Goal: Information Seeking & Learning: Learn about a topic

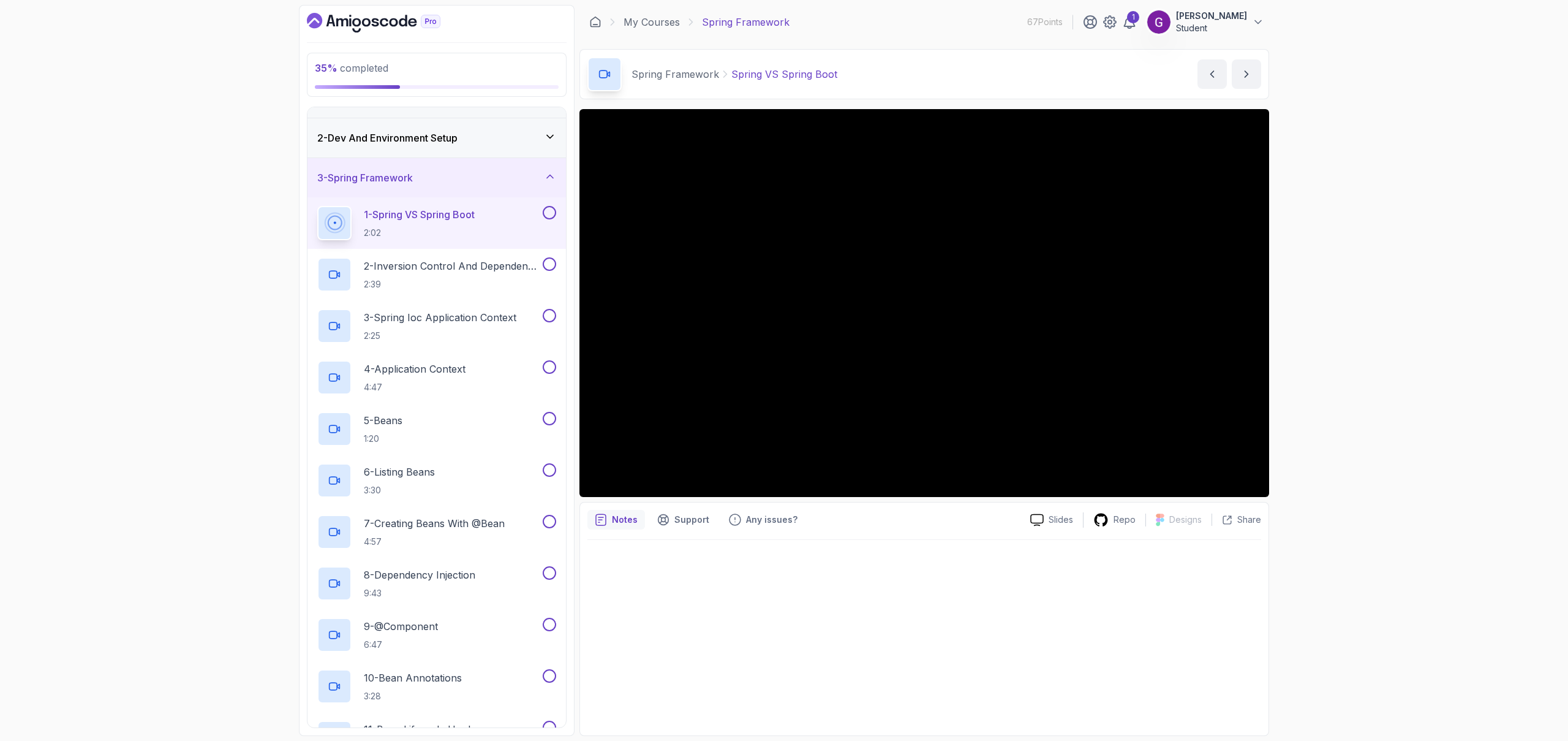
scroll to position [20, 0]
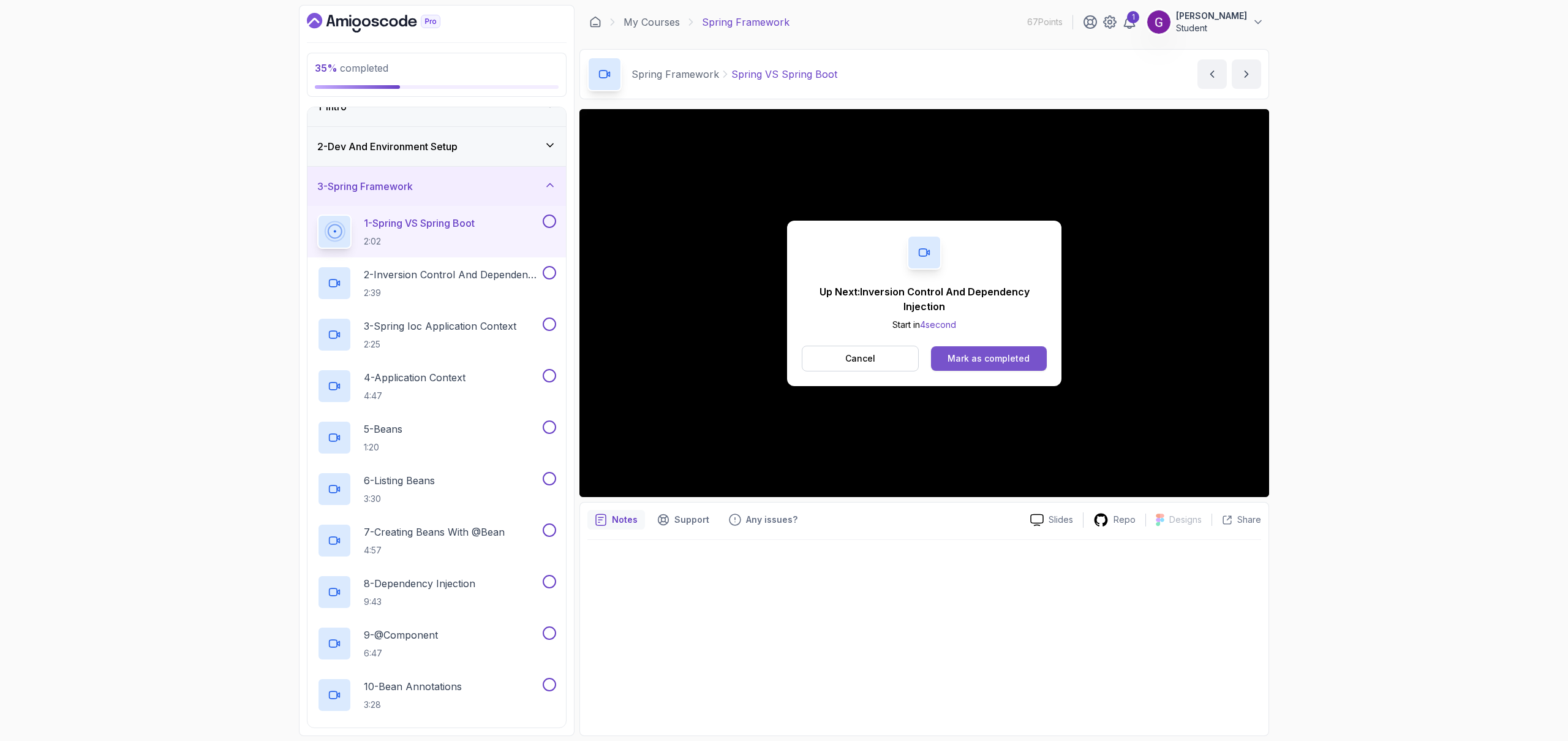
click at [1015, 356] on div "Mark as completed" at bounding box center [988, 359] width 82 height 12
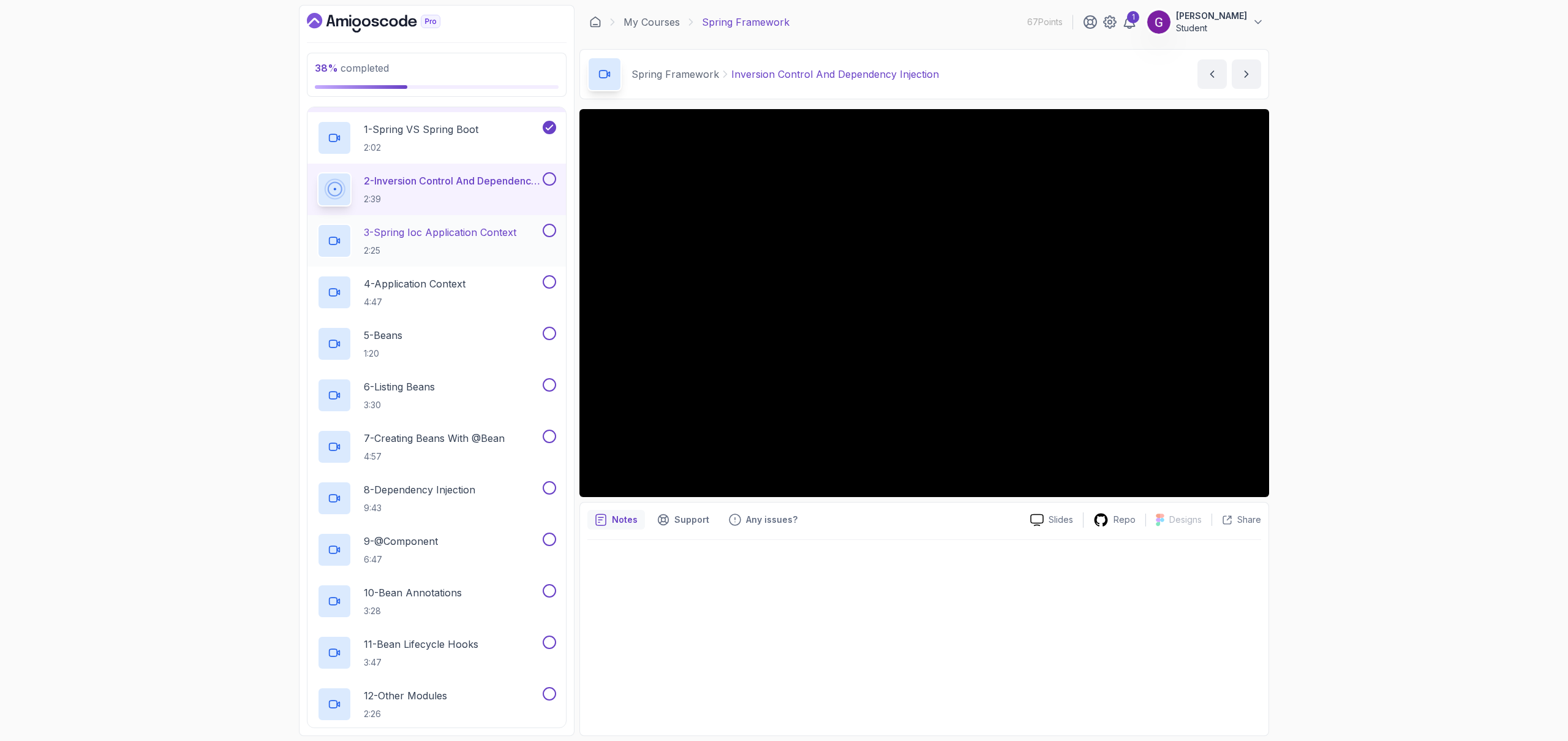
scroll to position [117, 0]
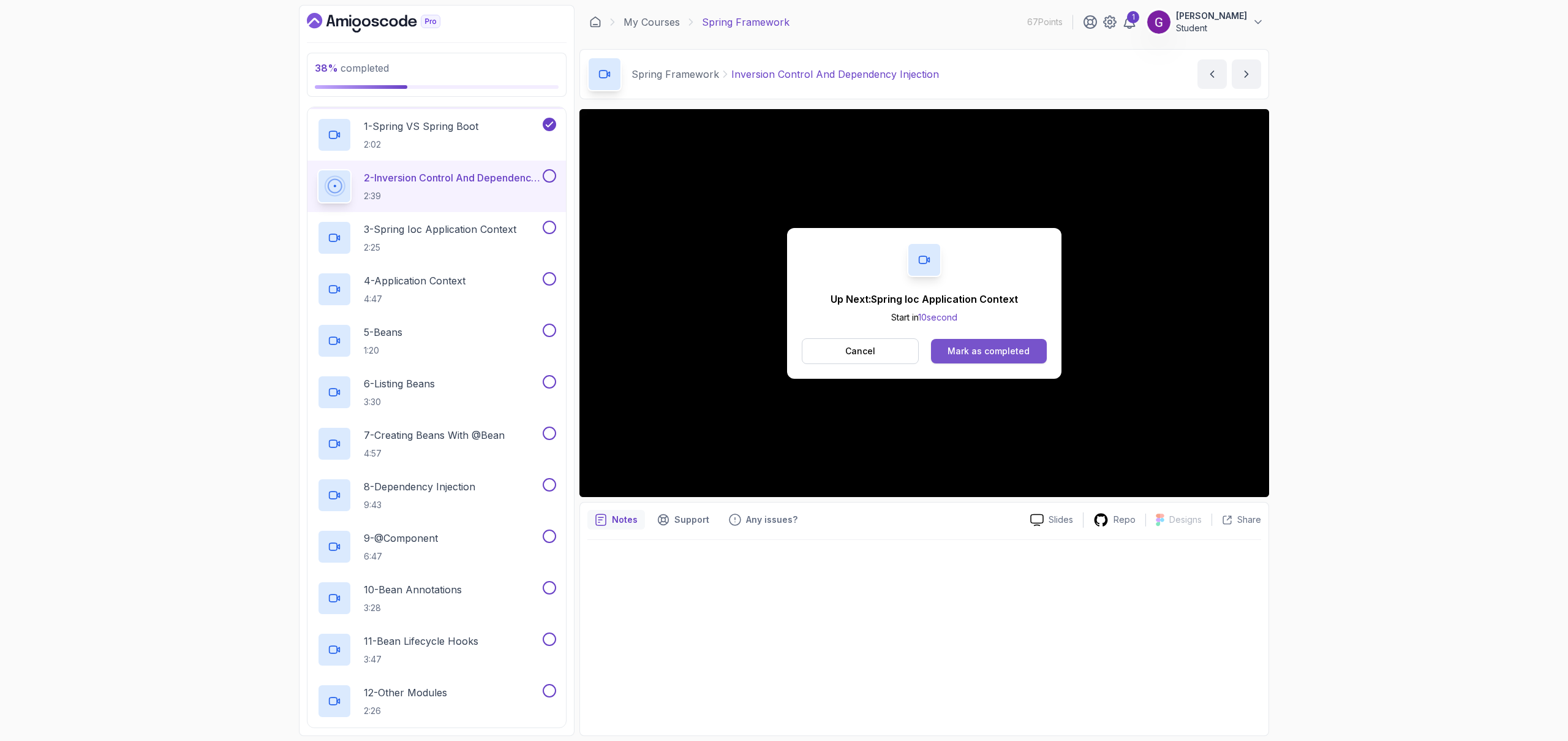
click at [974, 351] on div "Mark as completed" at bounding box center [988, 351] width 82 height 12
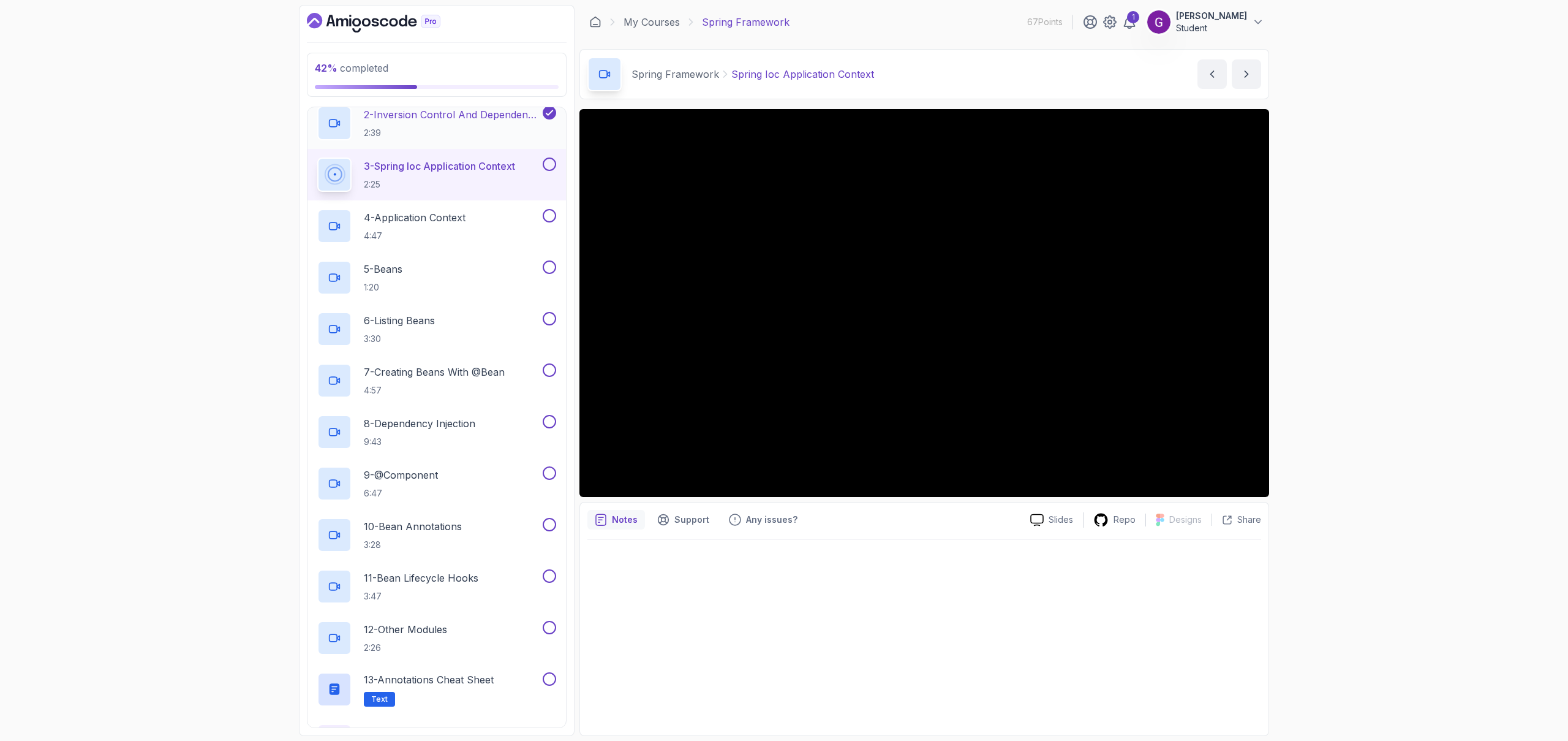
scroll to position [180, 0]
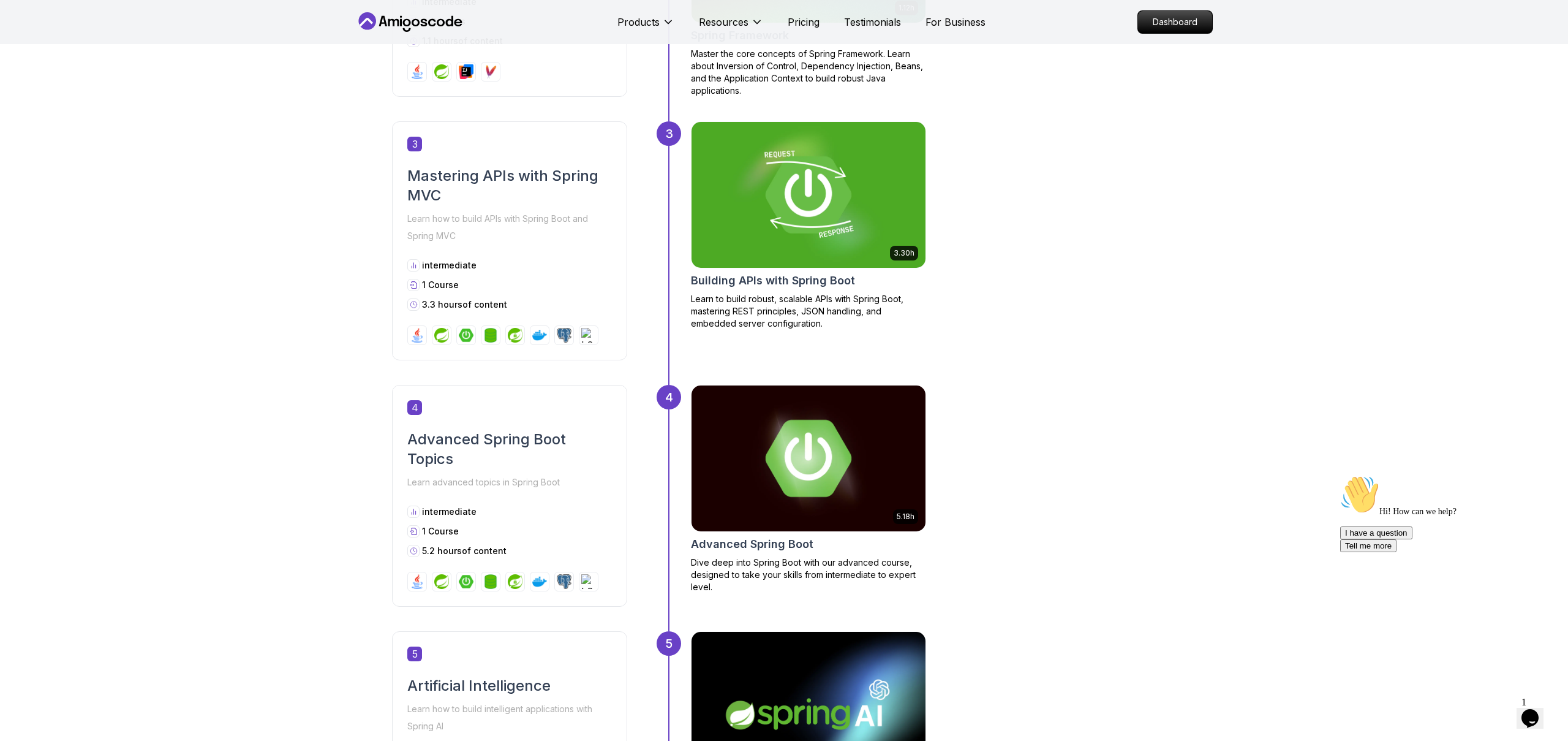
scroll to position [1012, 0]
click at [769, 544] on h2 "Advanced Spring Boot" at bounding box center [752, 544] width 123 height 17
click at [757, 275] on h2 "Building APIs with Spring Boot" at bounding box center [772, 280] width 164 height 17
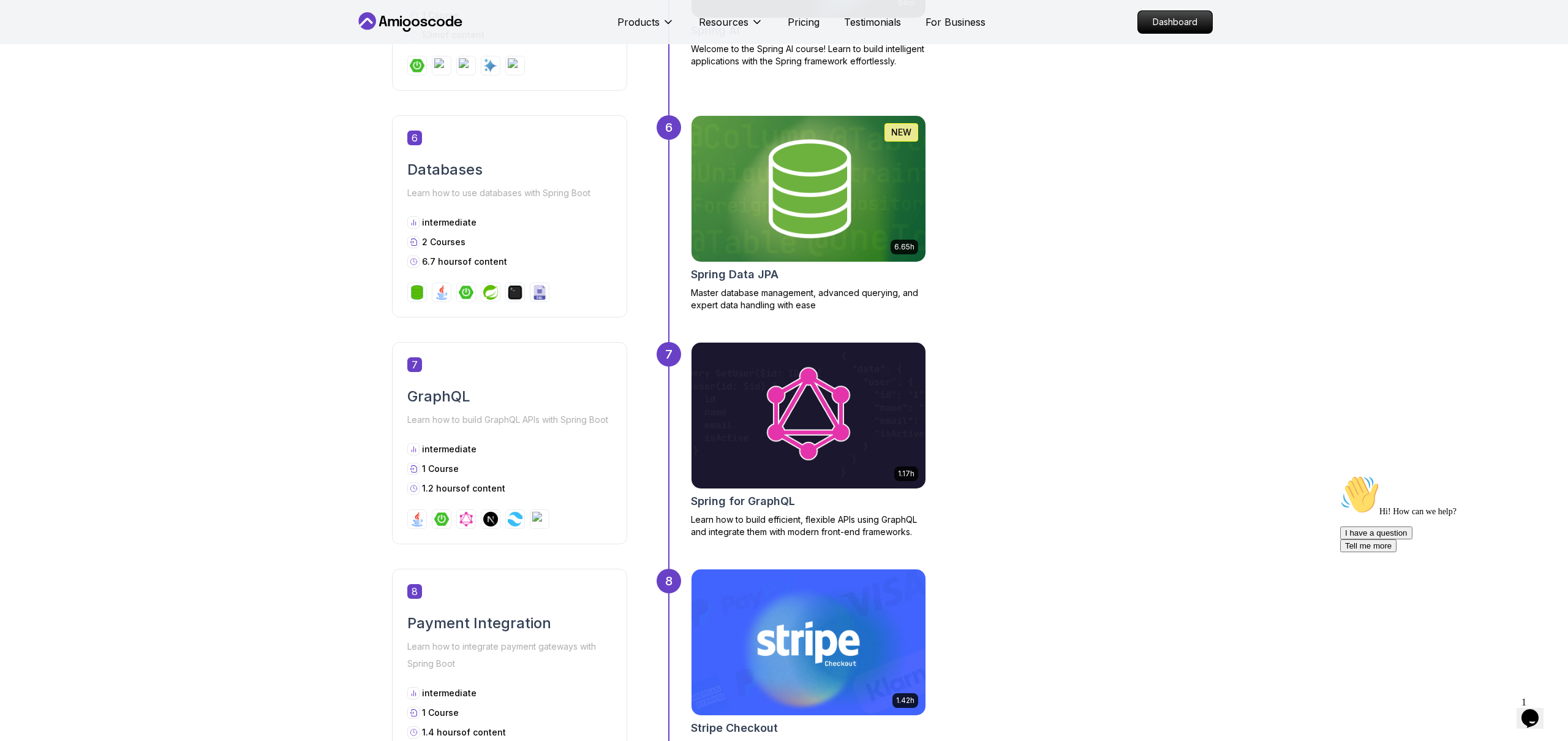
scroll to position [1823, 0]
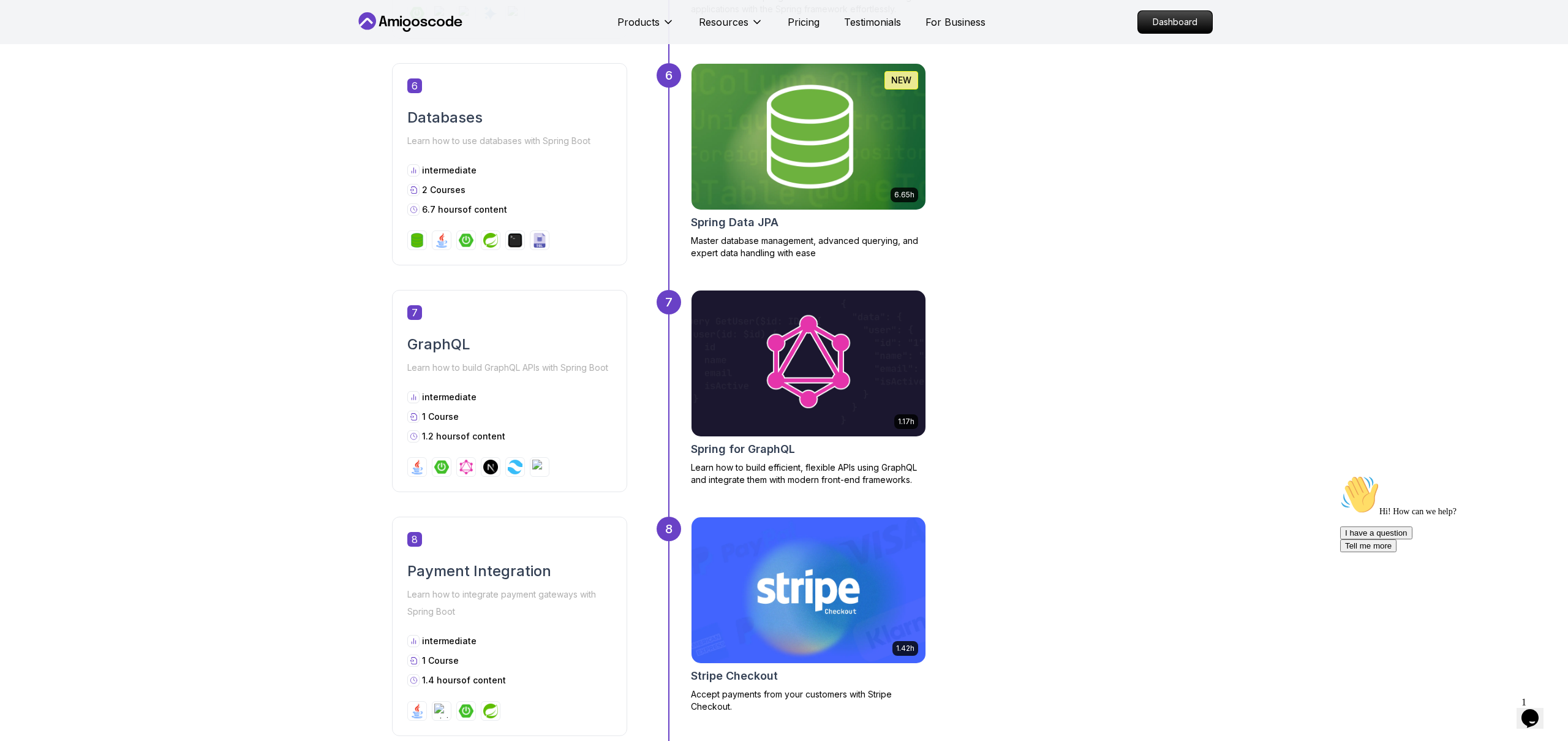
click at [739, 219] on h2 "Spring Data JPA" at bounding box center [735, 222] width 88 height 17
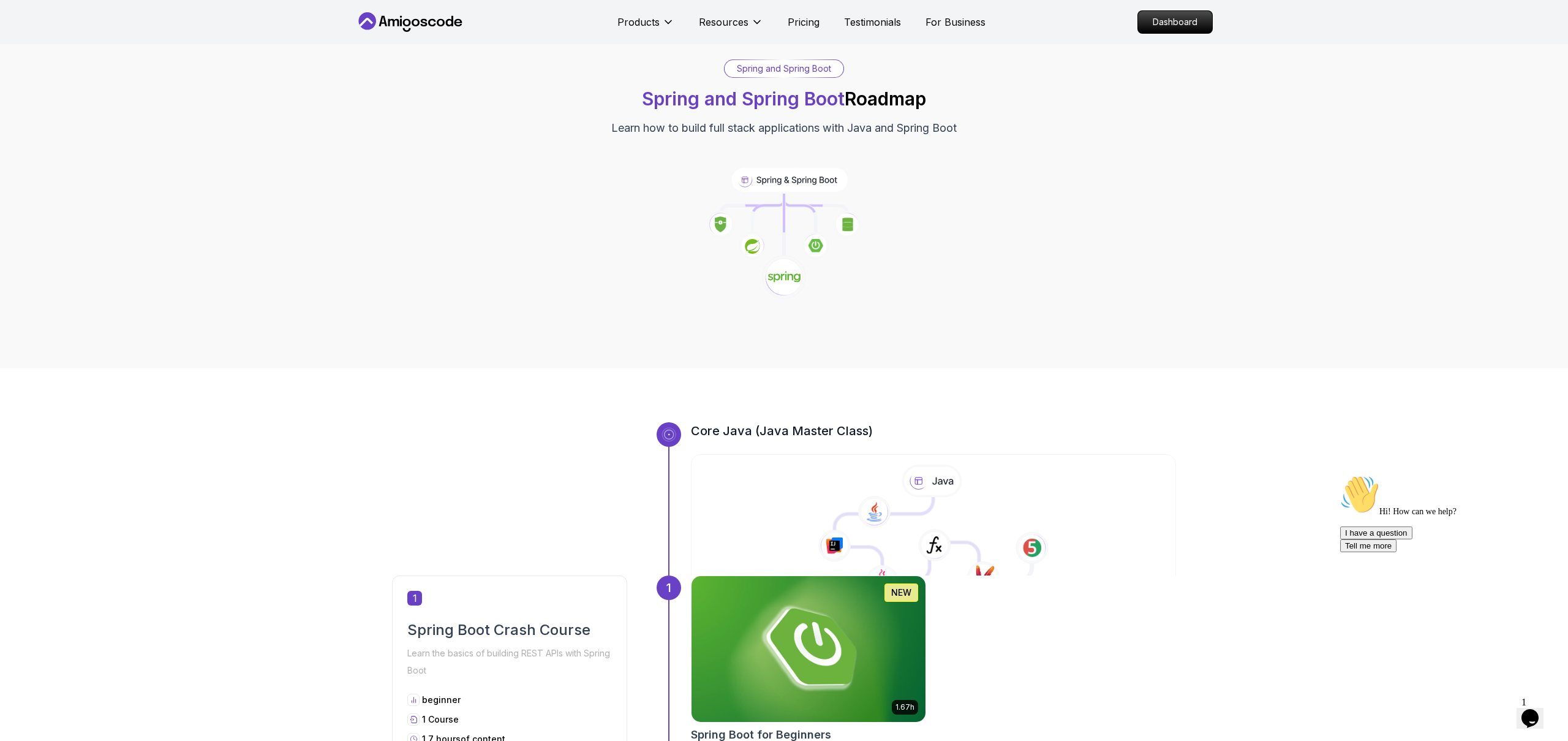
scroll to position [0, 0]
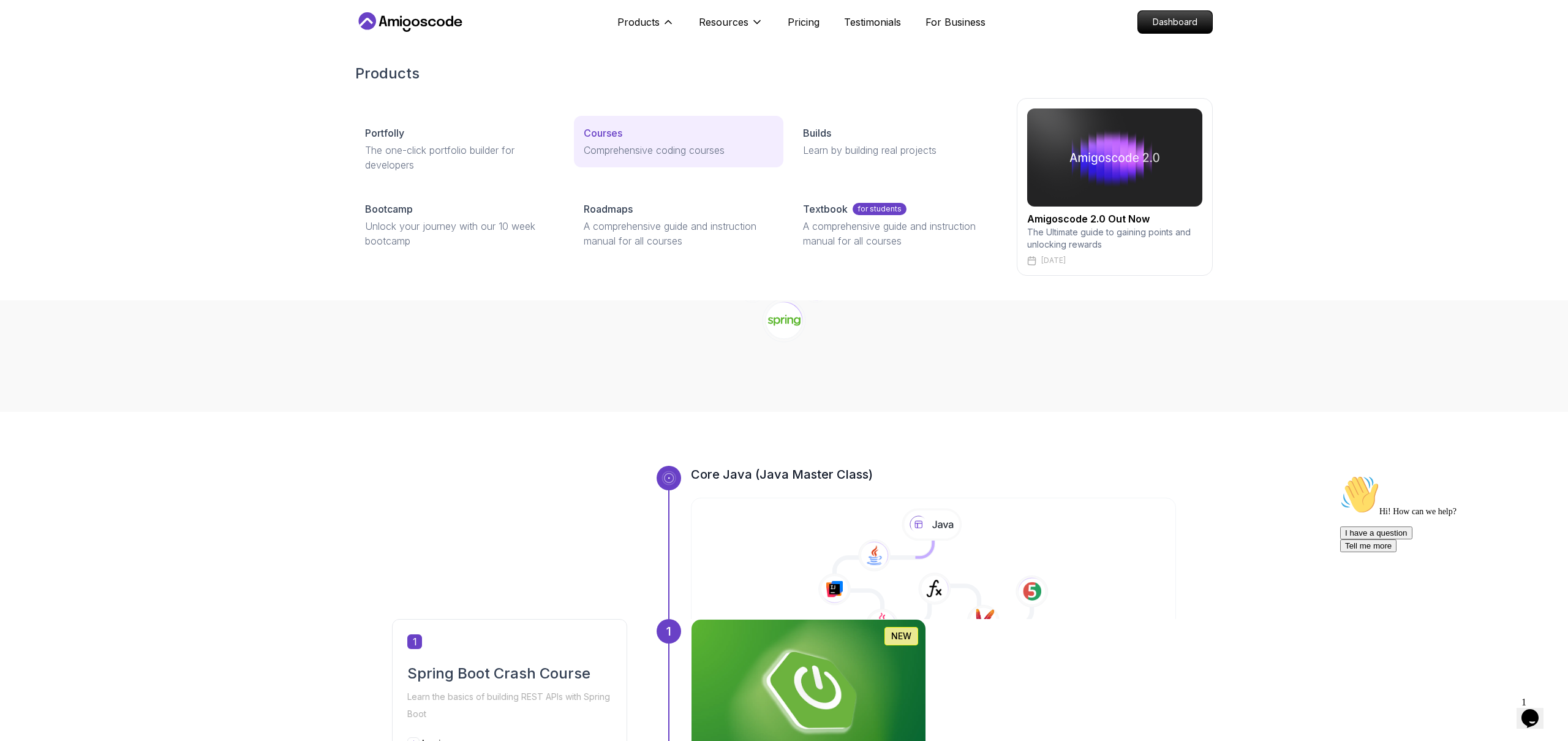
click at [623, 137] on div "Courses" at bounding box center [678, 133] width 190 height 15
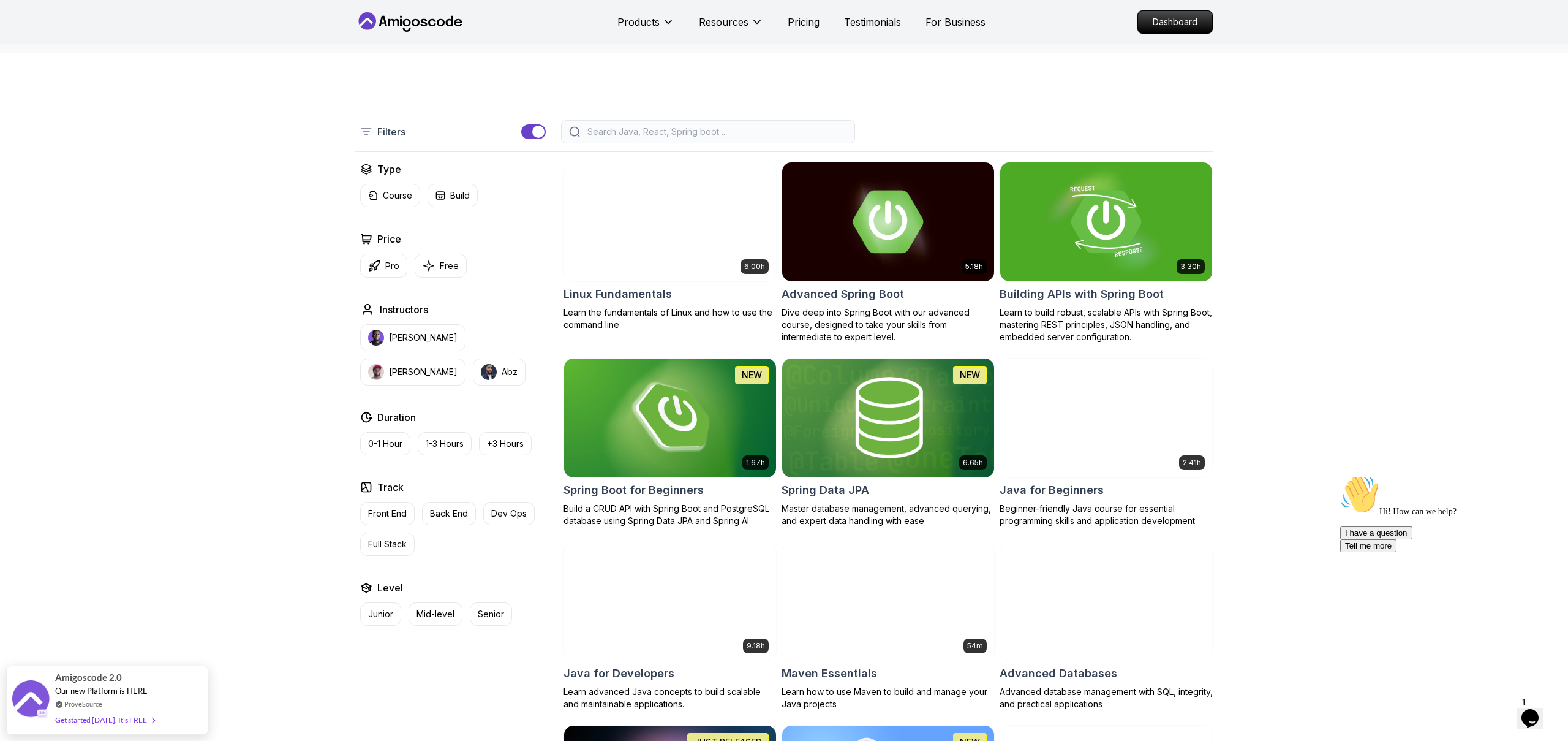
scroll to position [243, 0]
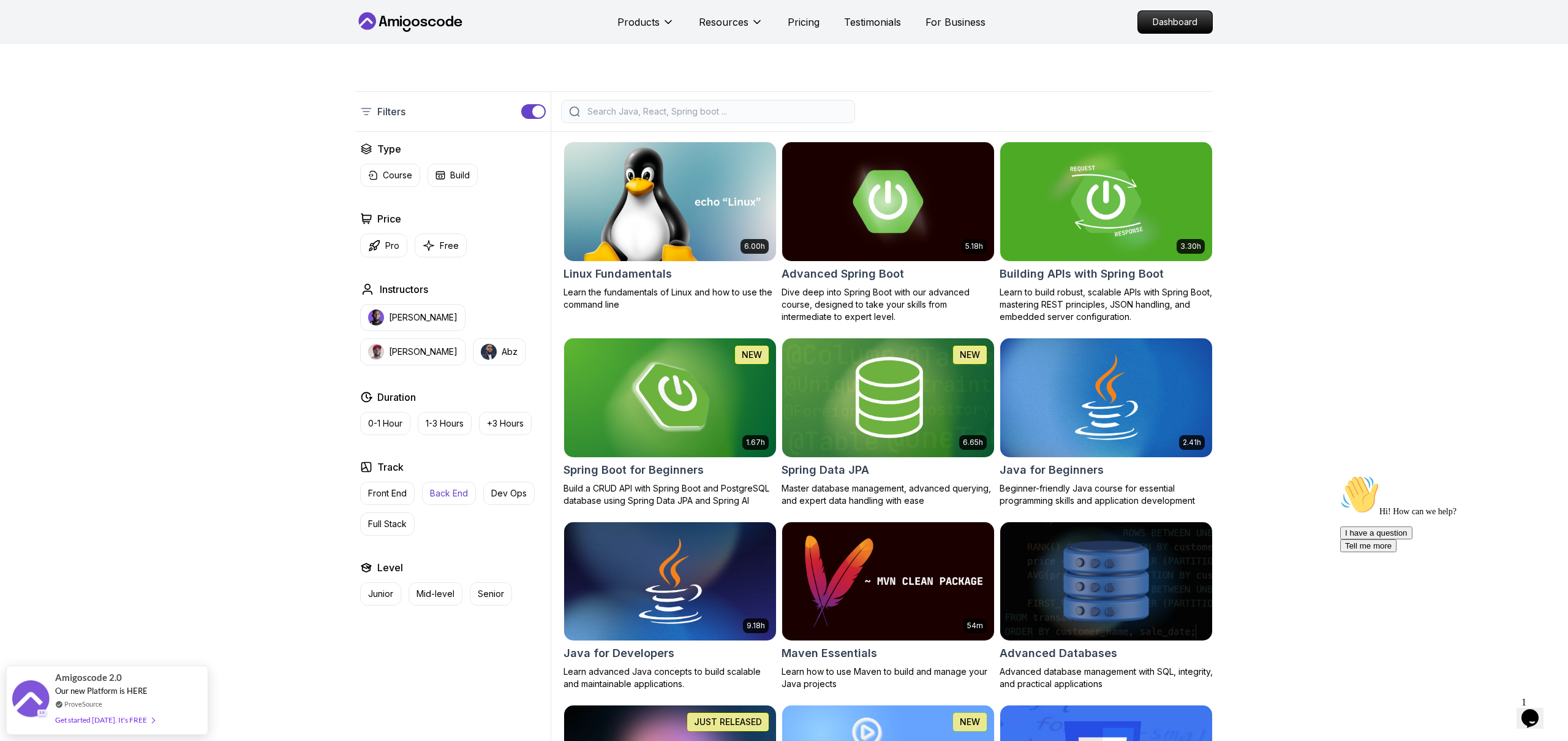
click at [458, 487] on p "Back End" at bounding box center [449, 493] width 38 height 12
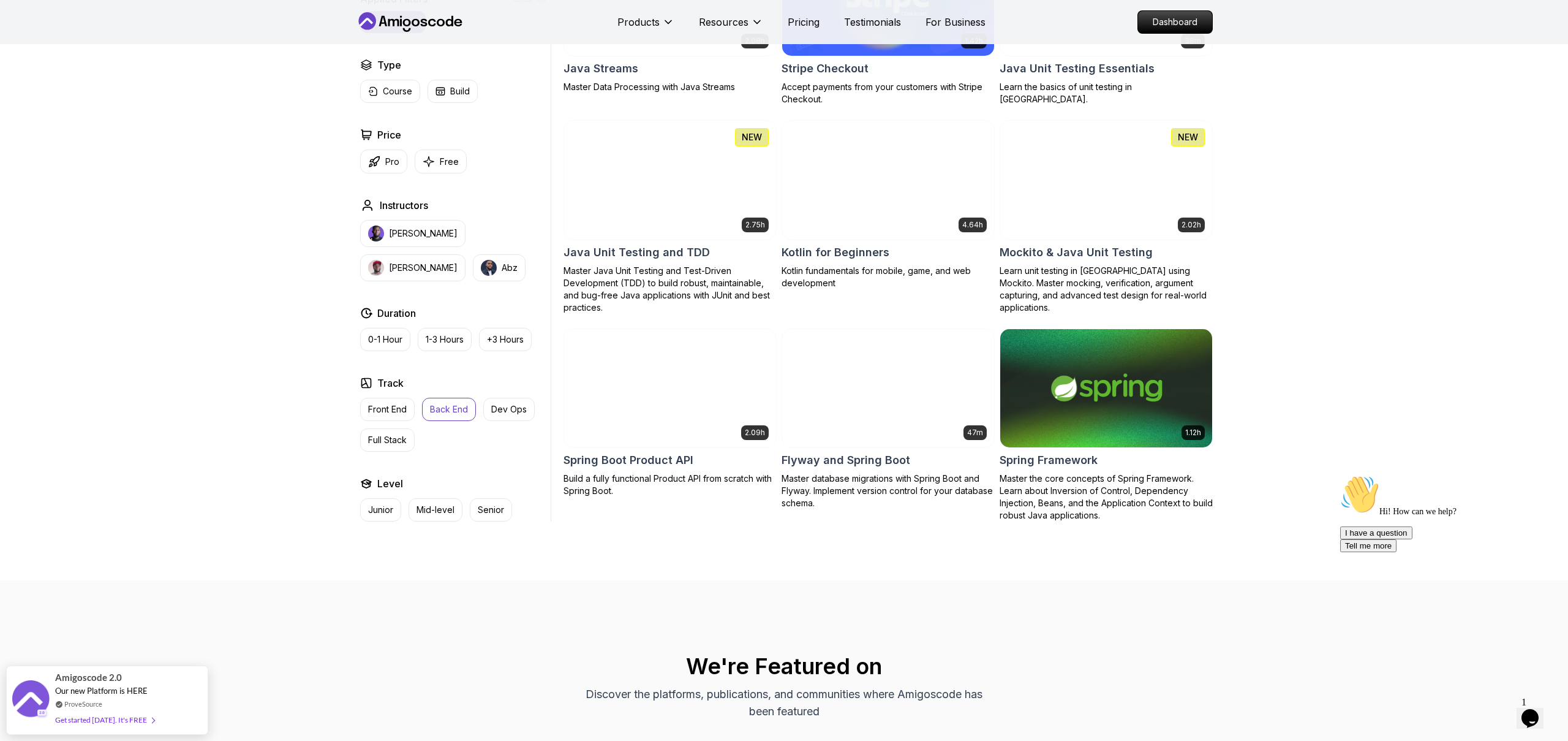
scroll to position [1229, 0]
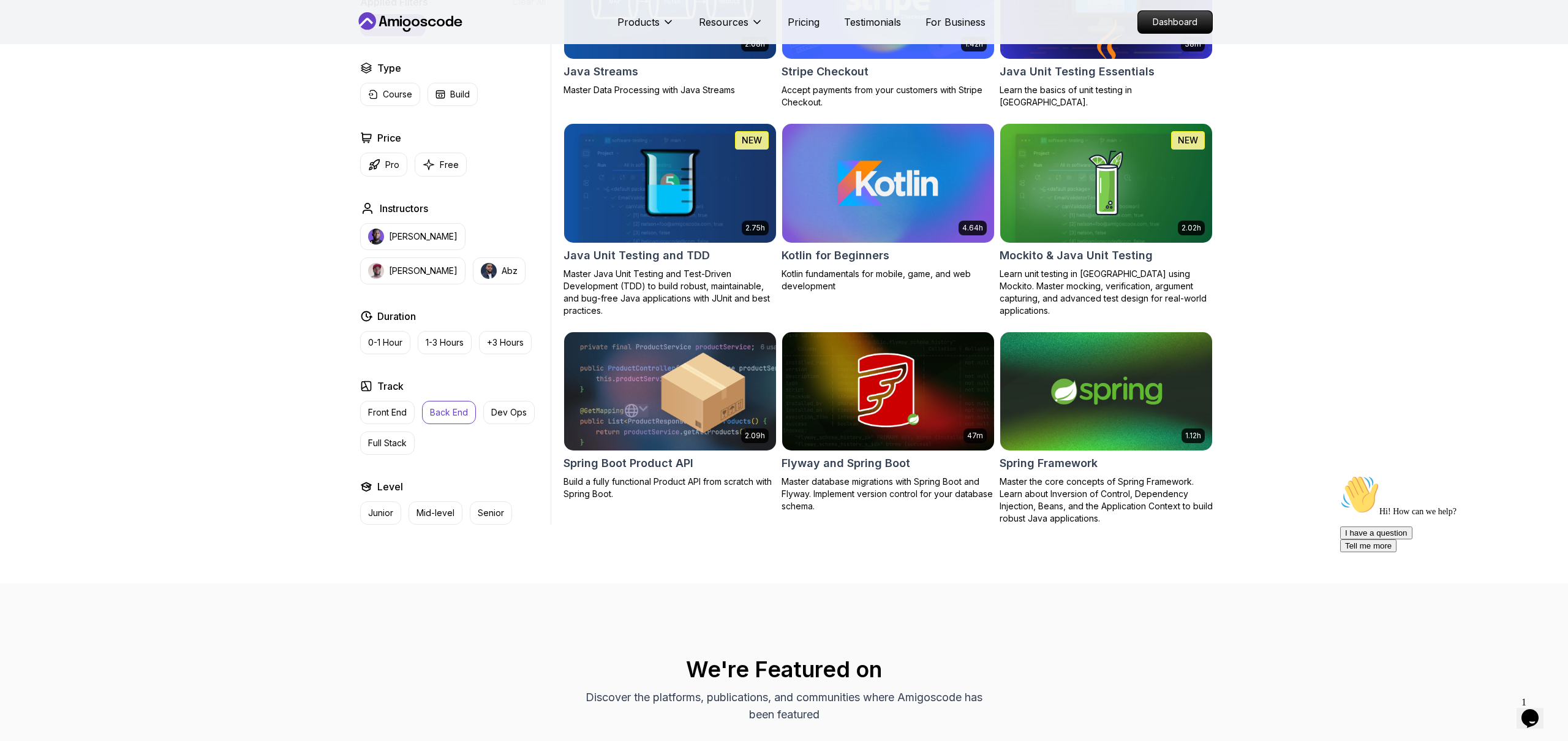
click at [462, 410] on p "Back End" at bounding box center [449, 413] width 38 height 12
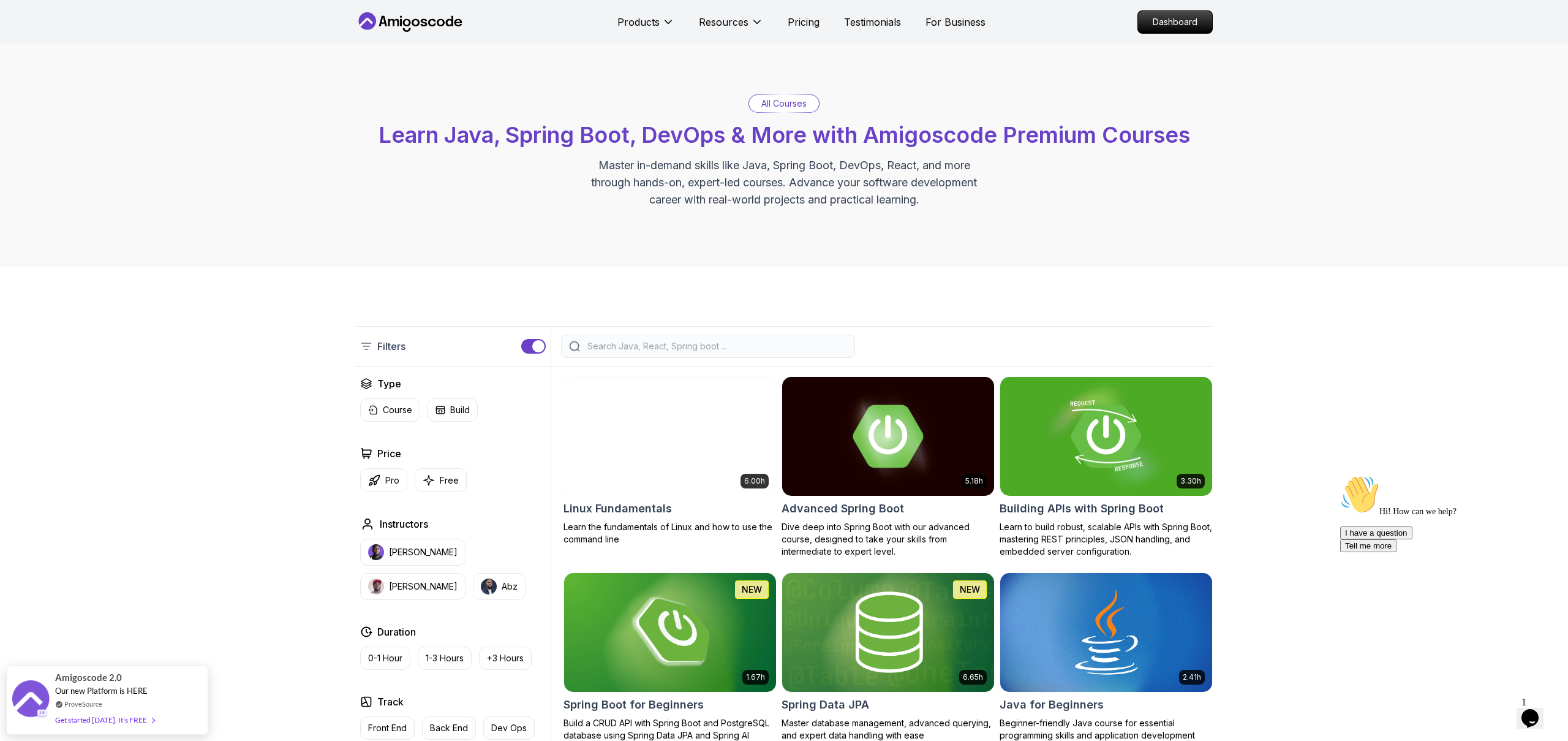
scroll to position [10, 0]
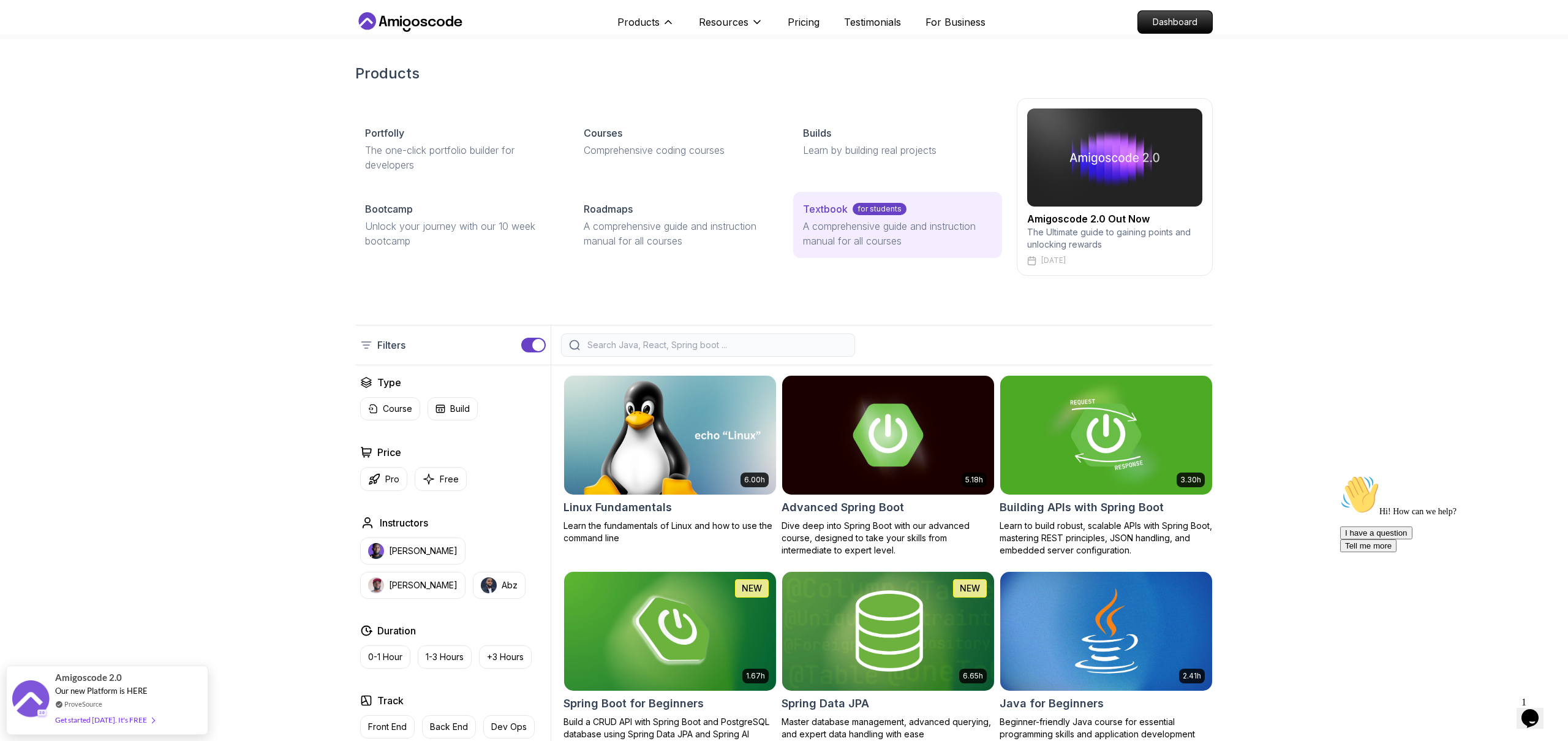
click at [860, 235] on p "A comprehensive guide and instruction manual for all courses" at bounding box center [898, 234] width 190 height 29
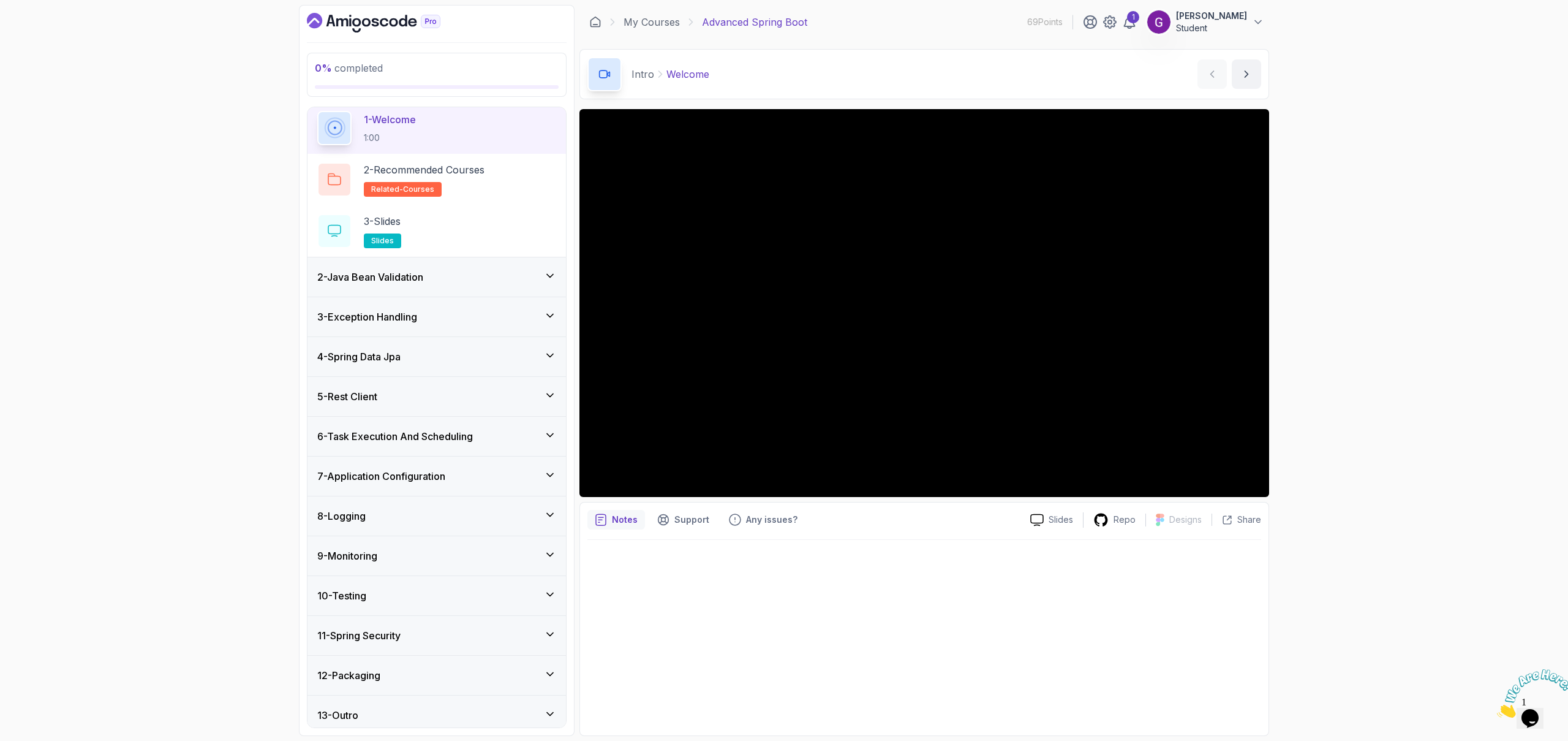
scroll to position [52, 0]
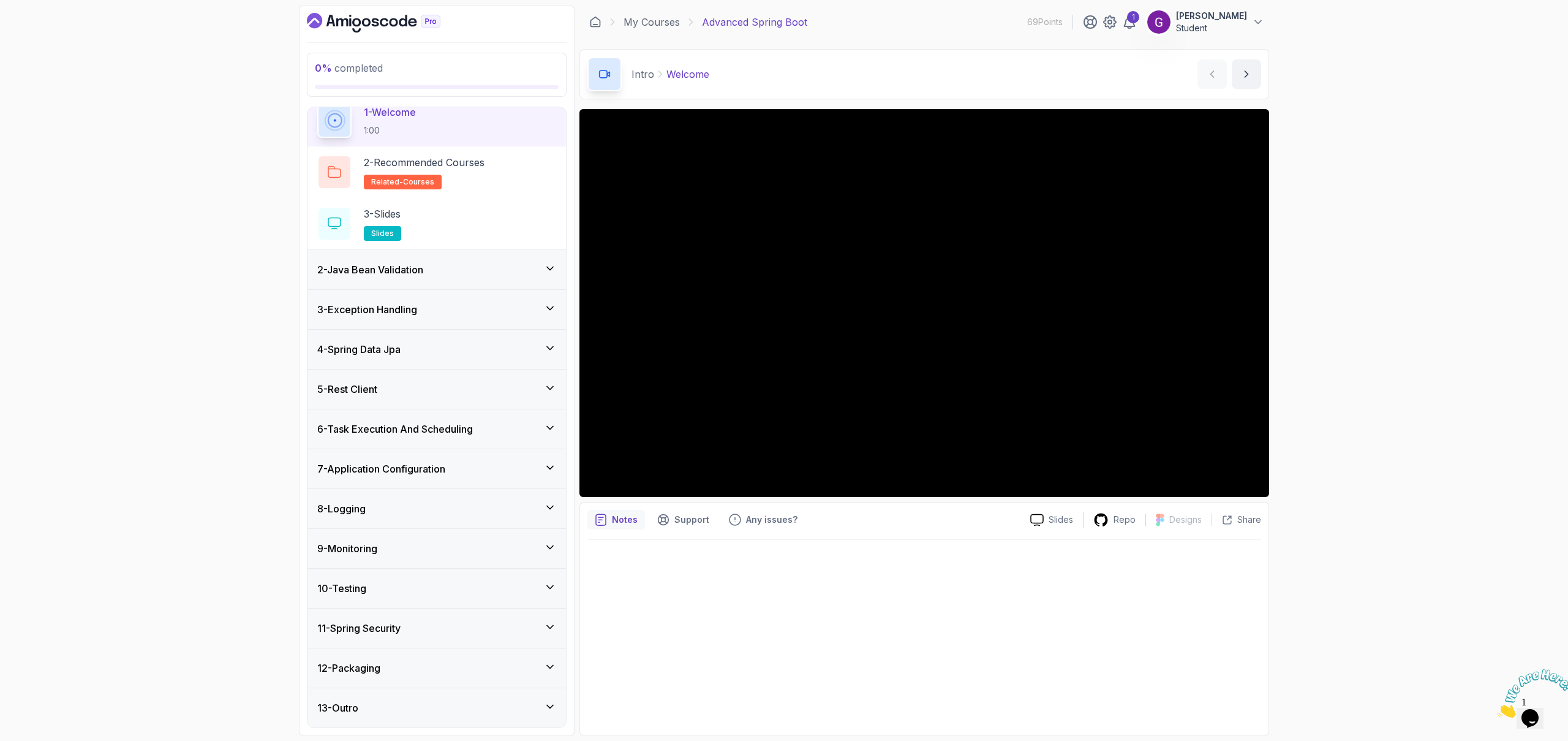
click at [446, 268] on div "2 - Java Bean Validation" at bounding box center [437, 269] width 239 height 15
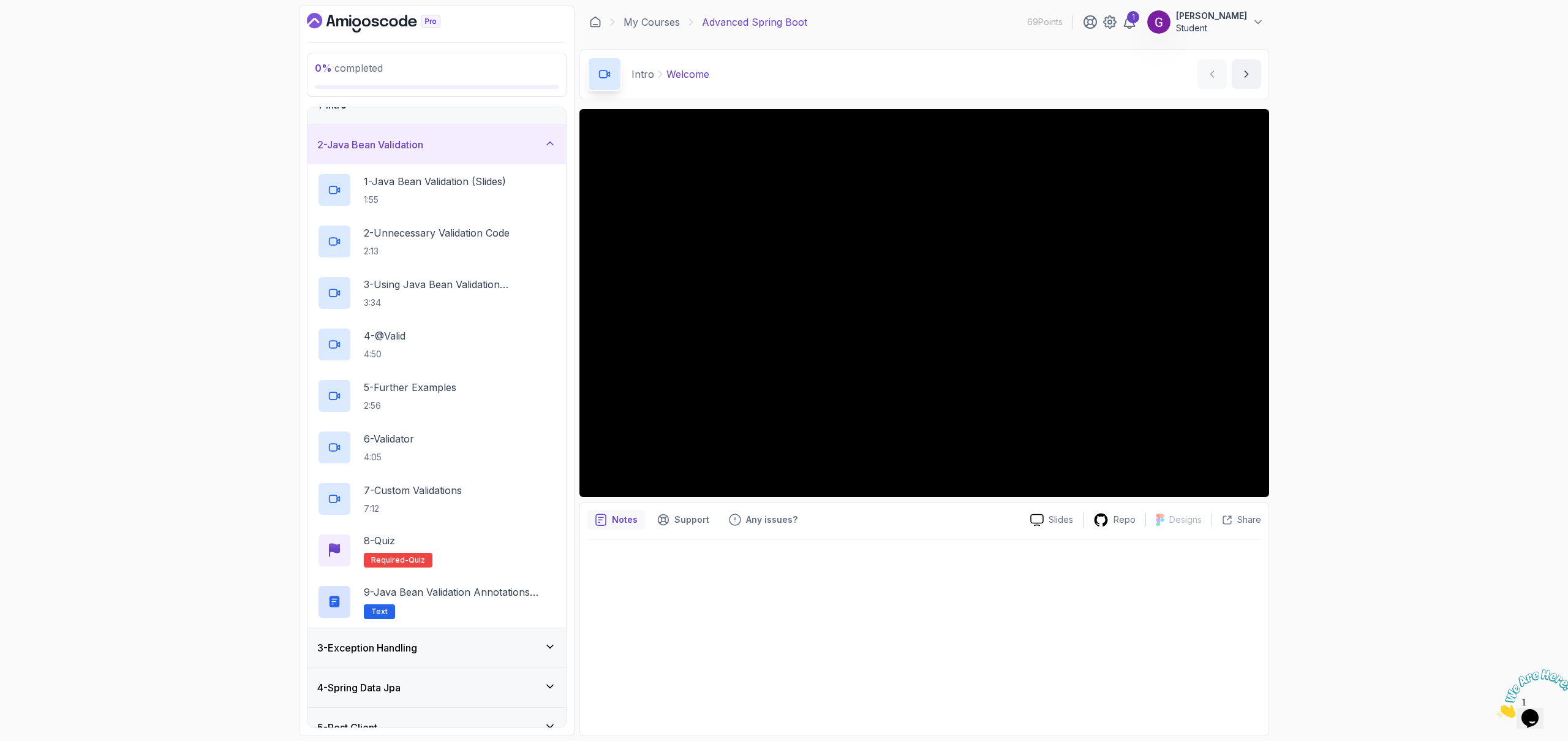
scroll to position [25, 0]
click at [404, 143] on h3 "2 - Java Bean Validation" at bounding box center [370, 141] width 106 height 15
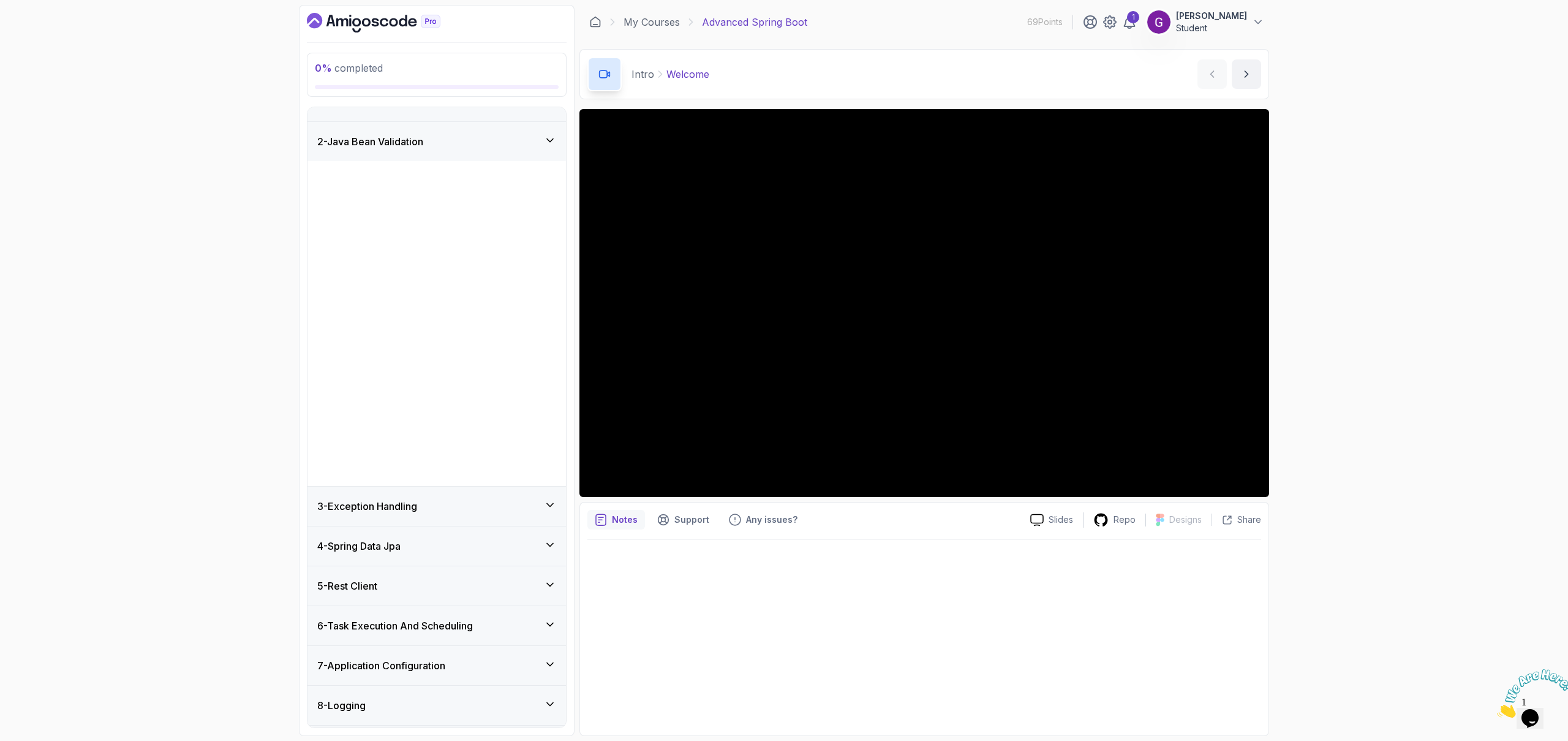
scroll to position [0, 0]
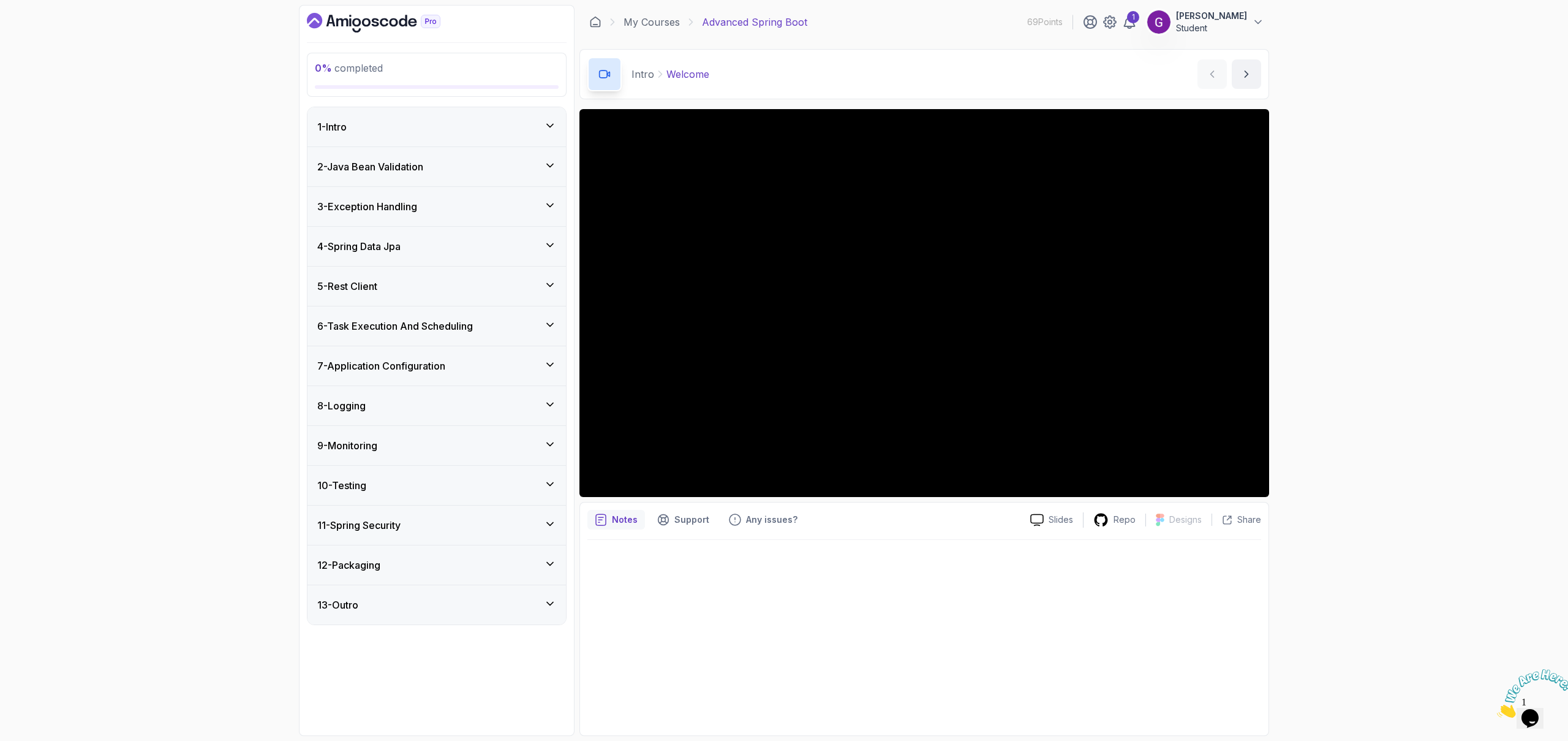
click at [412, 209] on h3 "3 - Exception Handling" at bounding box center [368, 206] width 100 height 15
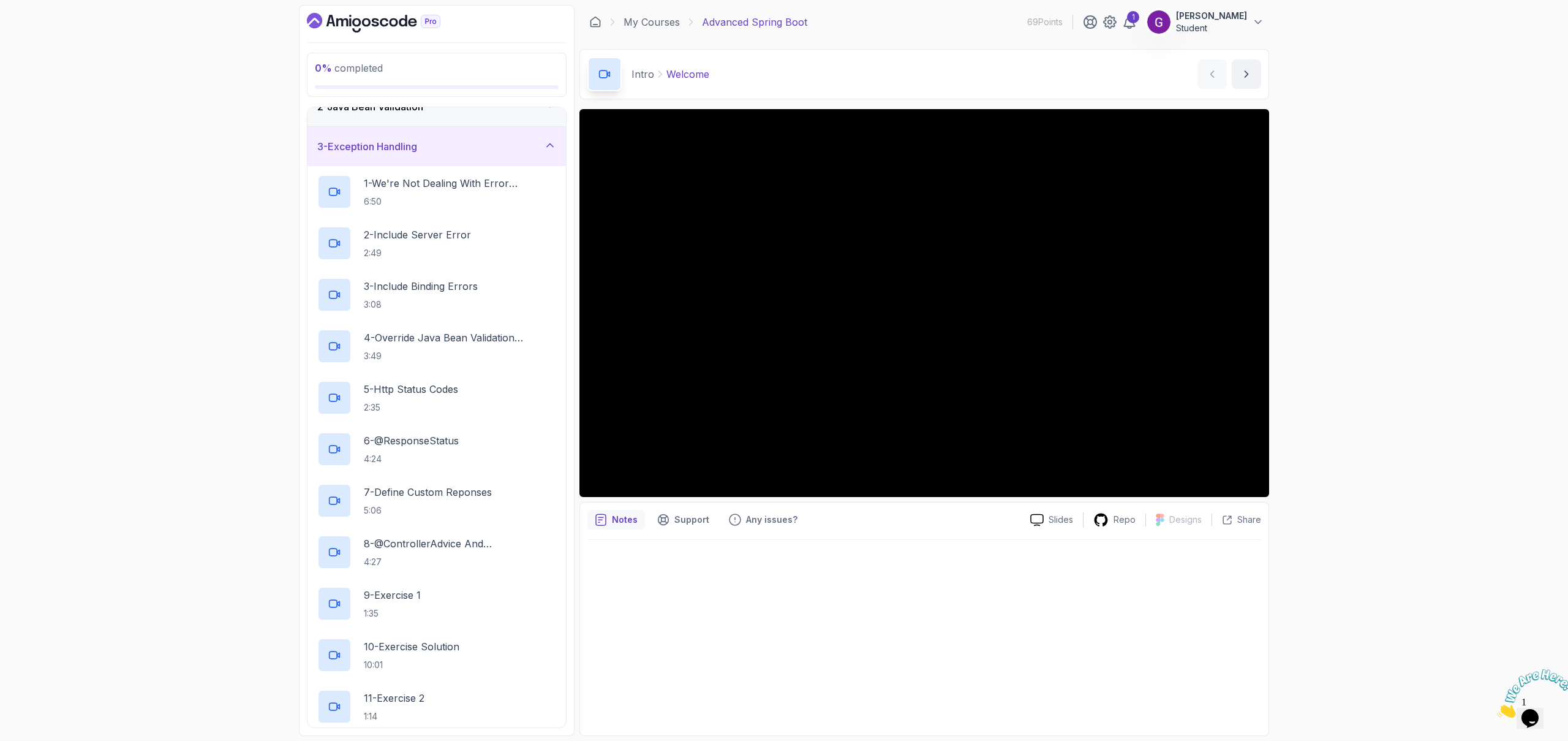
scroll to position [56, 0]
click at [396, 153] on h3 "3 - Exception Handling" at bounding box center [368, 151] width 100 height 15
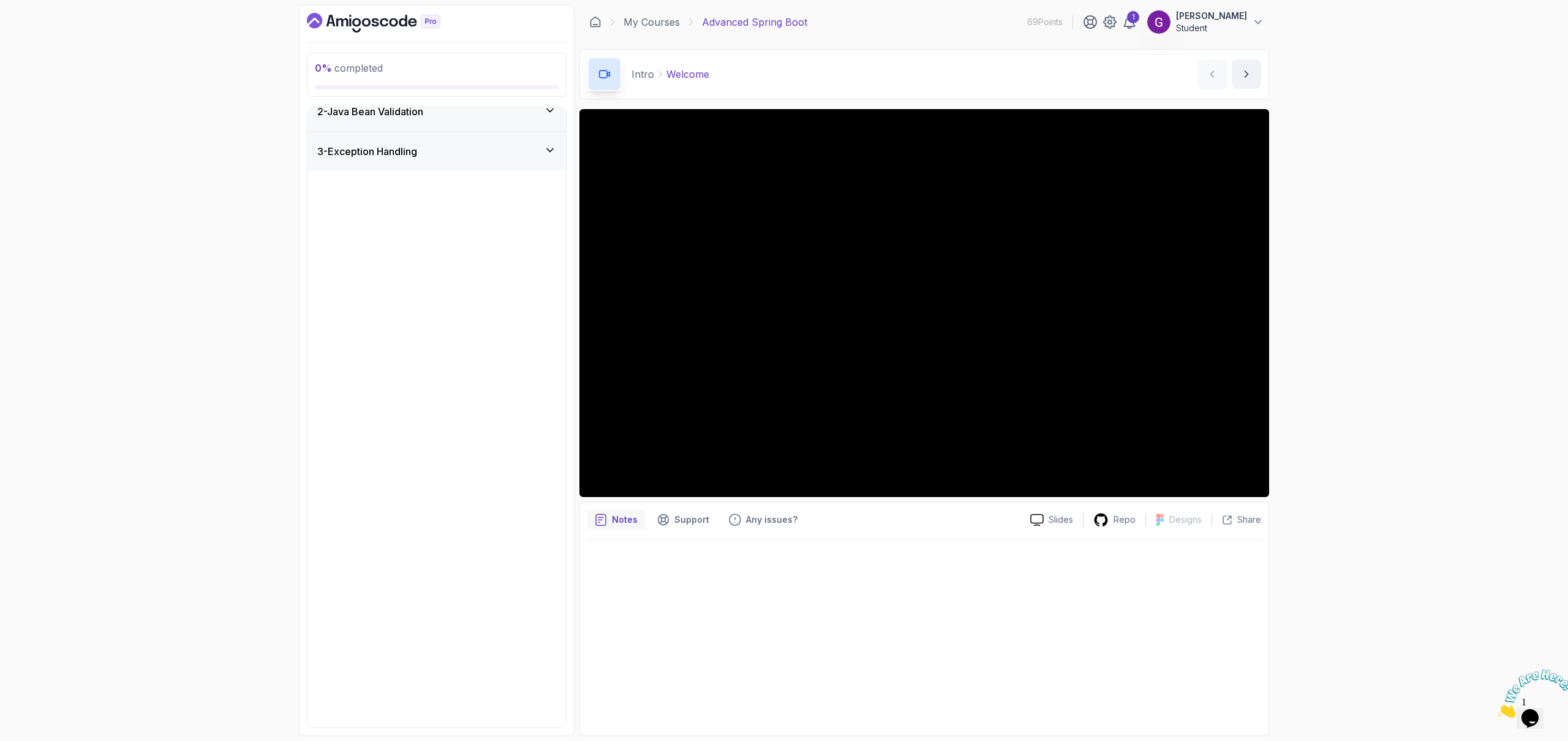
scroll to position [0, 0]
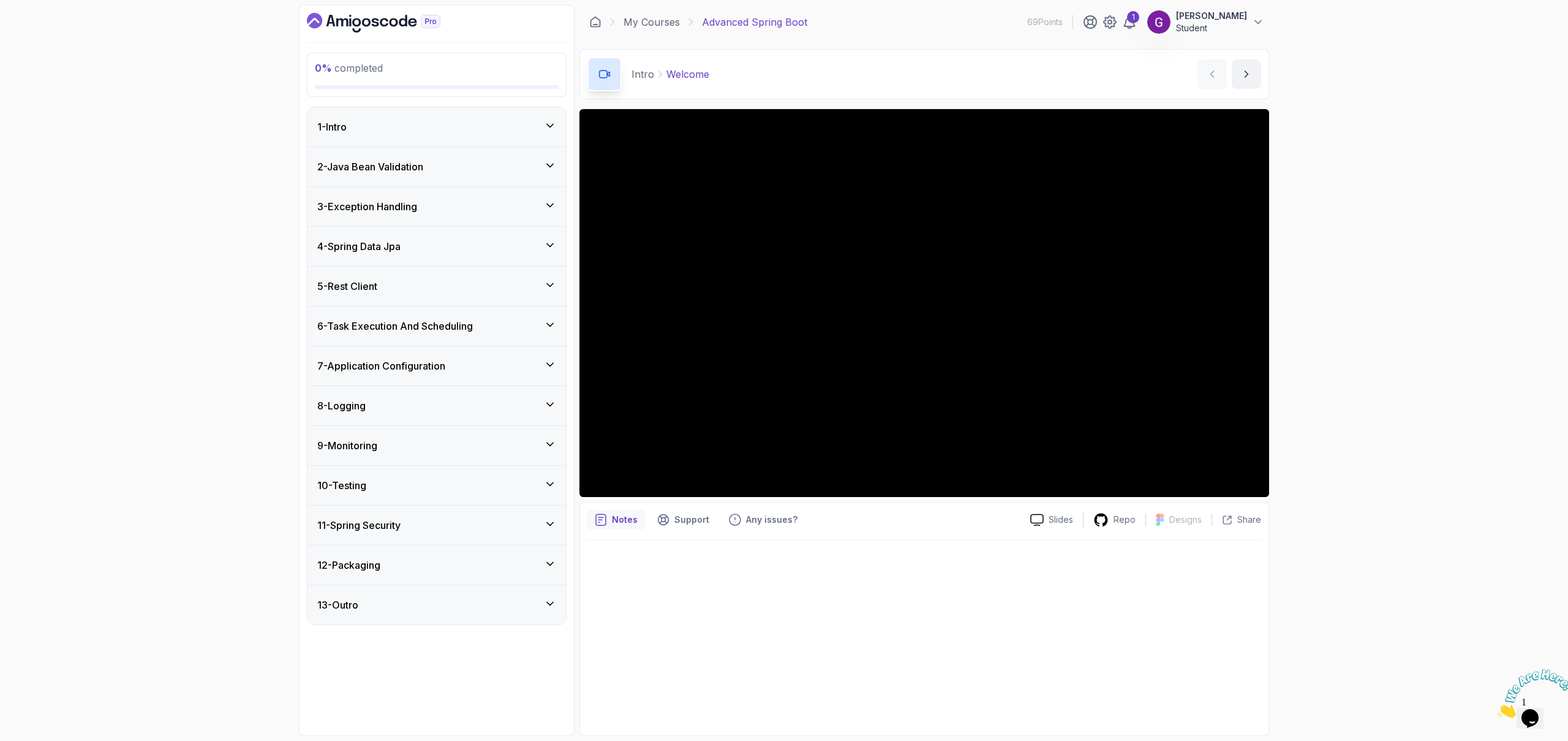
click at [392, 244] on h3 "4 - Spring Data Jpa" at bounding box center [359, 246] width 83 height 15
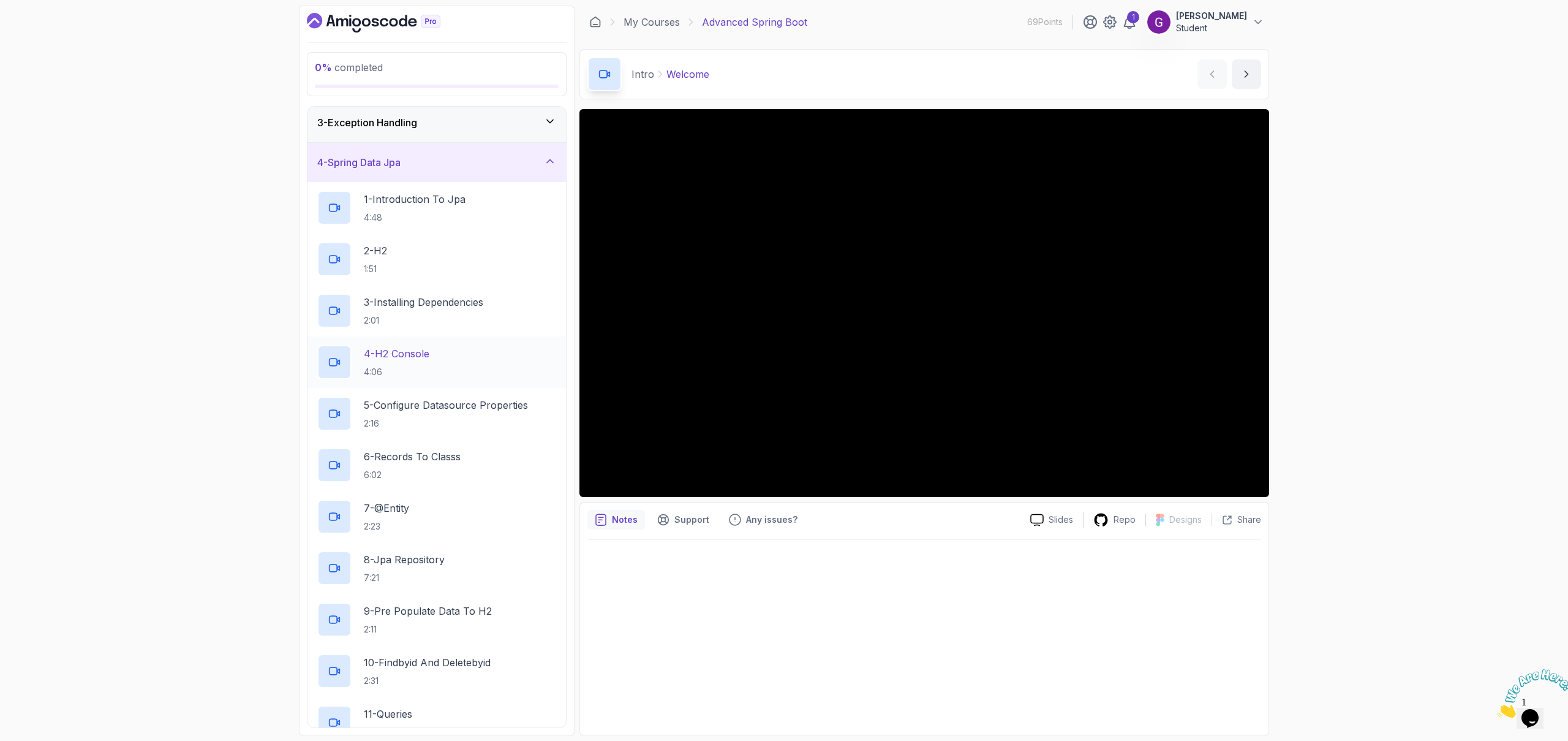
scroll to position [23, 0]
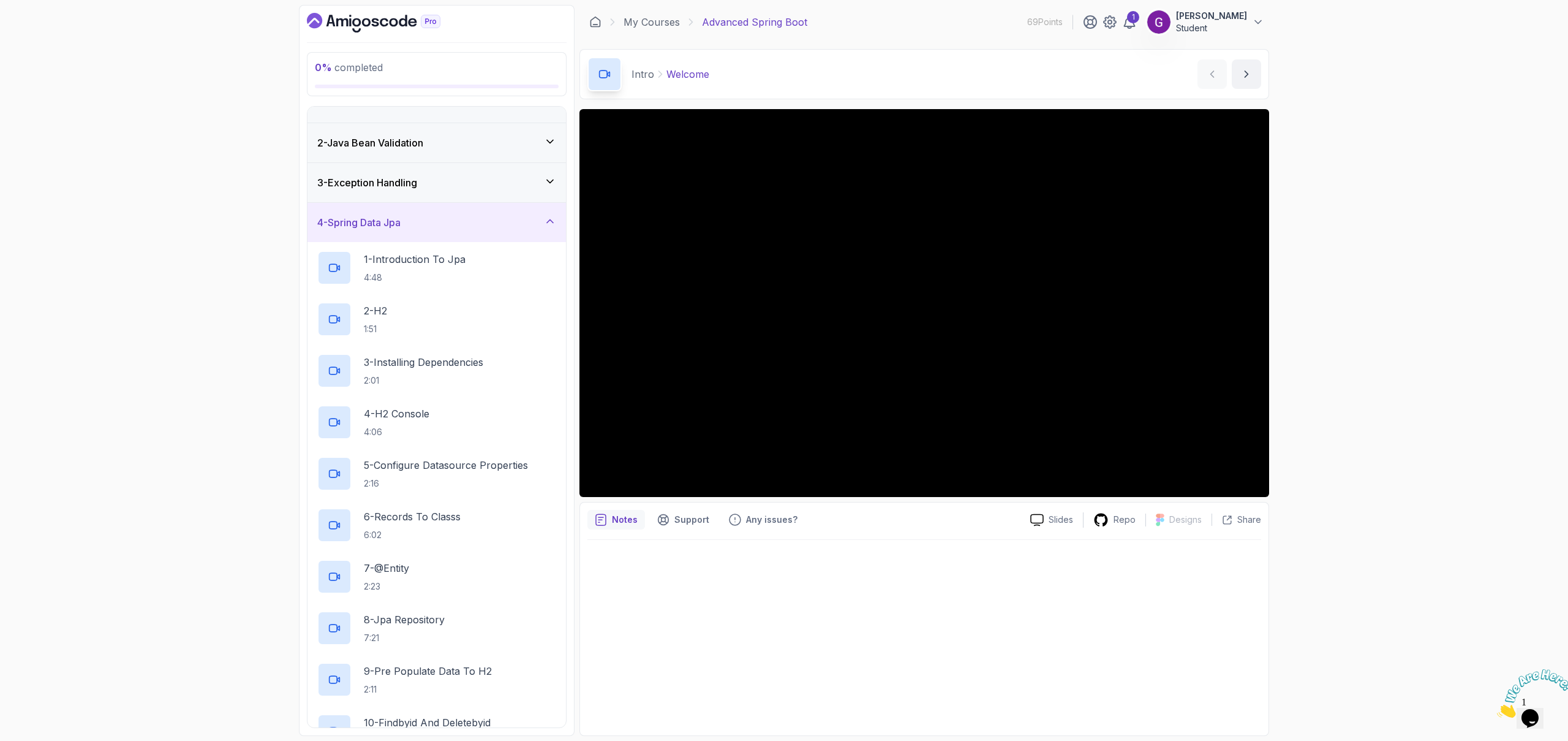
click at [416, 224] on div "4 - Spring Data Jpa" at bounding box center [437, 222] width 239 height 15
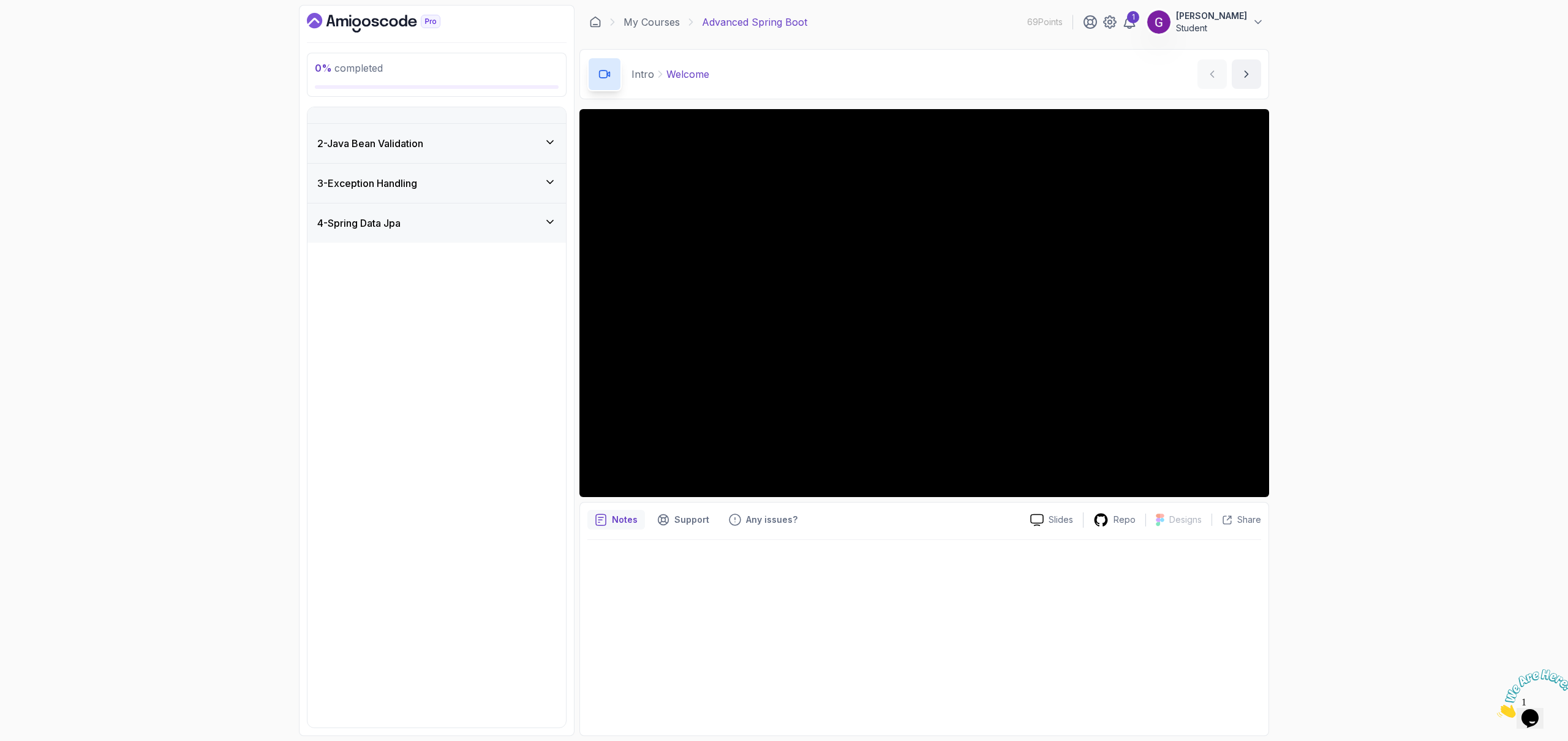
scroll to position [0, 0]
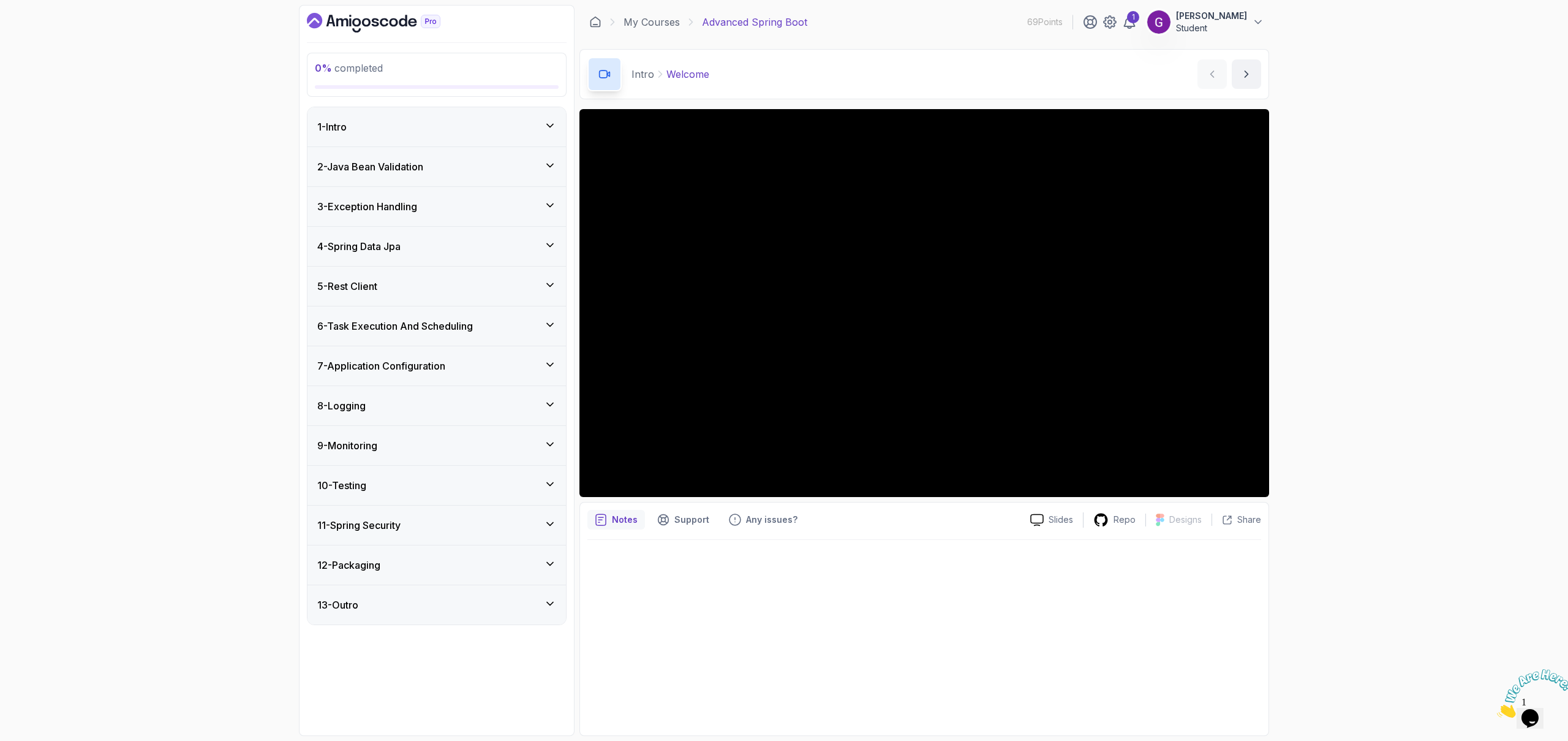
click at [409, 285] on div "5 - Rest Client" at bounding box center [437, 286] width 239 height 15
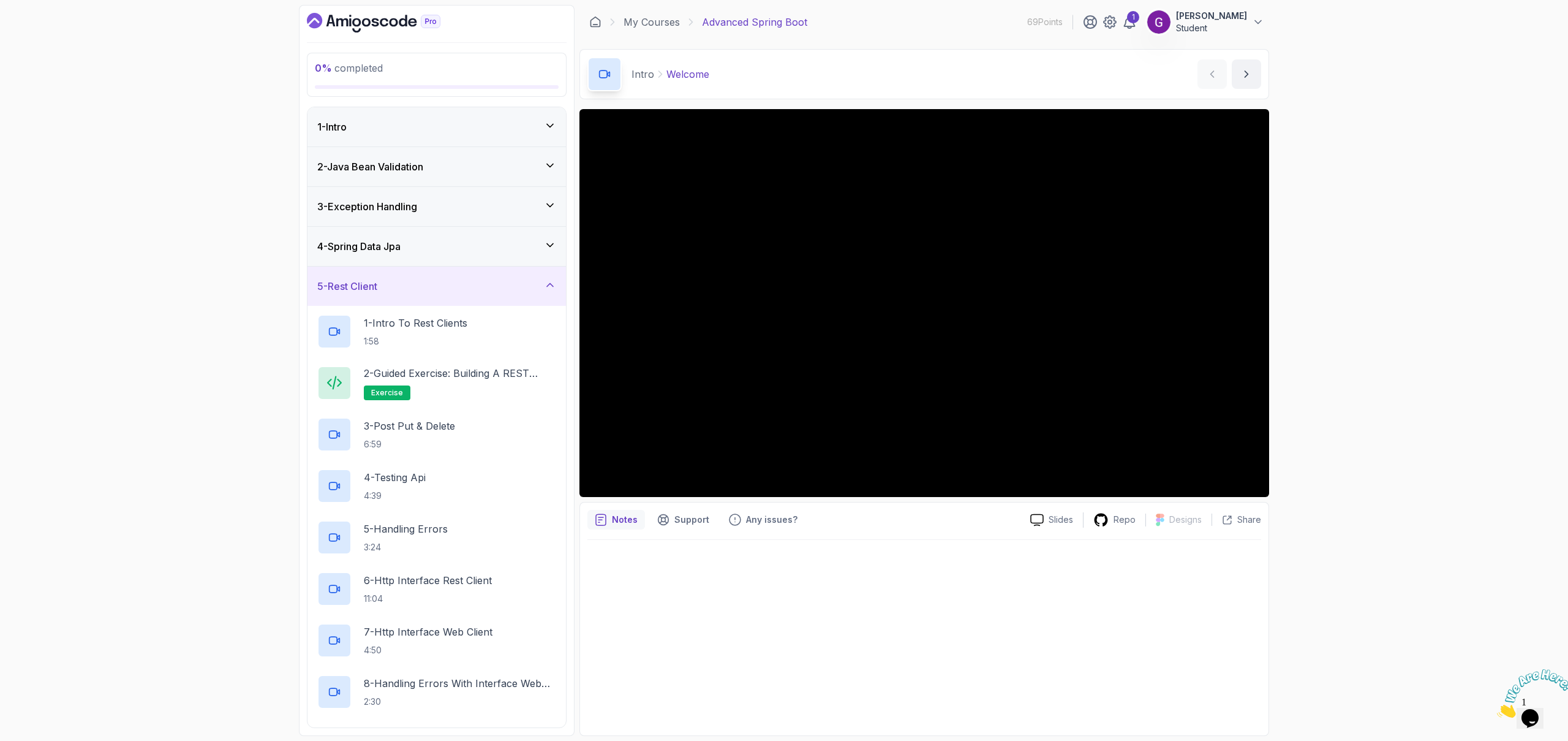
click at [409, 285] on div "5 - Rest Client" at bounding box center [437, 286] width 239 height 15
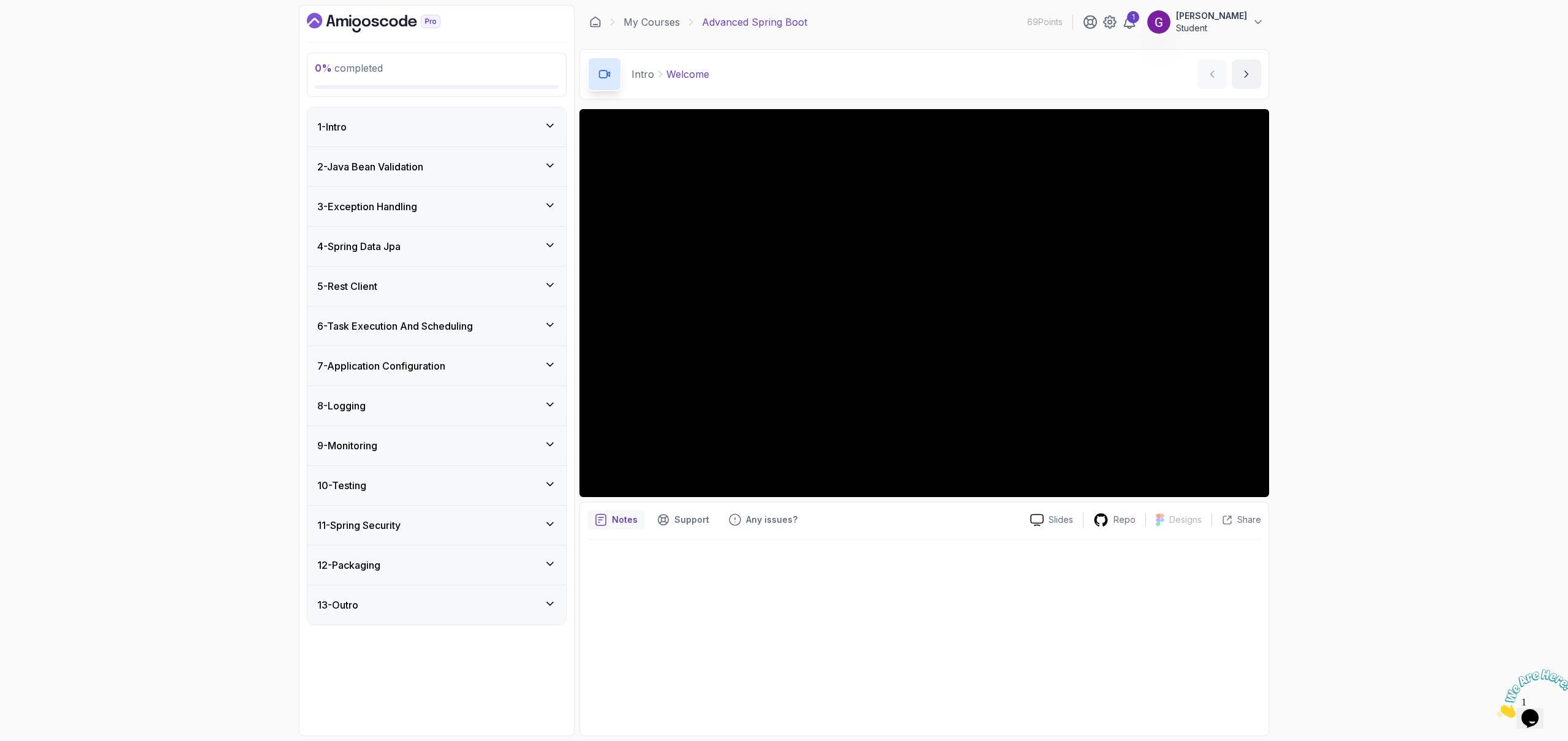
click at [402, 362] on h3 "7 - Application Configuration" at bounding box center [382, 365] width 128 height 15
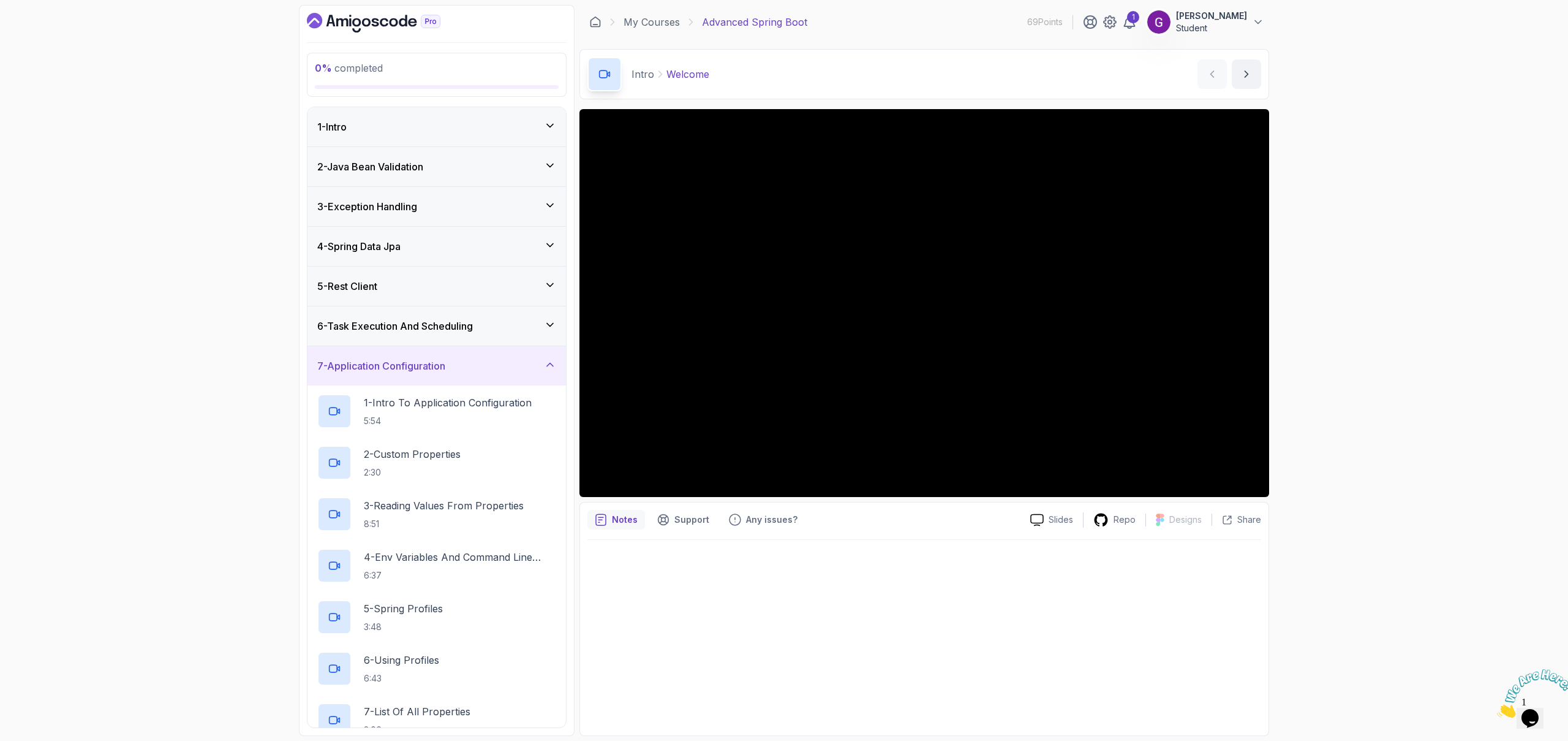
click at [402, 362] on h3 "7 - Application Configuration" at bounding box center [382, 365] width 128 height 15
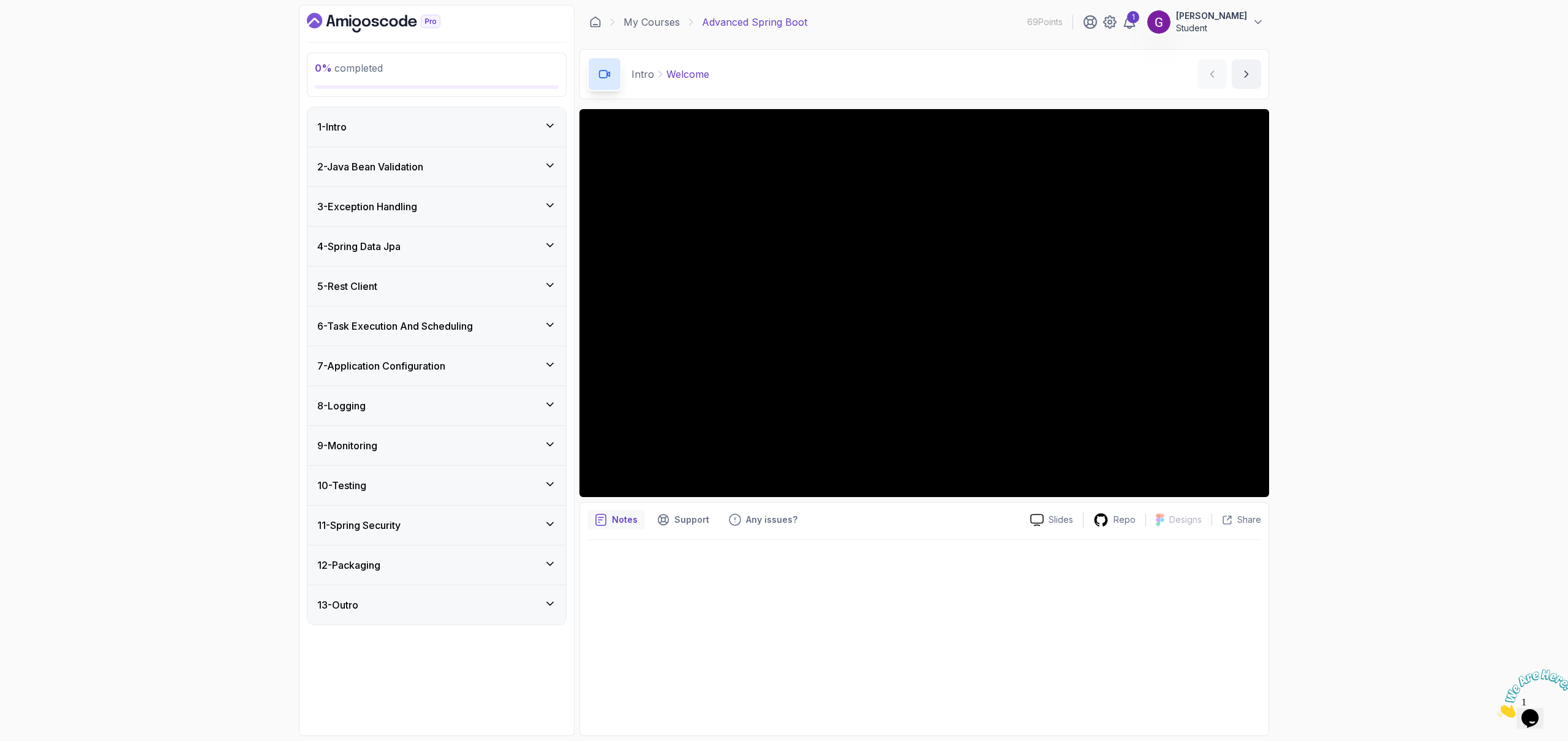
click at [387, 405] on div "8 - Logging" at bounding box center [437, 405] width 239 height 15
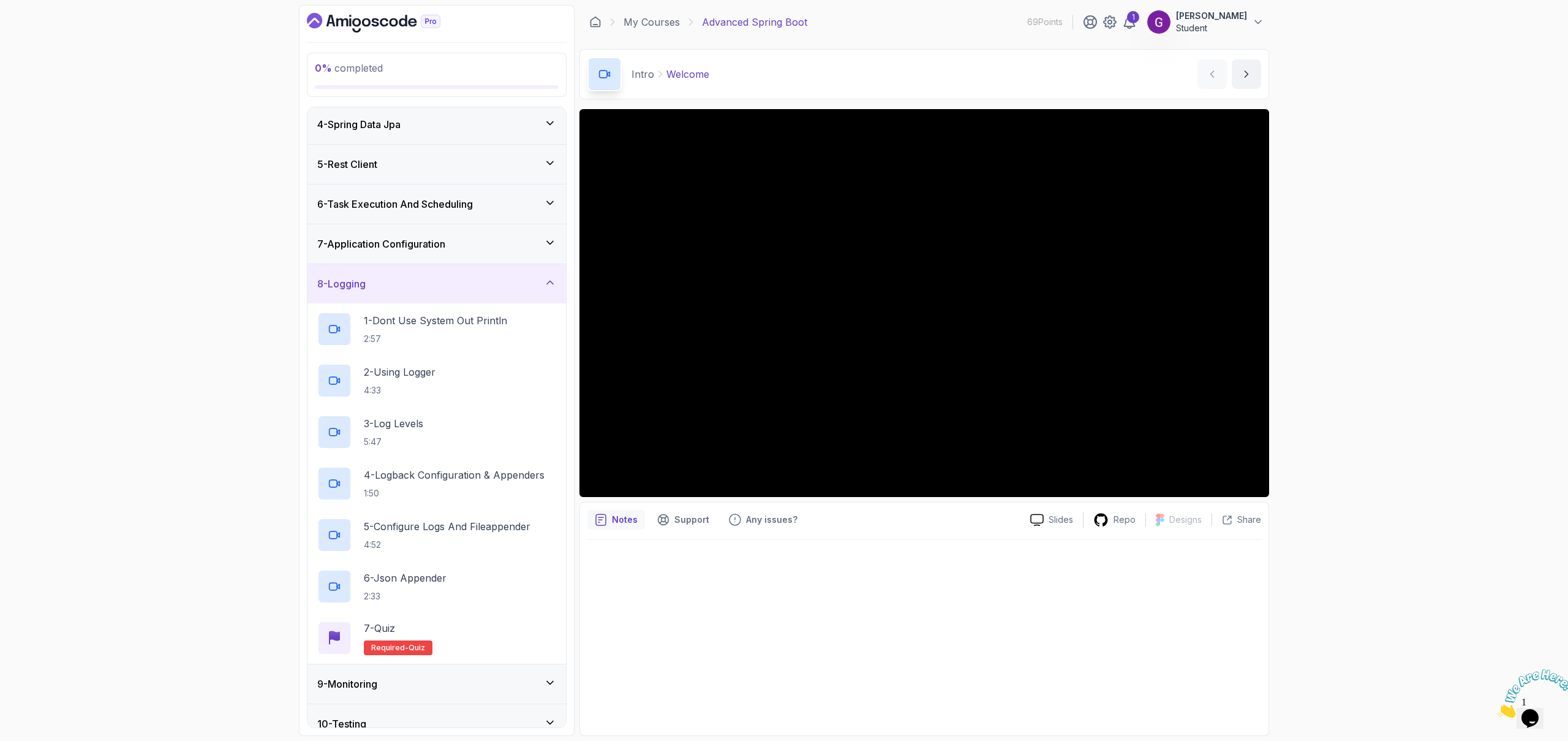
scroll to position [123, 0]
click at [392, 282] on div "8 - Logging" at bounding box center [437, 283] width 239 height 15
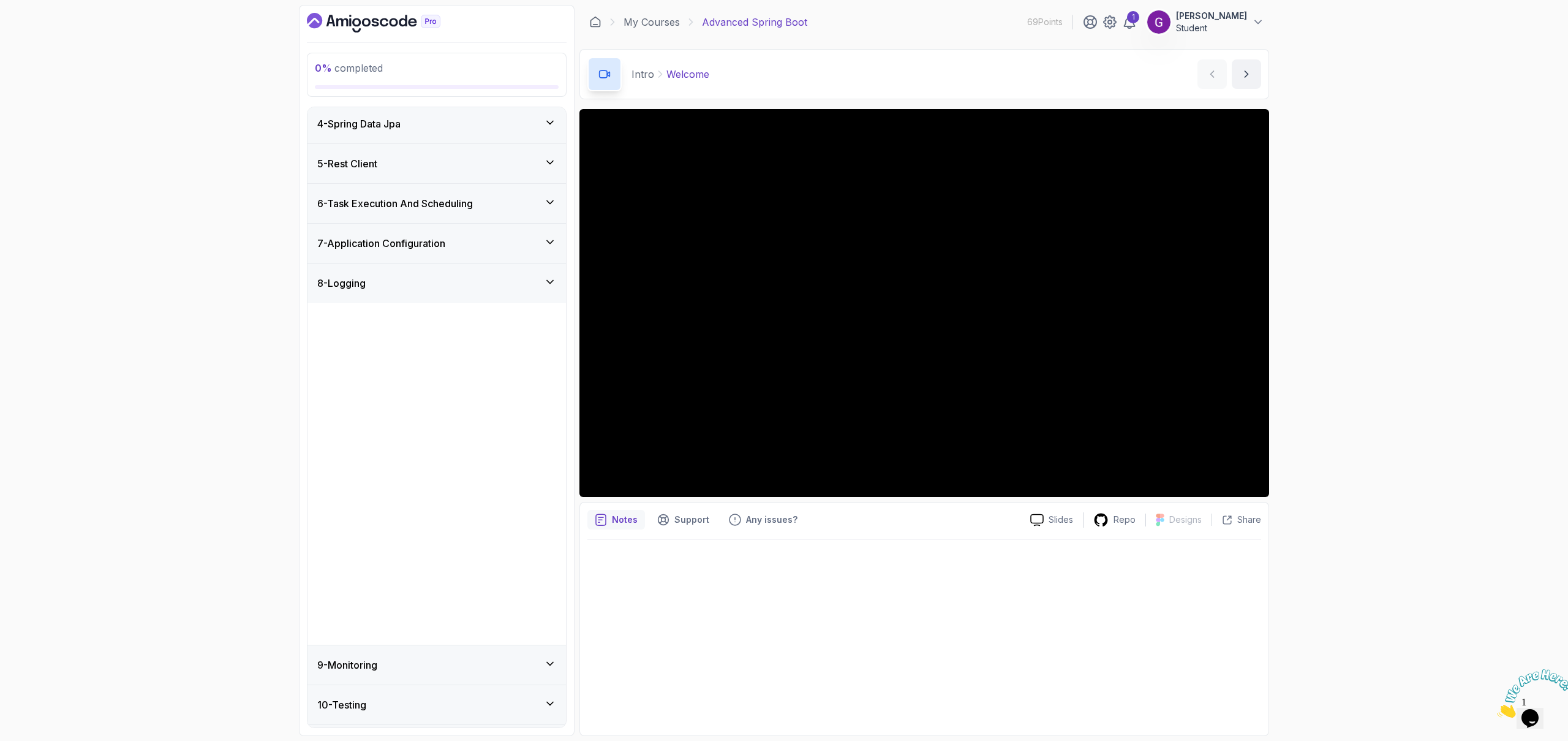
scroll to position [0, 0]
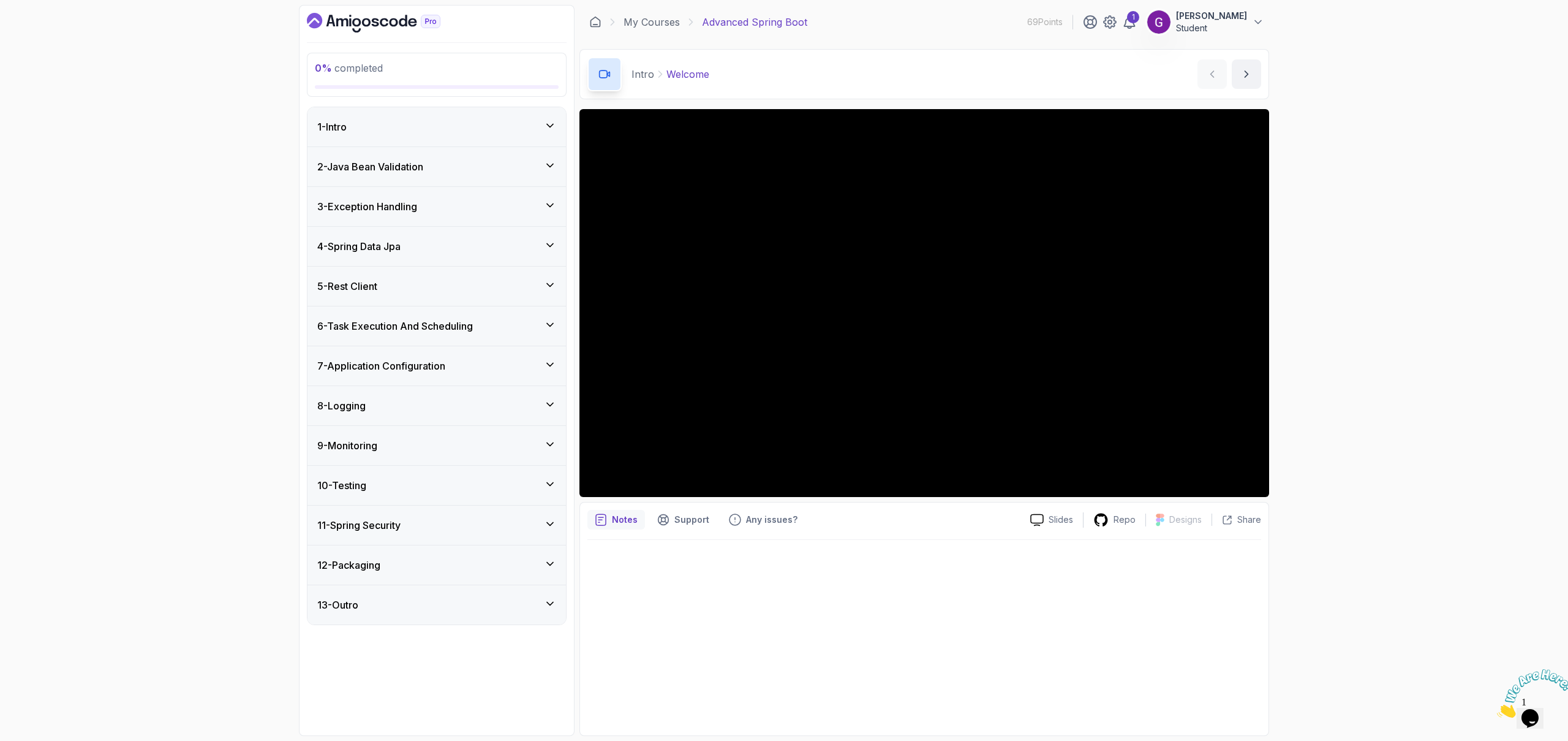
click at [396, 440] on div "9 - Monitoring" at bounding box center [437, 445] width 239 height 15
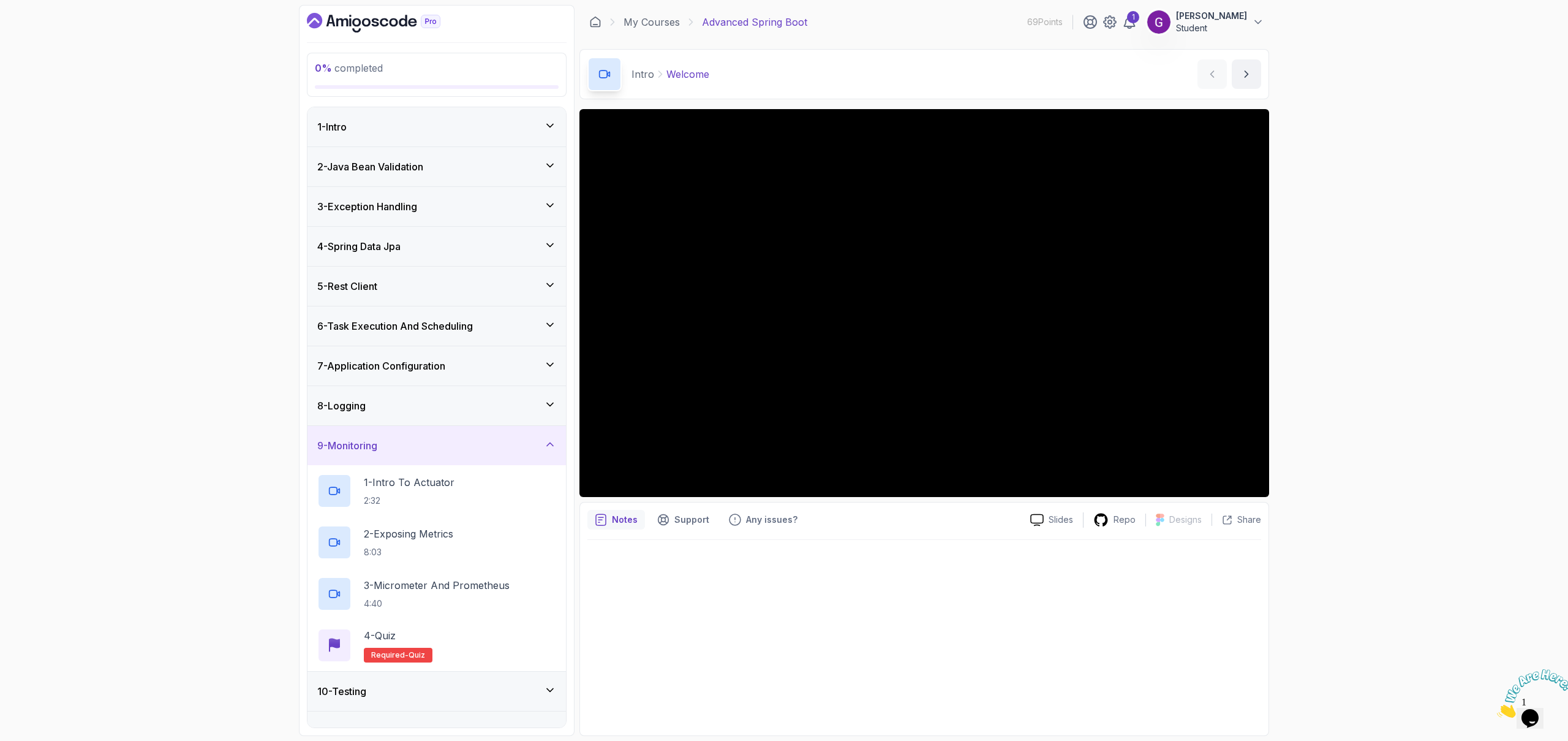
click at [398, 446] on div "9 - Monitoring" at bounding box center [437, 445] width 239 height 15
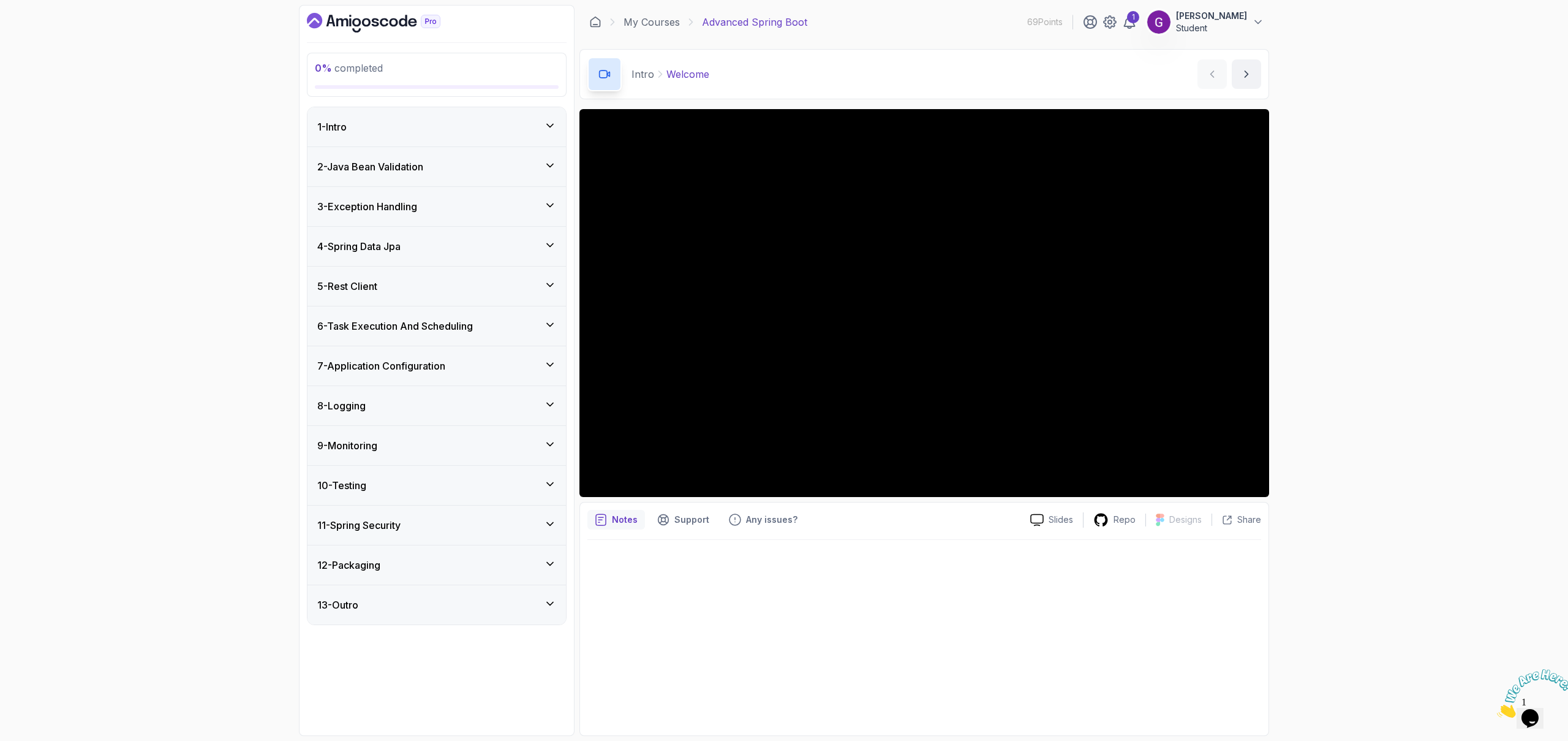
click at [406, 484] on div "10 - Testing" at bounding box center [437, 485] width 239 height 15
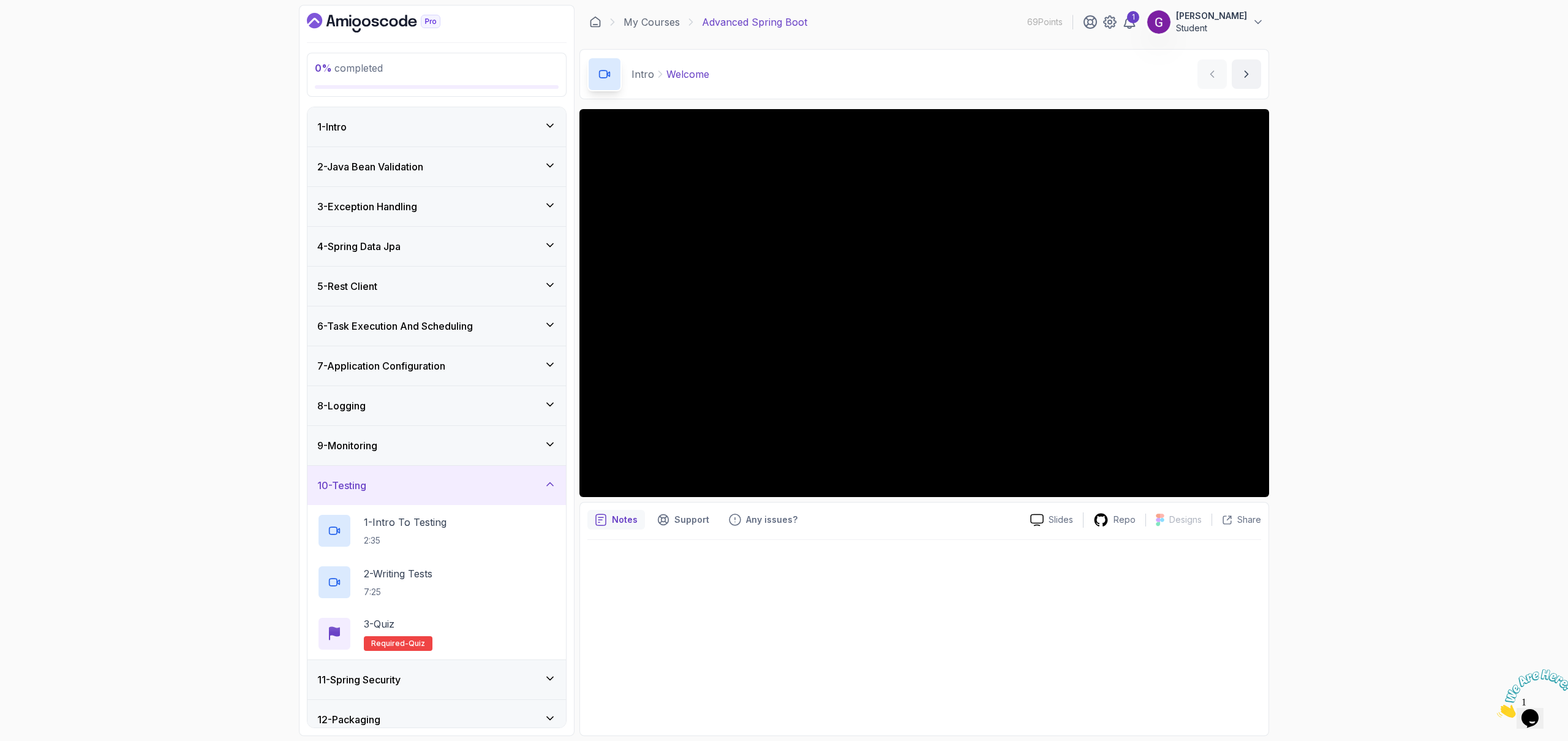
click at [417, 490] on div "10 - Testing" at bounding box center [437, 485] width 239 height 15
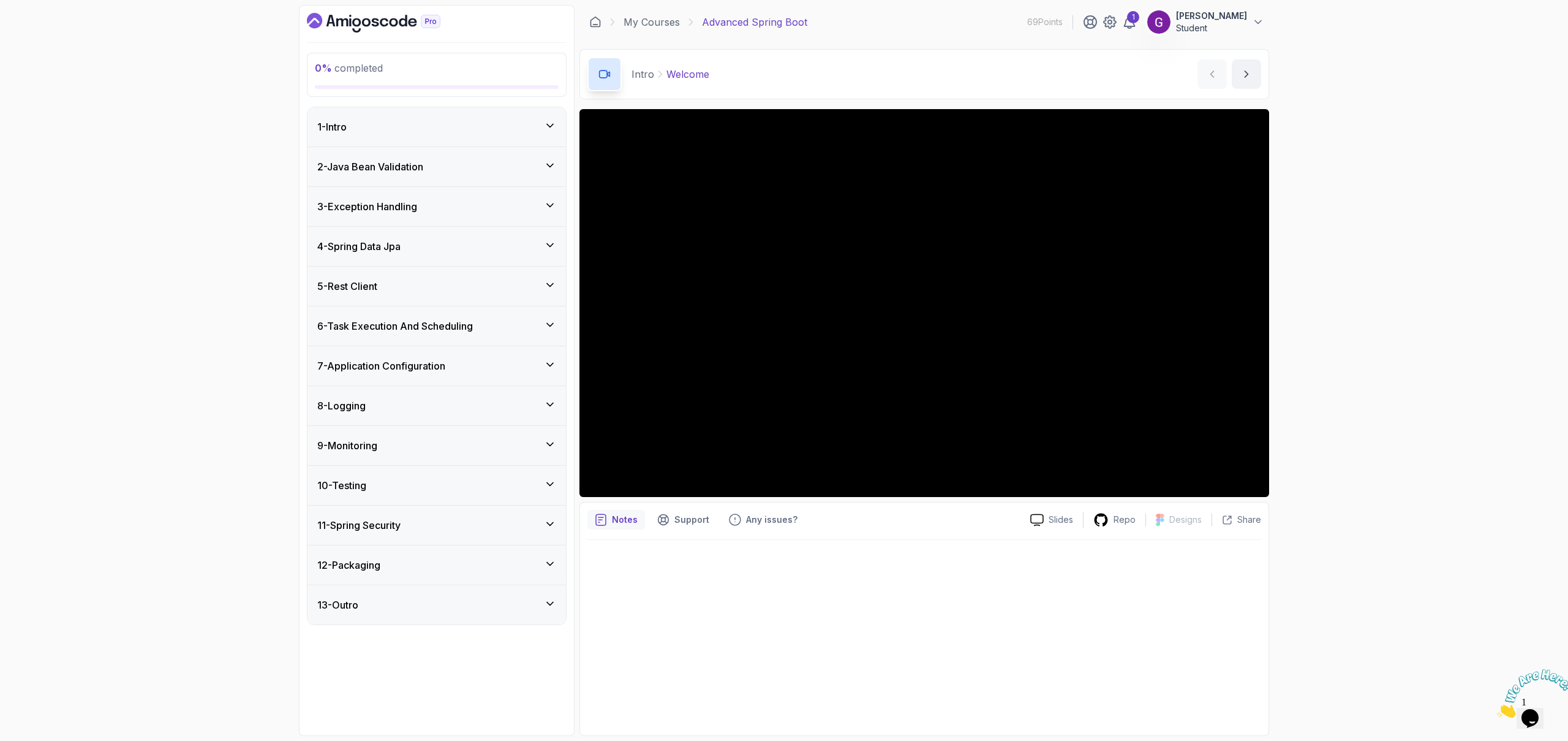
click at [401, 529] on h3 "11 - Spring Security" at bounding box center [359, 524] width 83 height 15
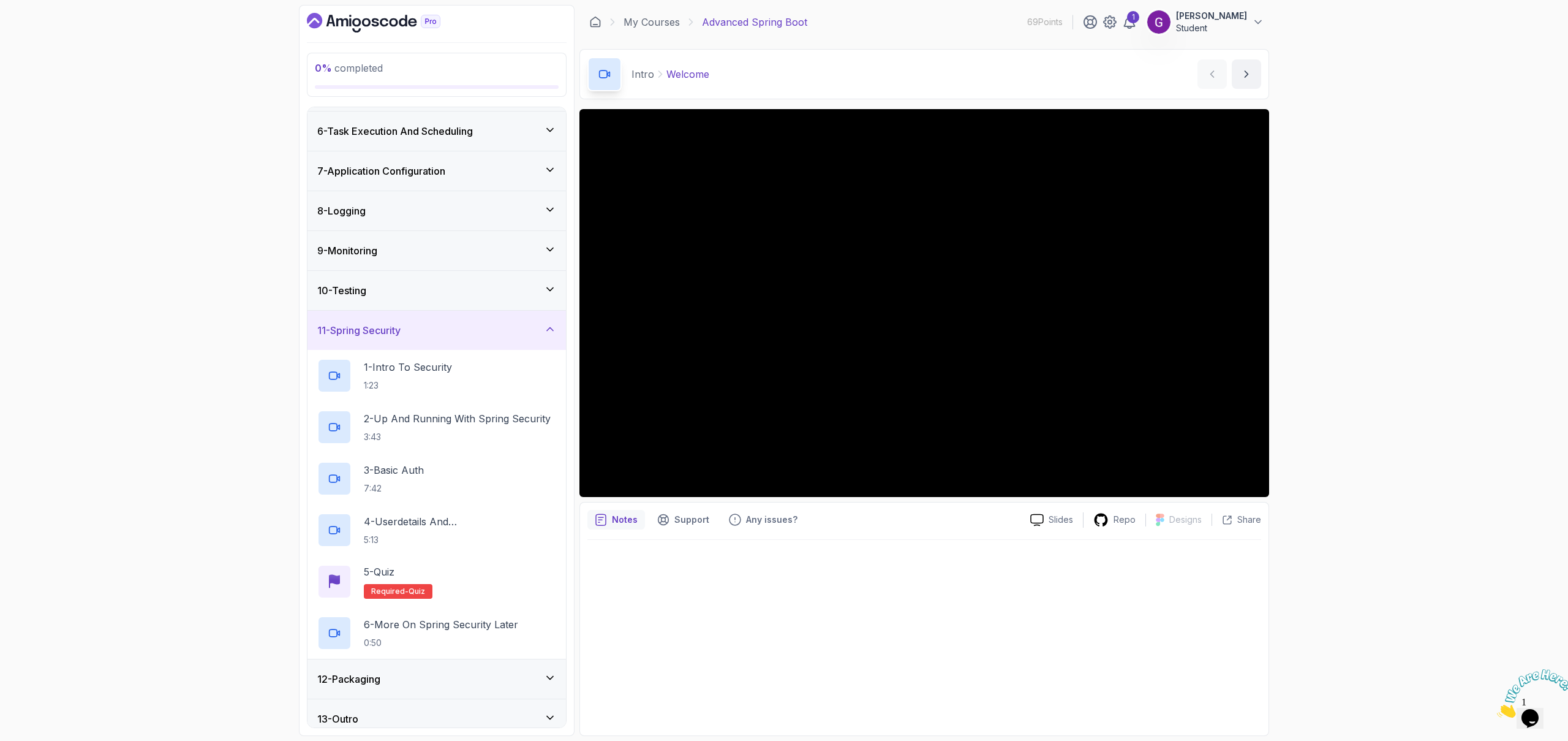
scroll to position [206, 0]
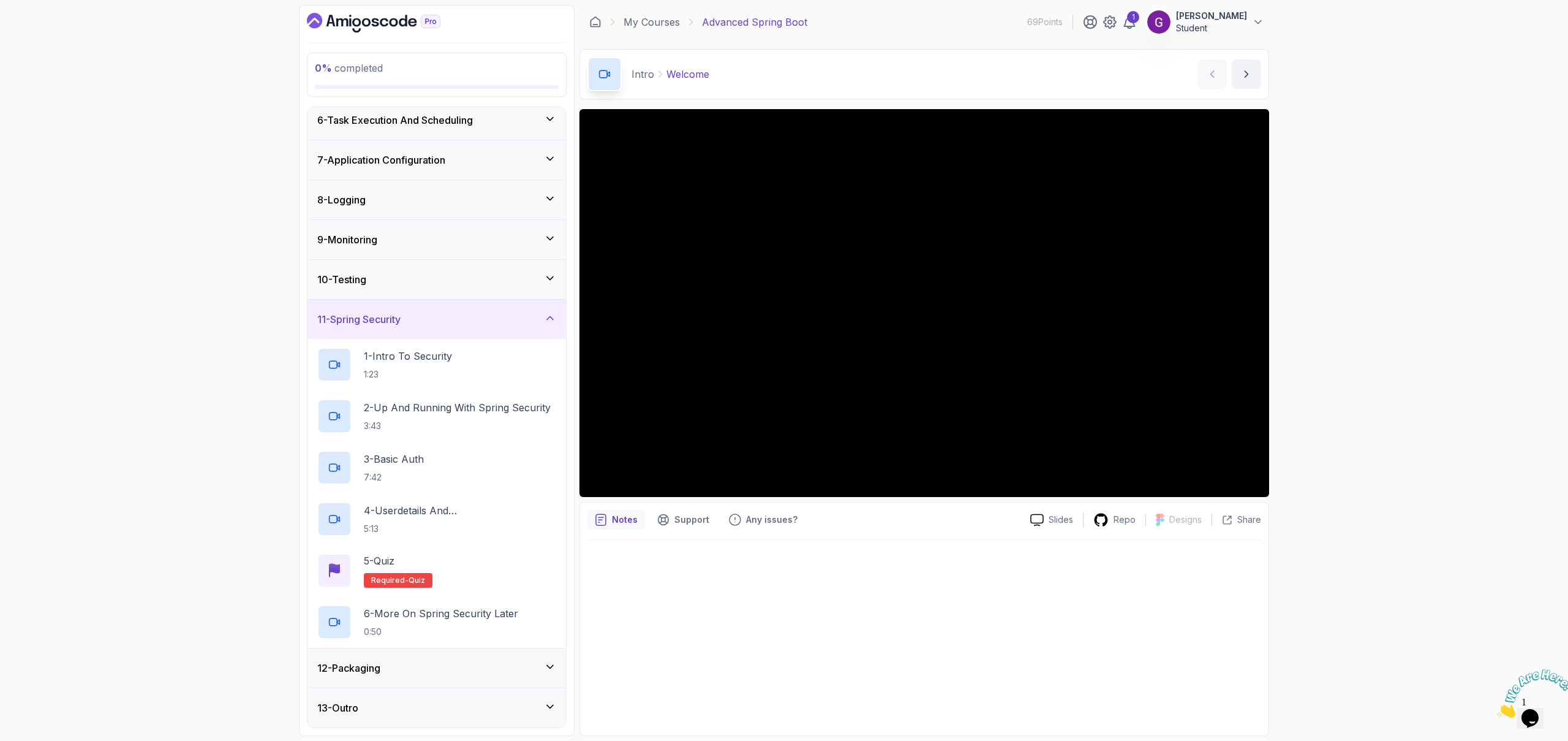
click at [429, 313] on div "11 - Spring Security" at bounding box center [437, 318] width 239 height 15
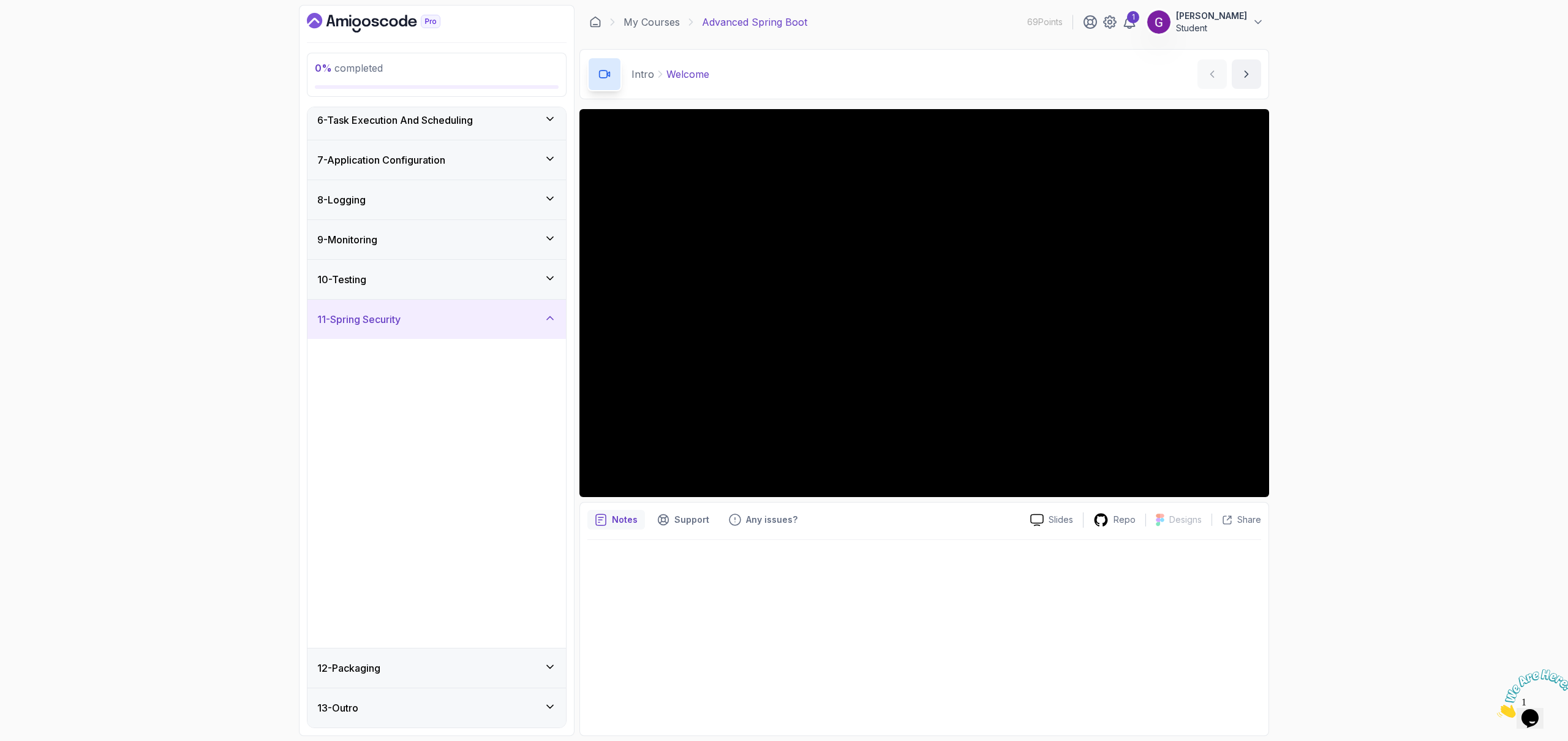
scroll to position [0, 0]
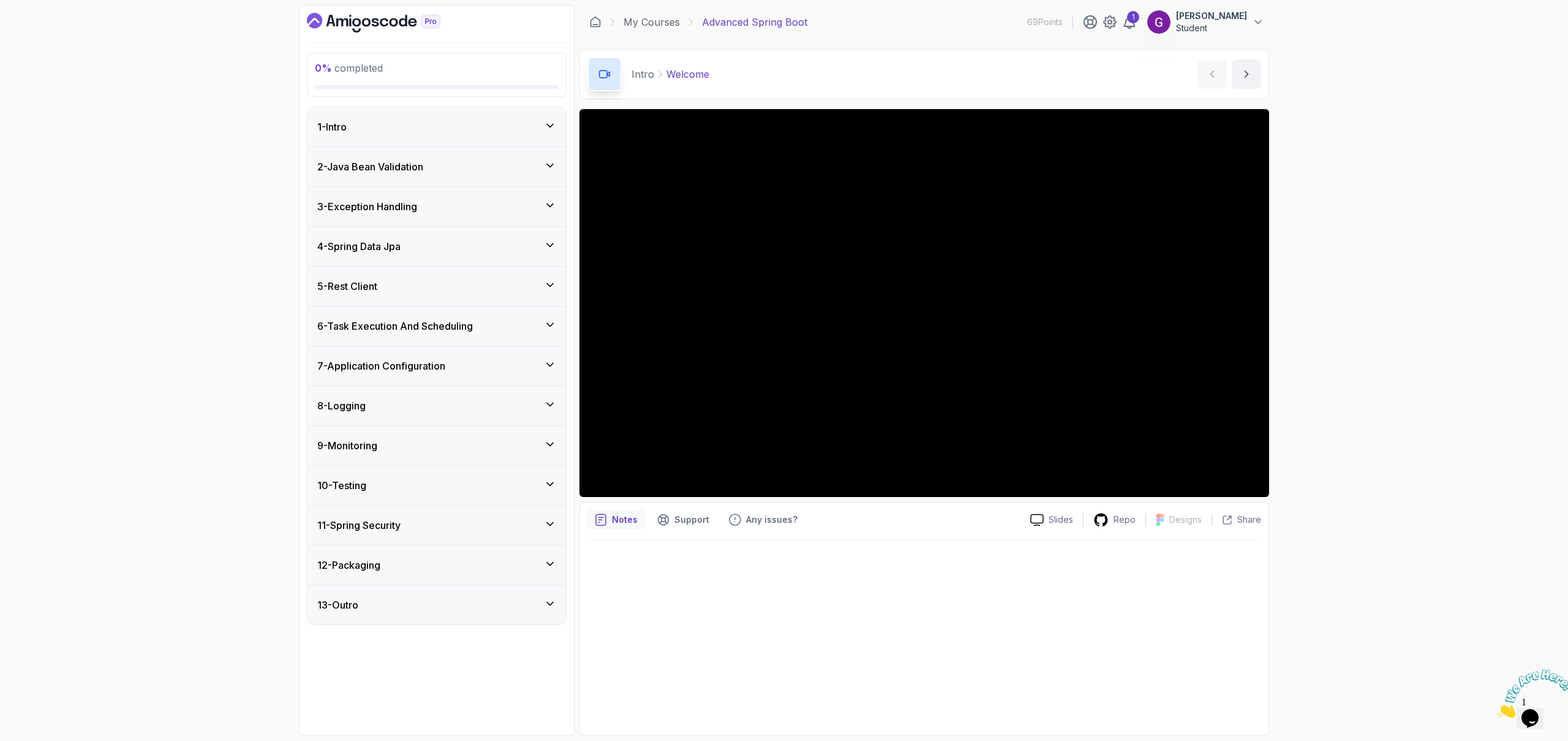
click at [372, 562] on h3 "12 - Packaging" at bounding box center [349, 564] width 63 height 15
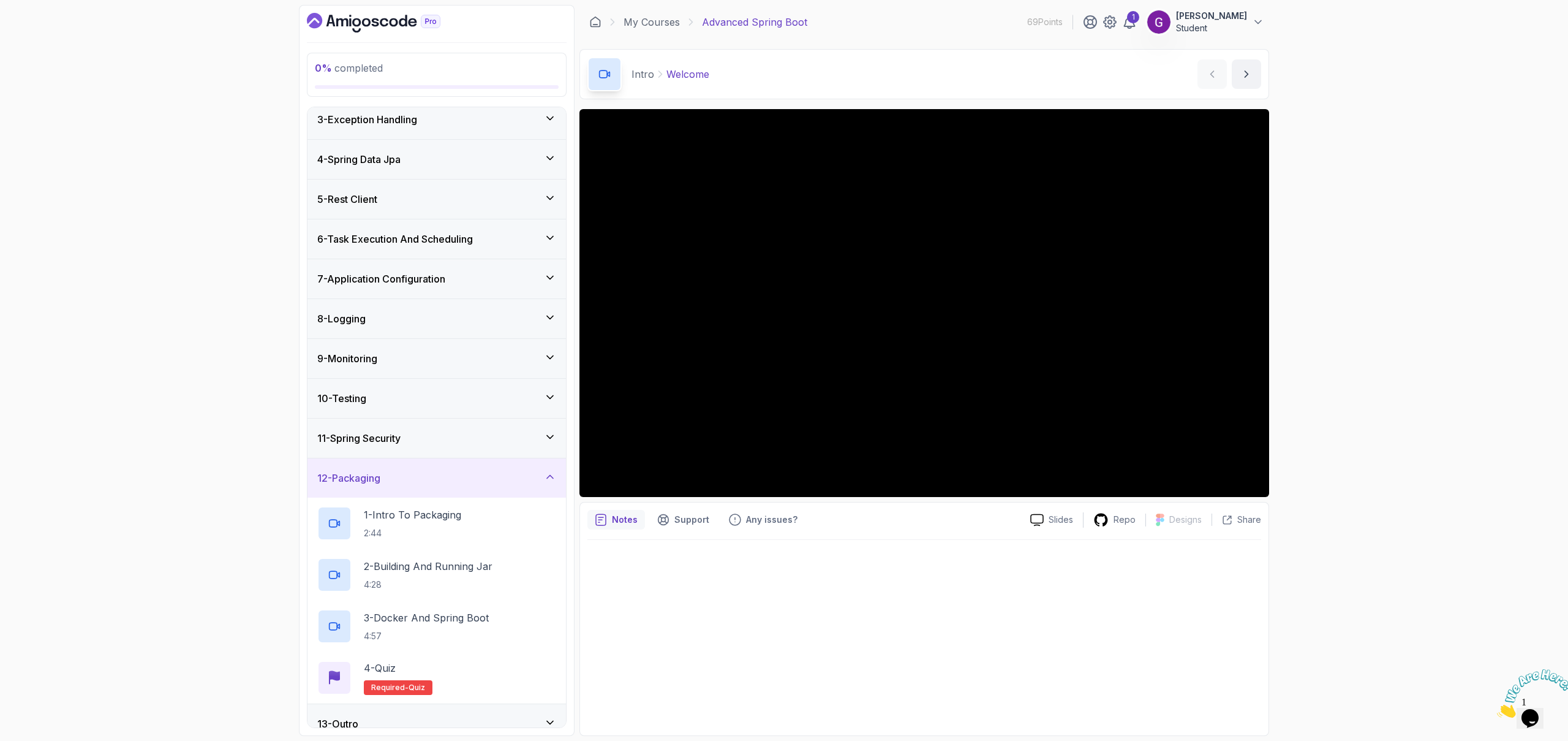
scroll to position [103, 0]
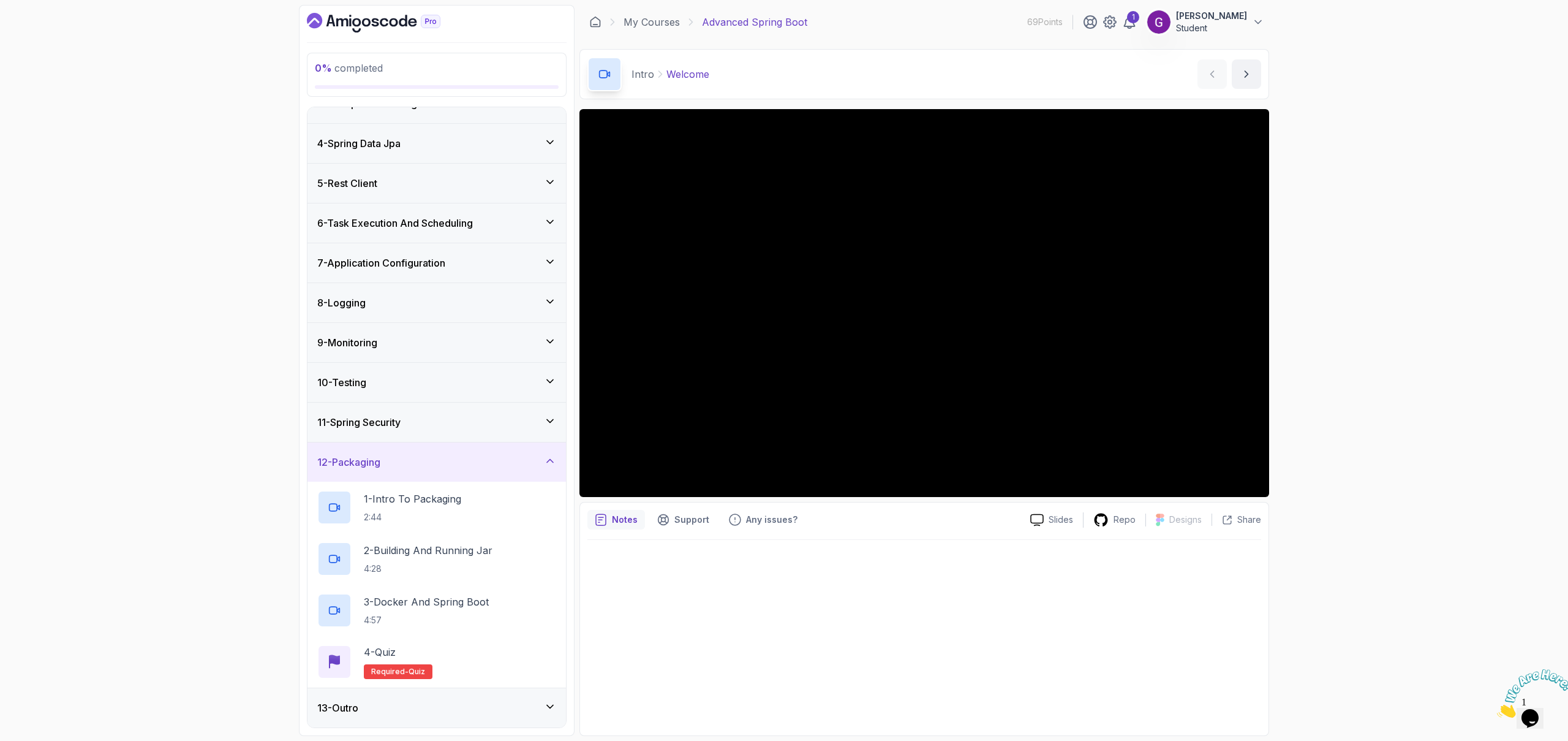
click at [419, 466] on div "12 - Packaging" at bounding box center [437, 462] width 239 height 15
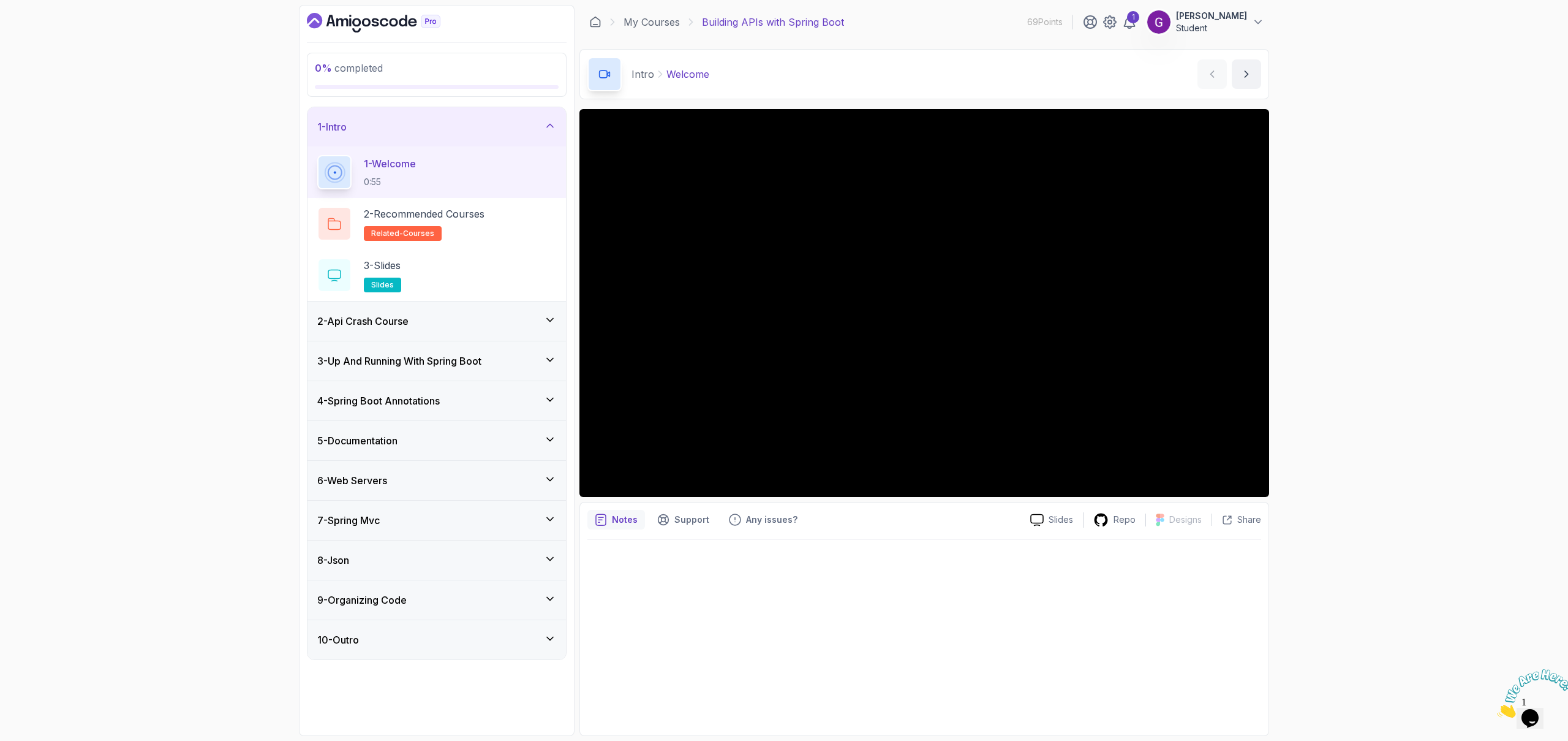
click at [401, 322] on h3 "2 - Api Crash Course" at bounding box center [363, 321] width 91 height 15
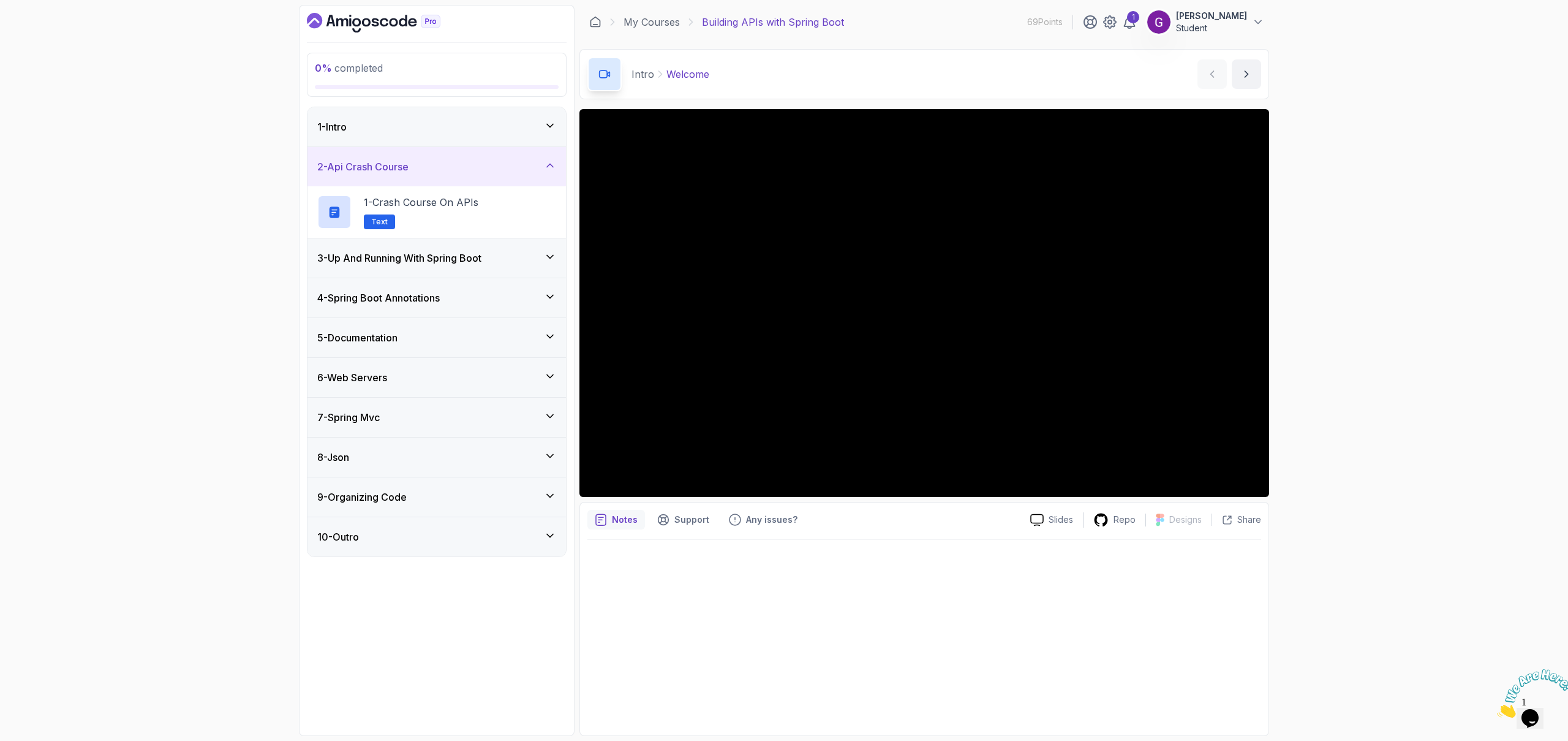
click at [426, 260] on h3 "3 - Up And Running With Spring Boot" at bounding box center [399, 258] width 164 height 15
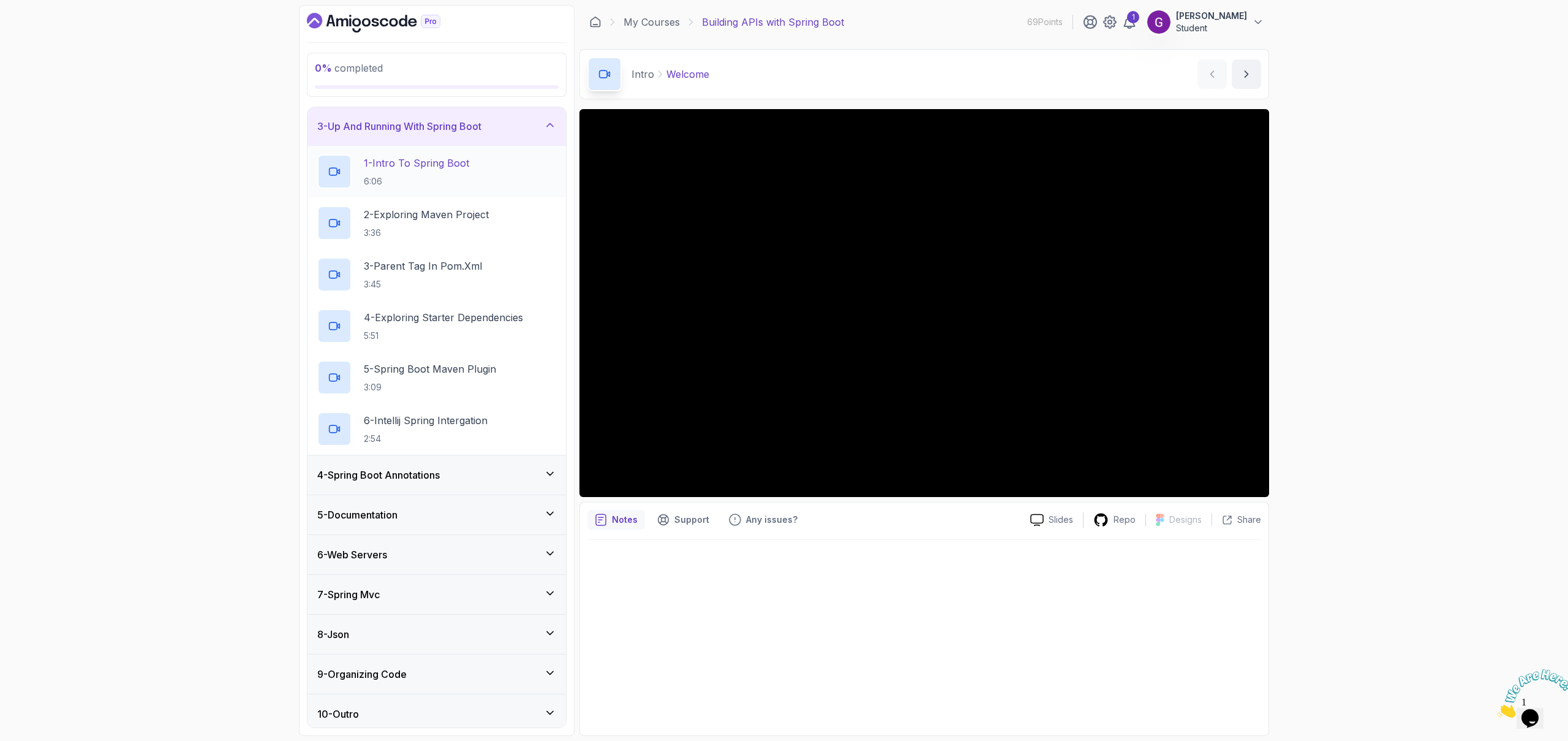
scroll to position [86, 0]
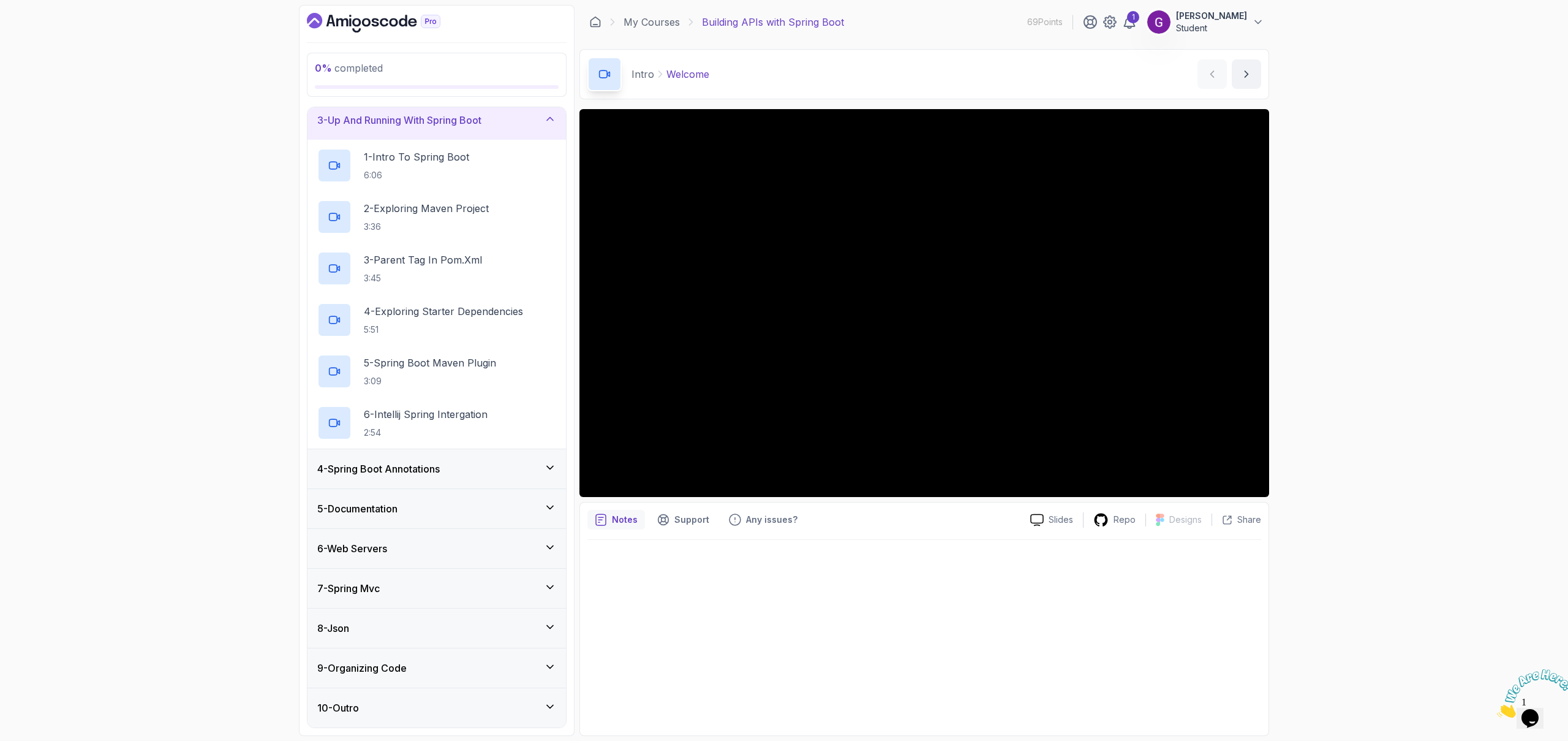
click at [430, 466] on h3 "4 - Spring Boot Annotations" at bounding box center [379, 468] width 123 height 15
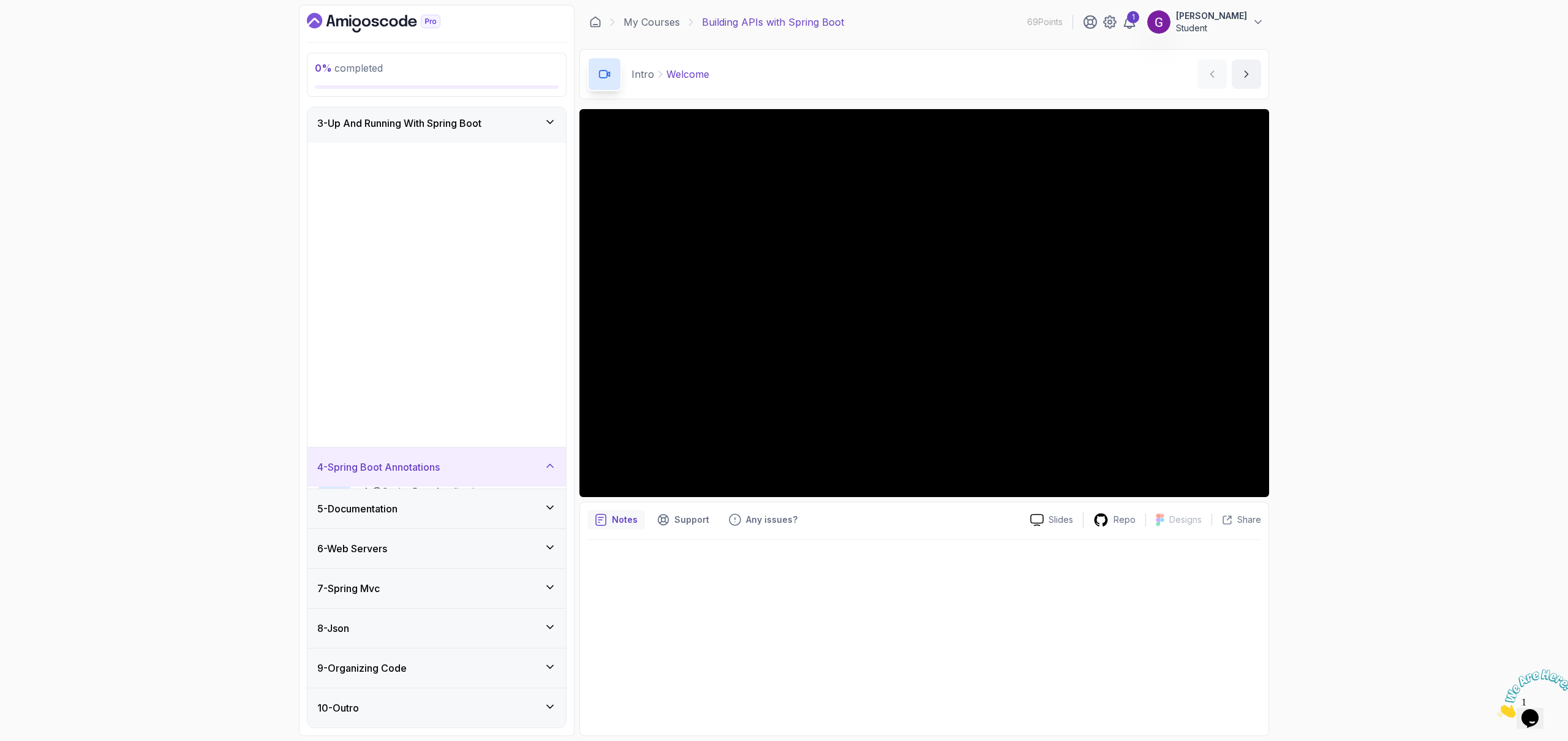
scroll to position [0, 0]
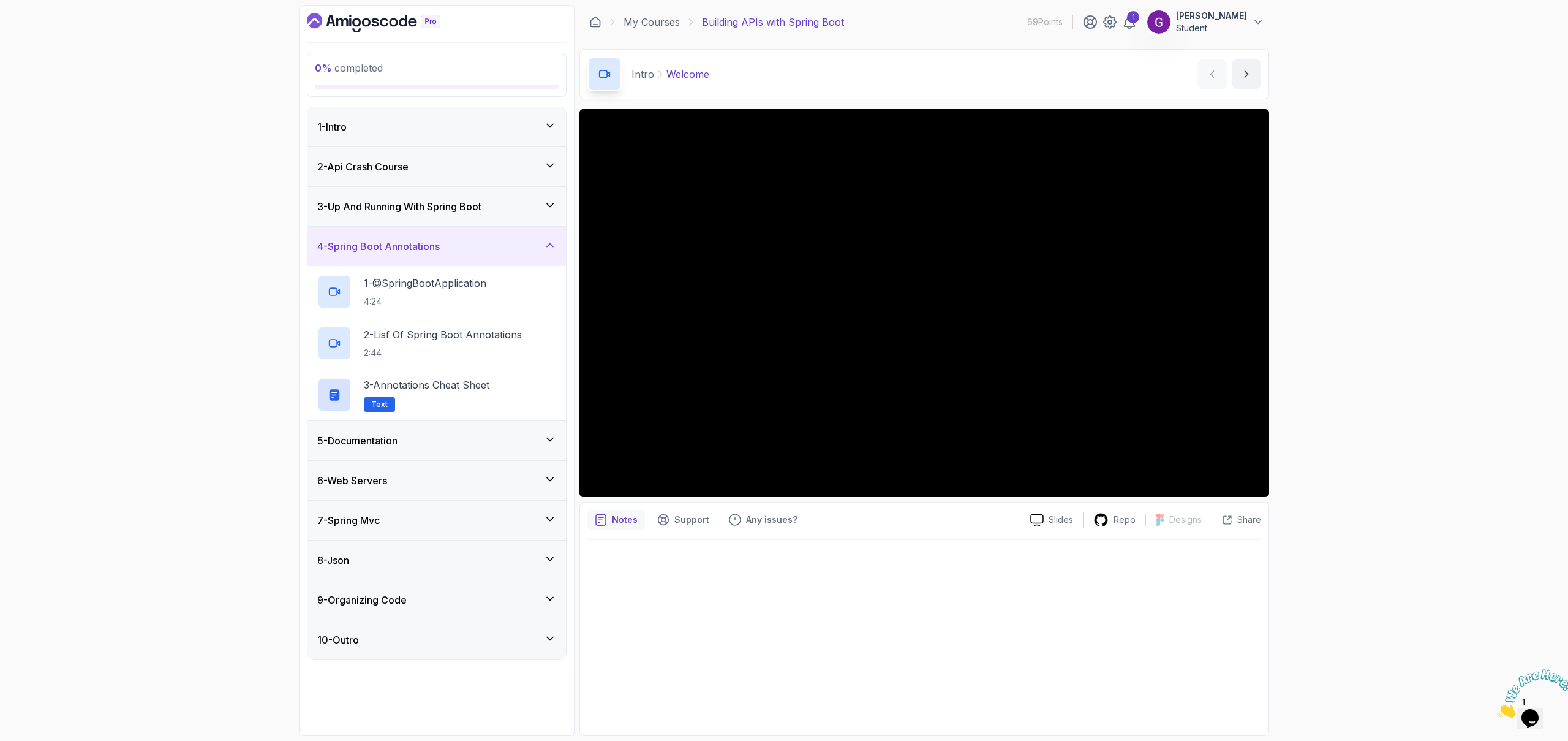
click at [394, 443] on h3 "5 - Documentation" at bounding box center [358, 440] width 80 height 15
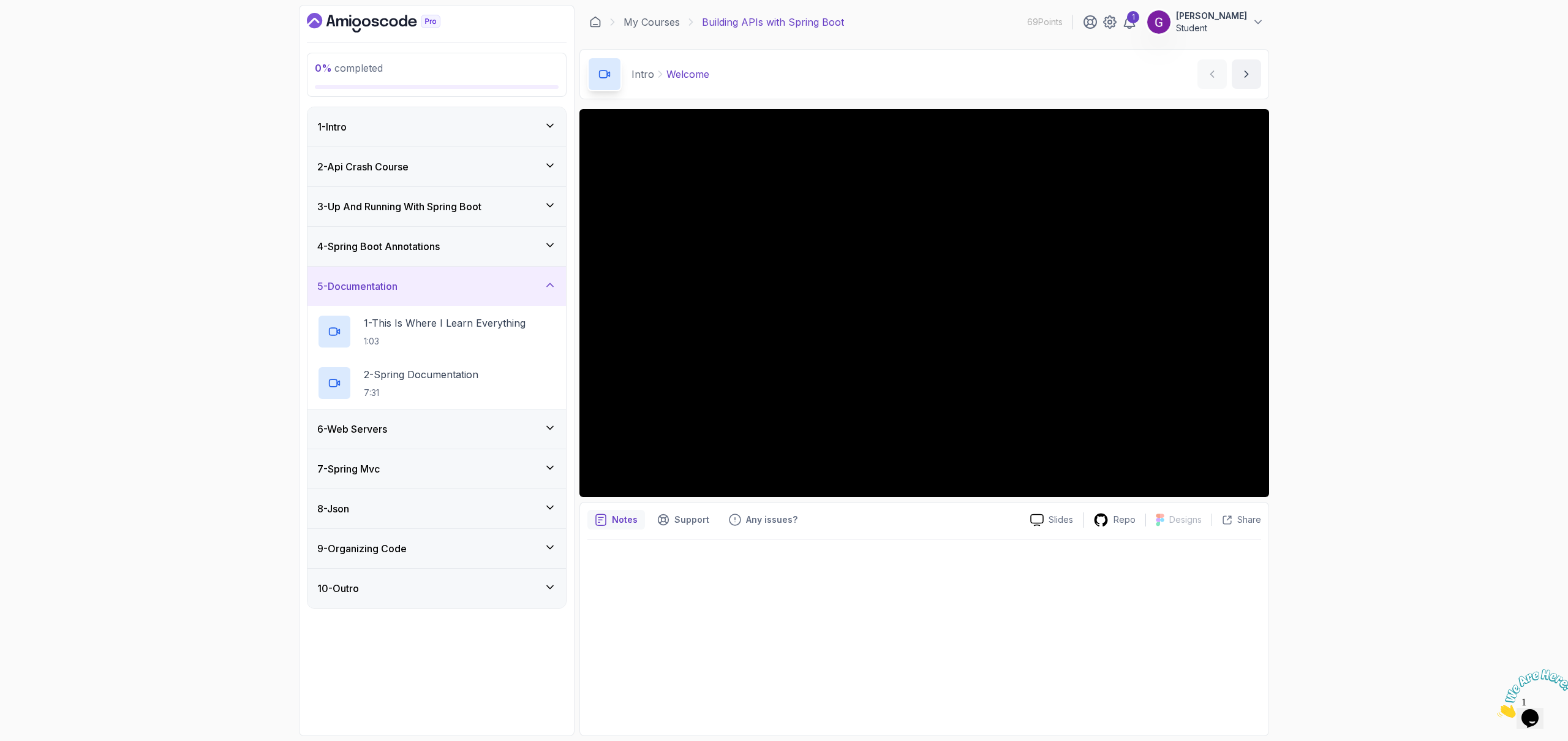
click at [443, 429] on div "6 - Web Servers" at bounding box center [437, 429] width 239 height 15
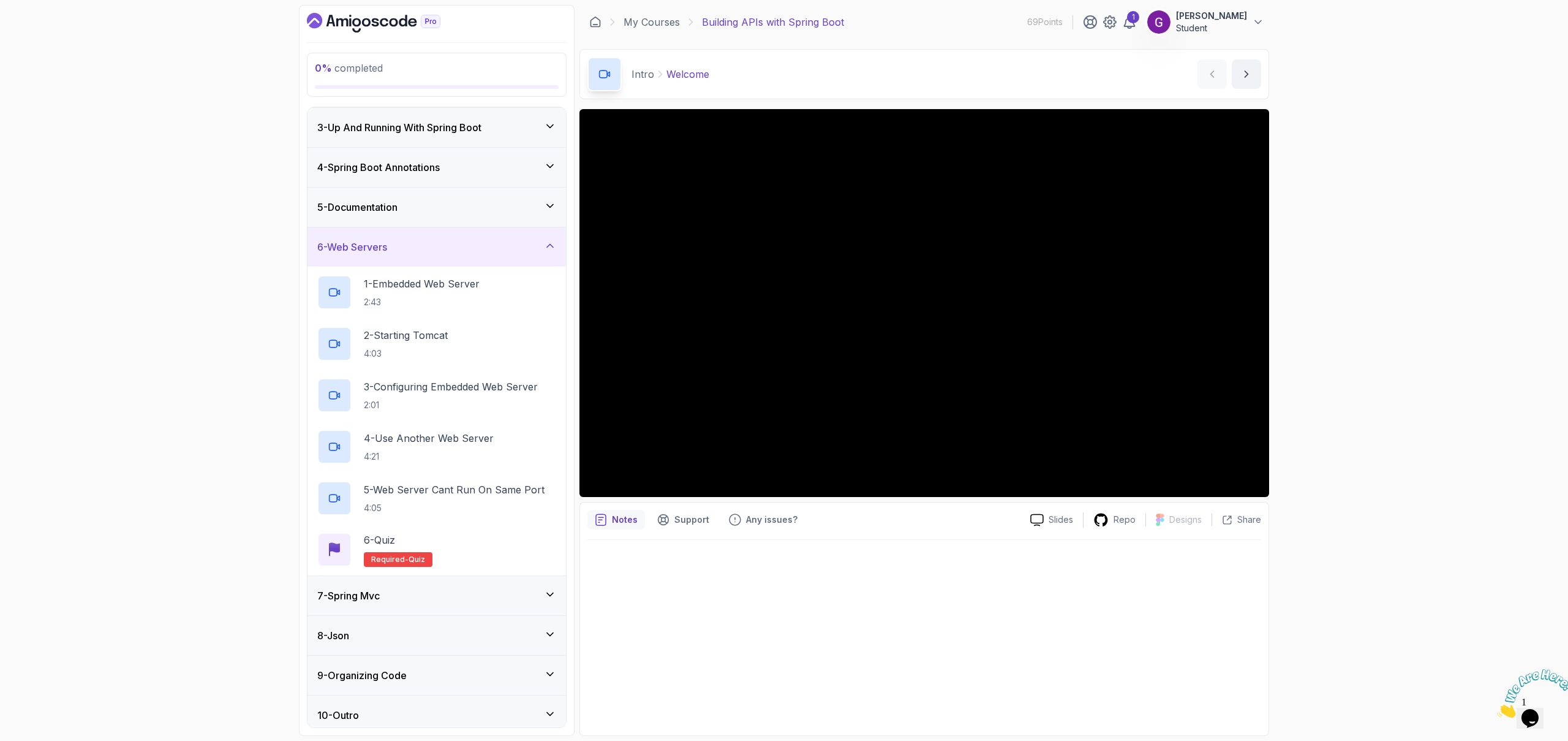
scroll to position [86, 0]
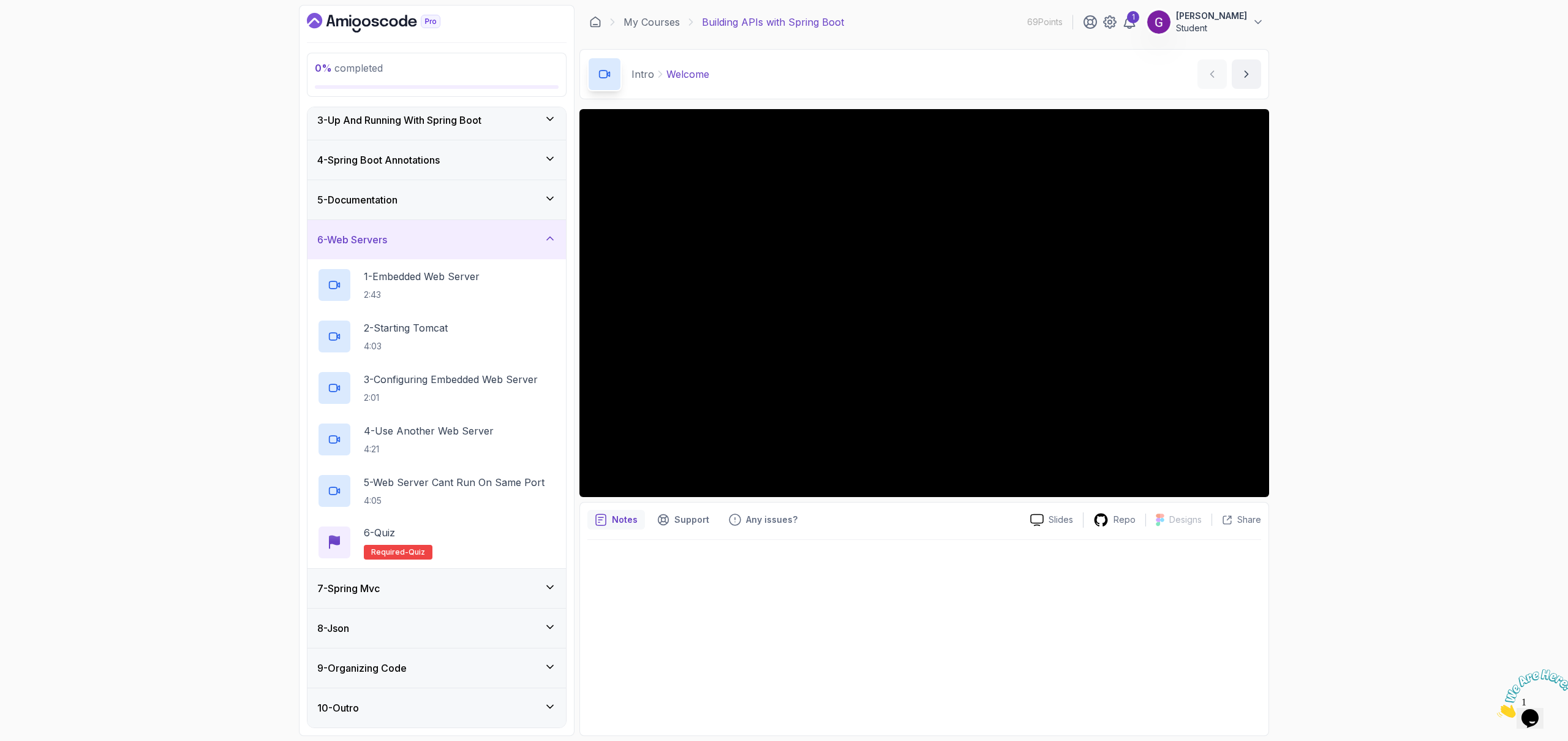
click at [380, 591] on h3 "7 - Spring Mvc" at bounding box center [348, 588] width 62 height 15
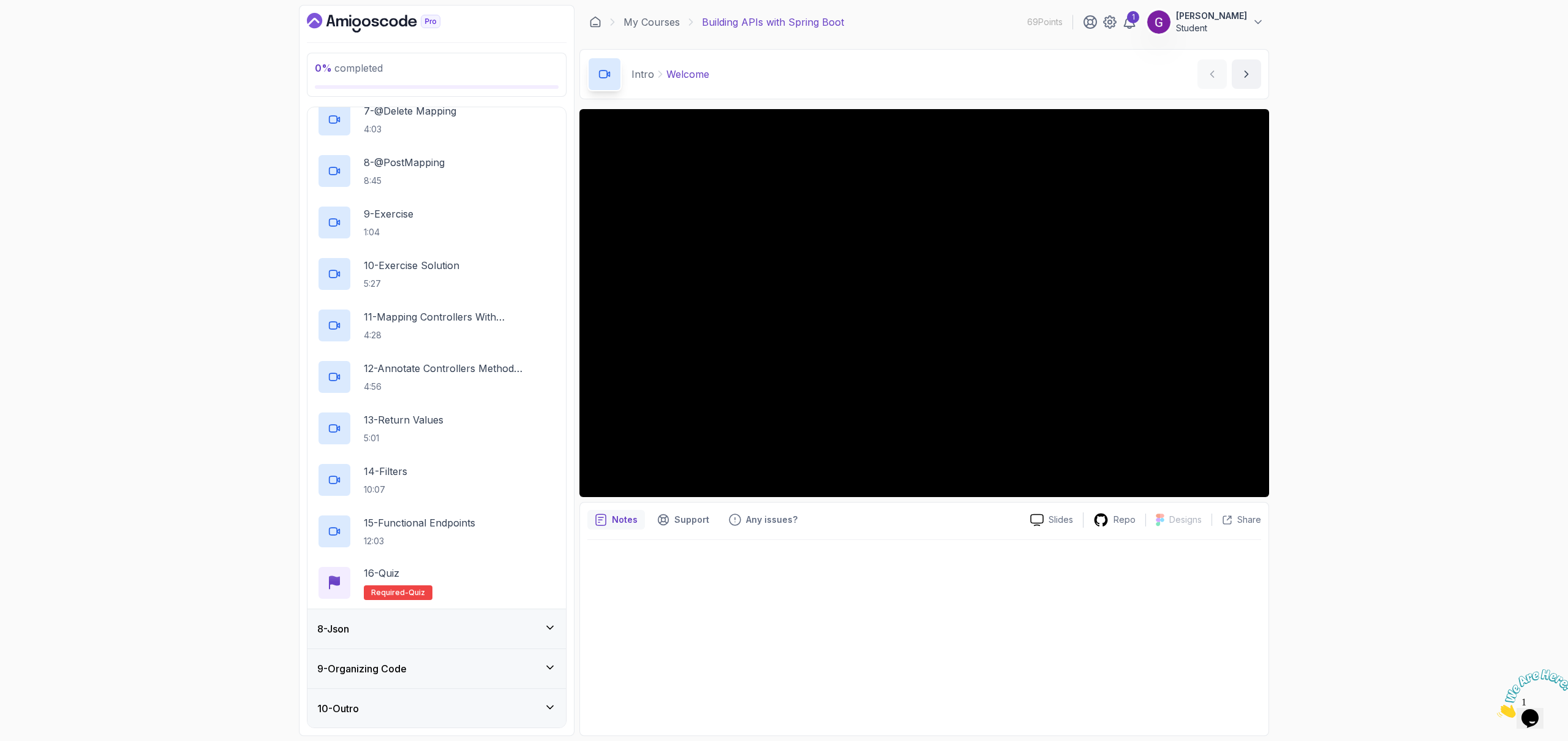
scroll to position [601, 0]
click at [429, 630] on div "8 - Json" at bounding box center [437, 628] width 239 height 15
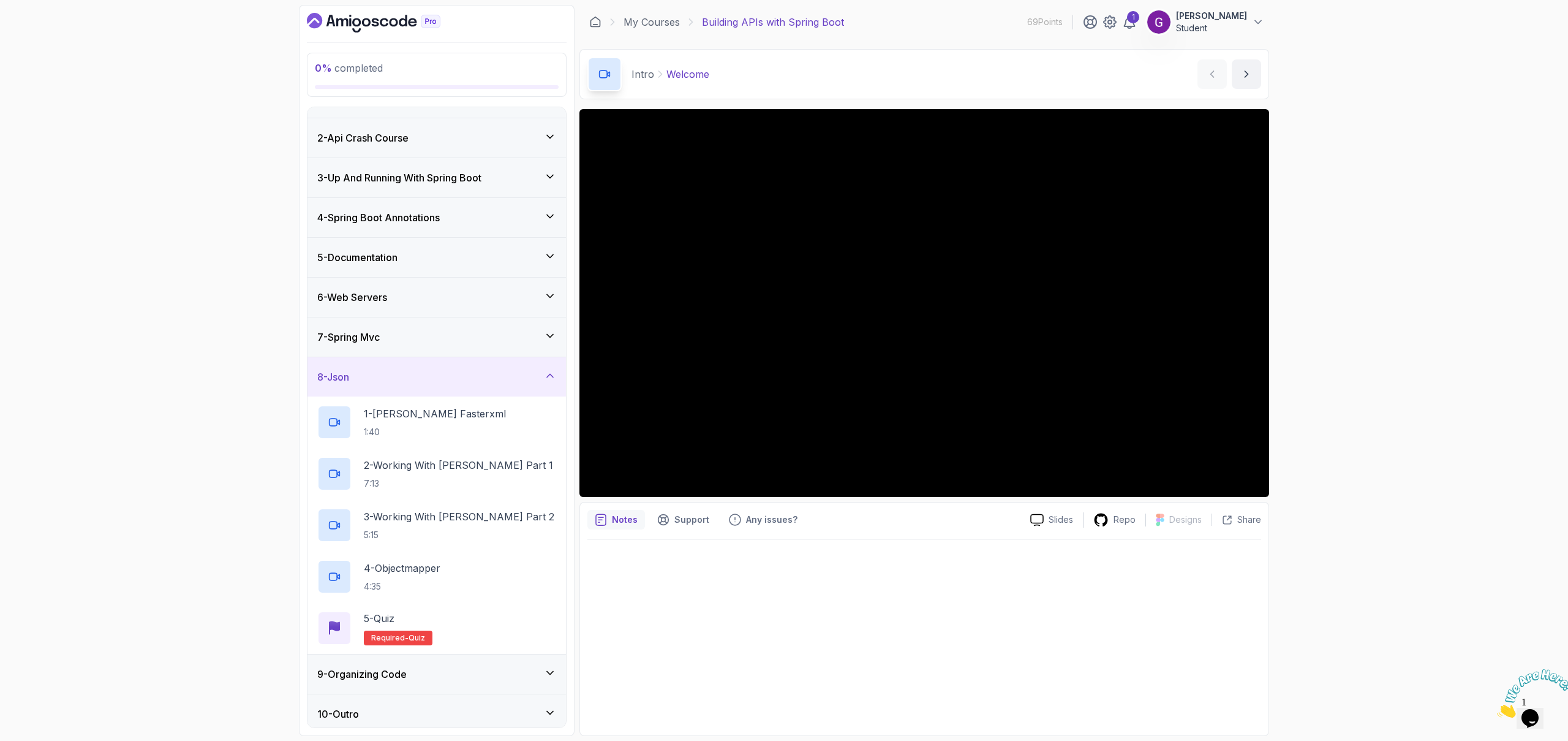
scroll to position [35, 0]
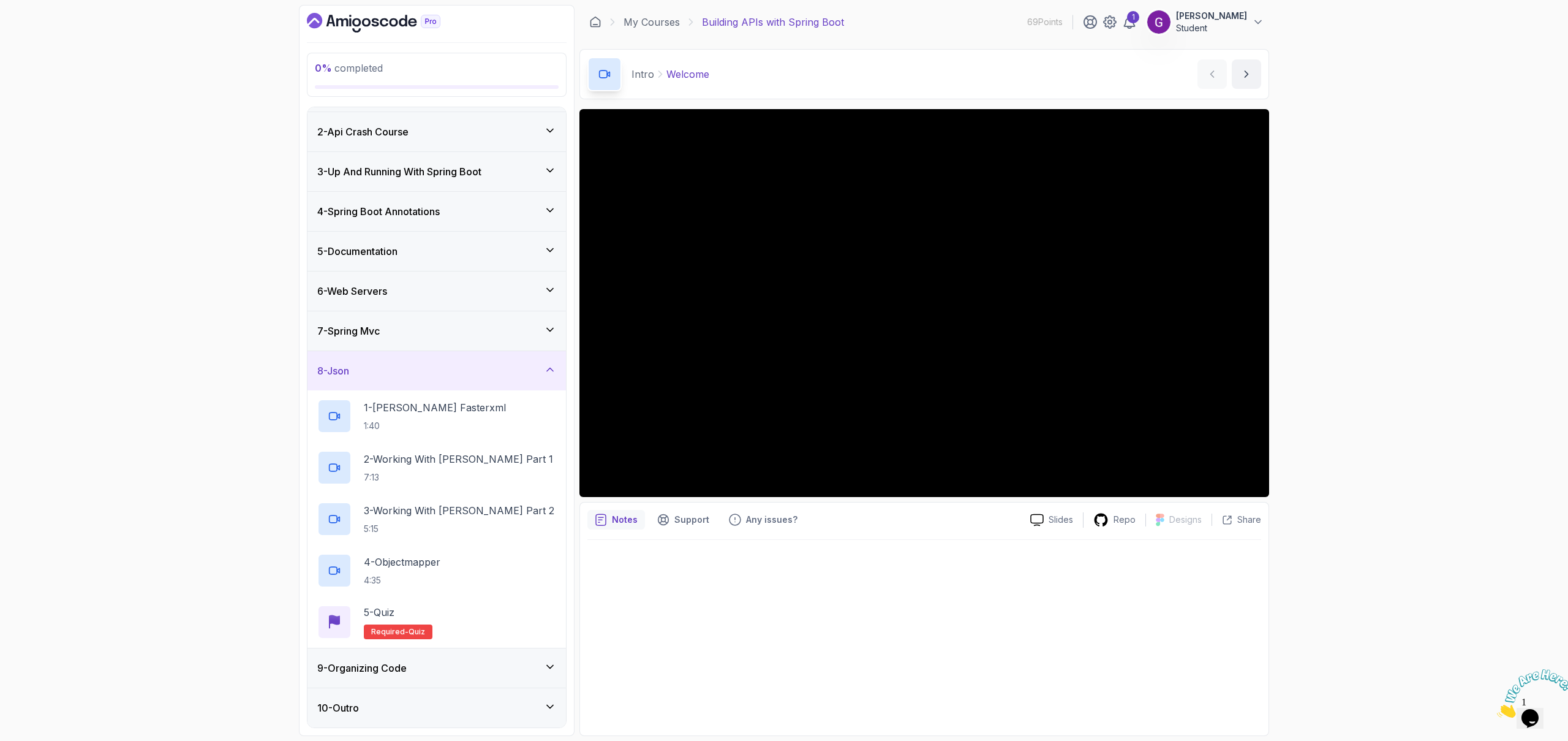
click at [407, 666] on h3 "9 - Organizing Code" at bounding box center [362, 668] width 89 height 15
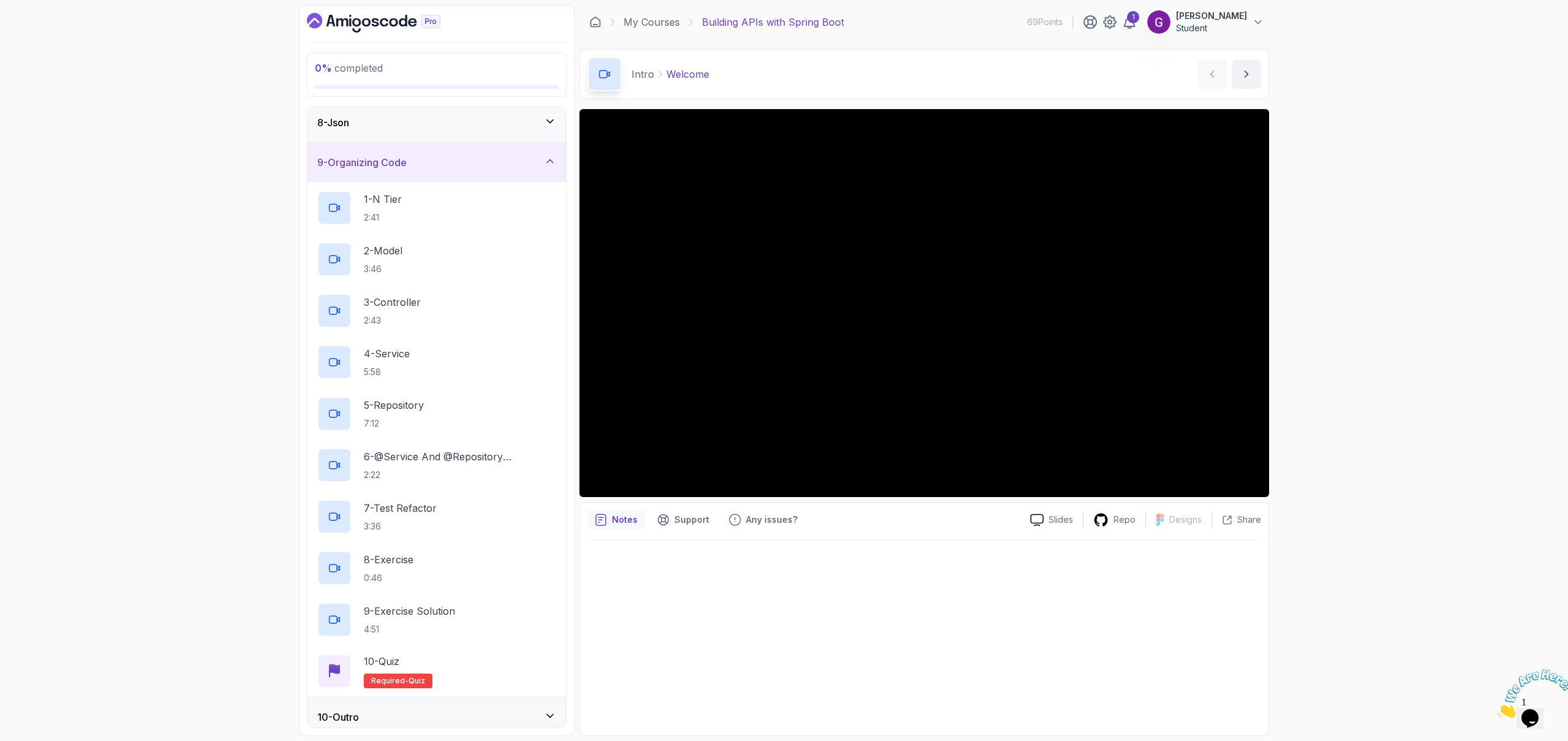
scroll to position [292, 0]
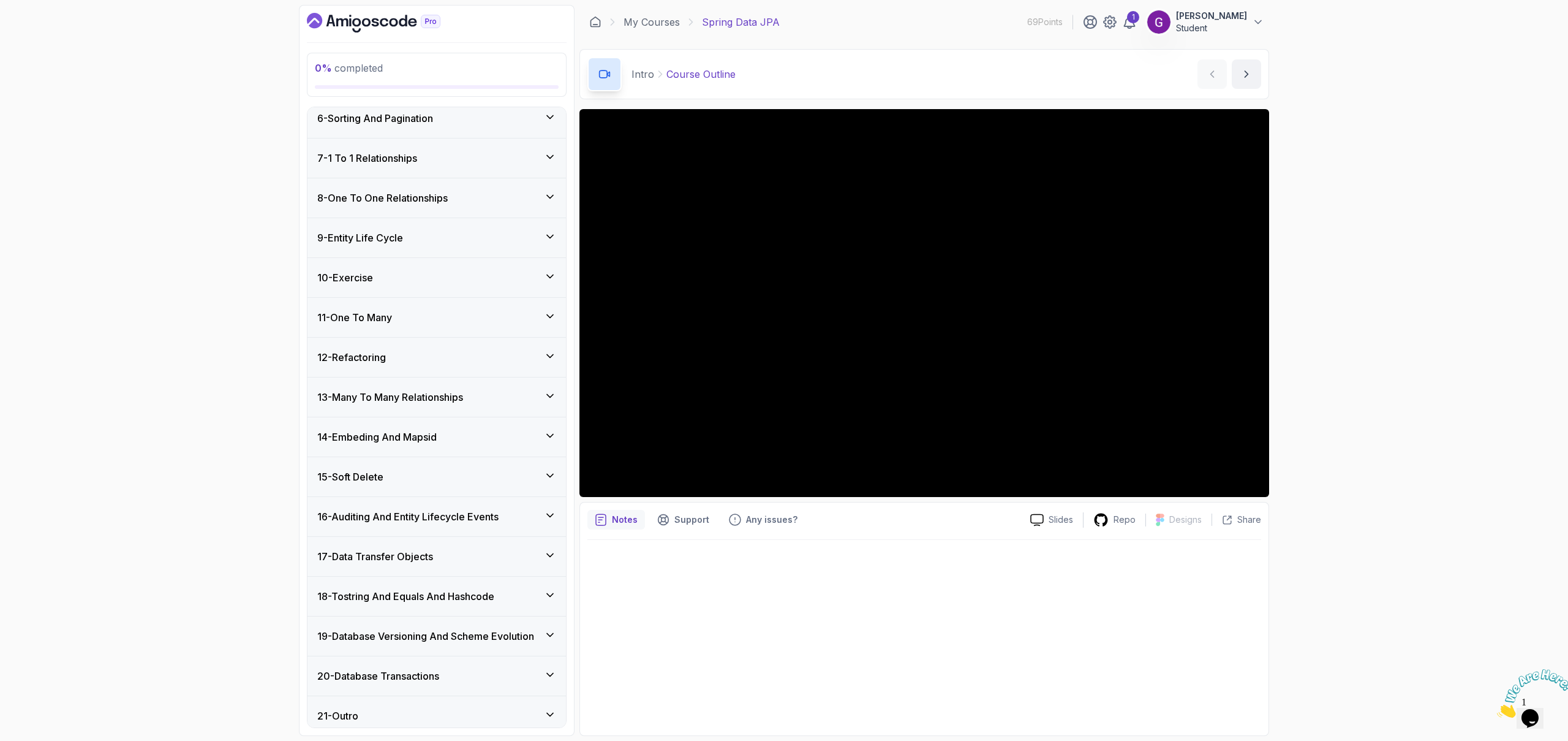
scroll to position [422, 0]
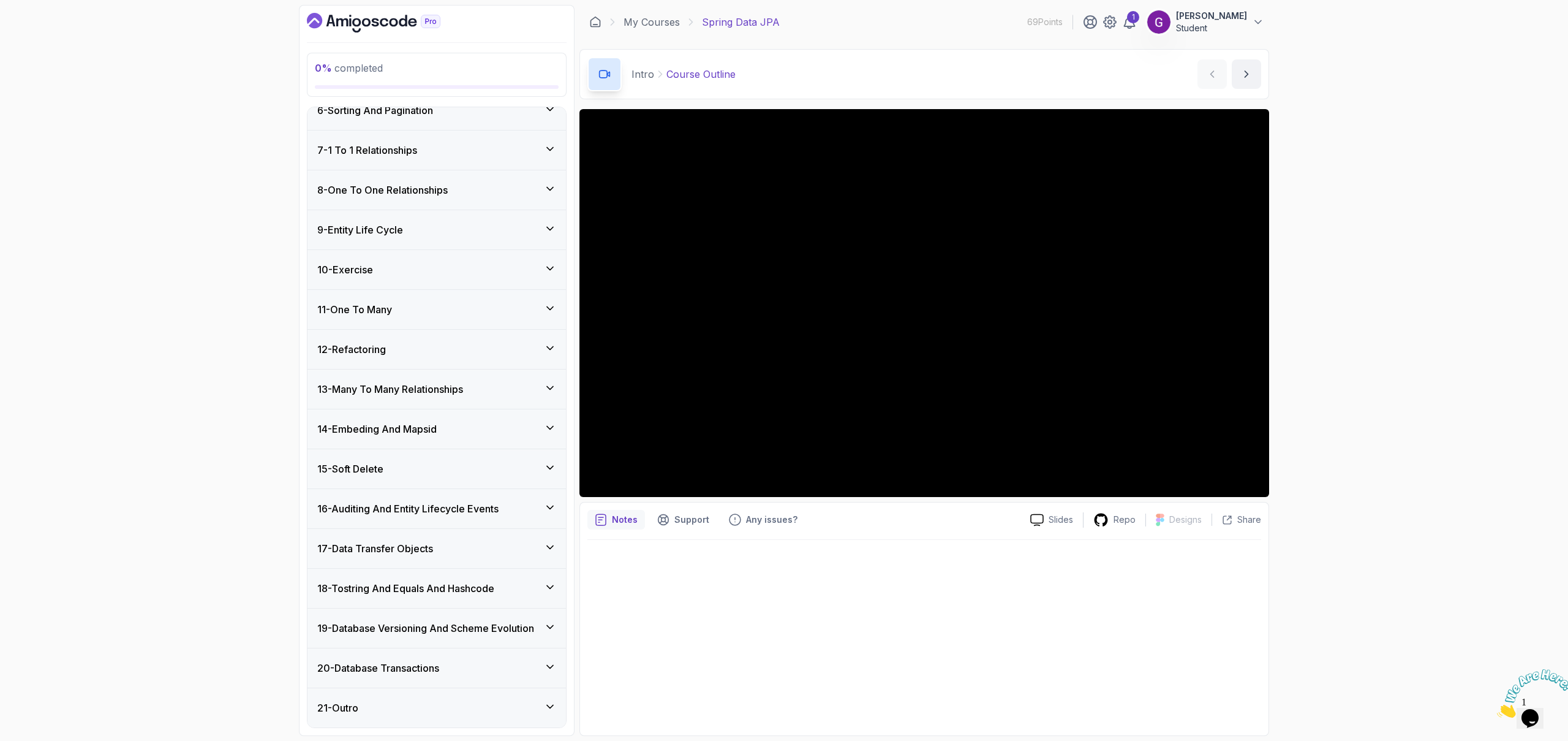
click at [525, 388] on div "13 - Many To Many Relationships" at bounding box center [437, 389] width 239 height 15
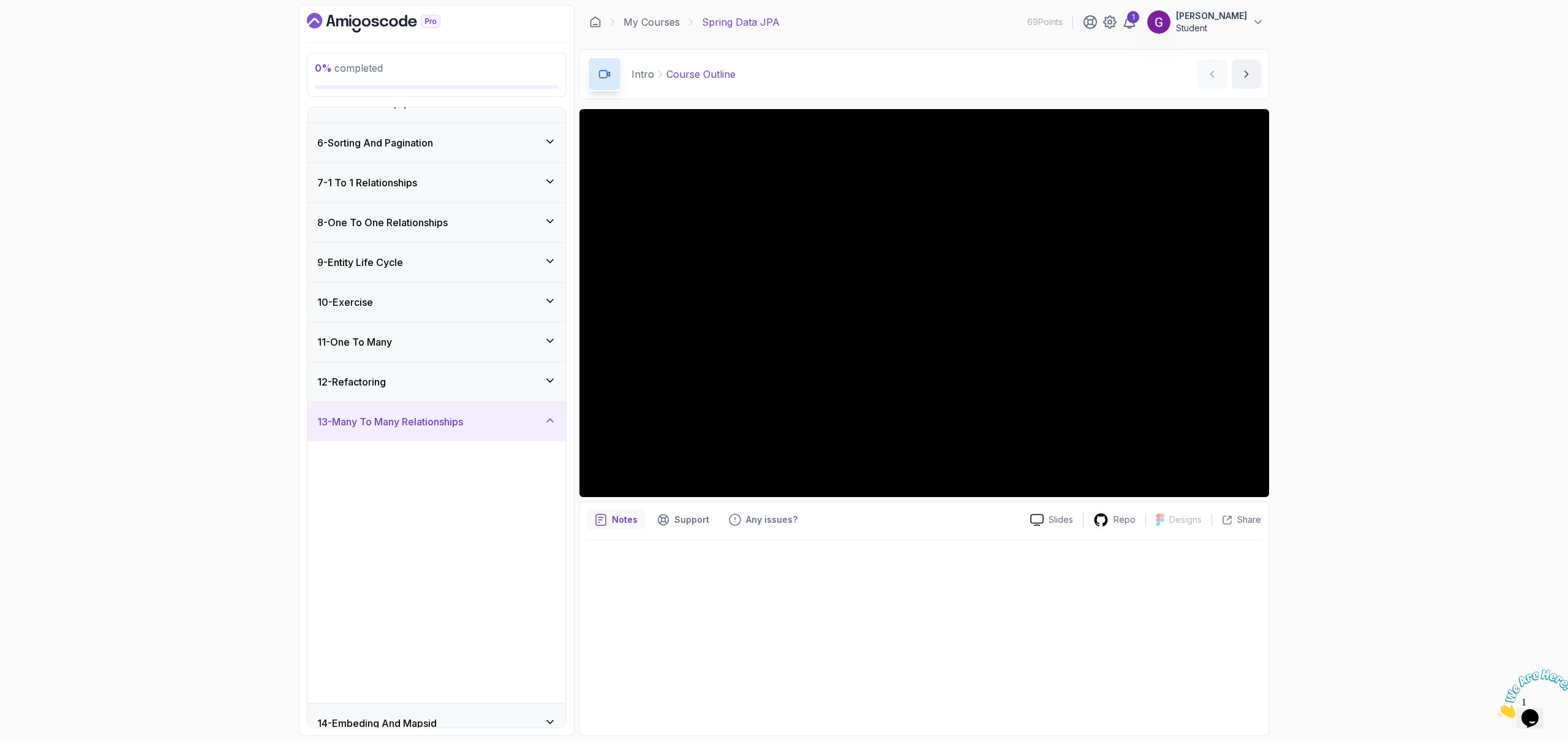
scroll to position [216, 0]
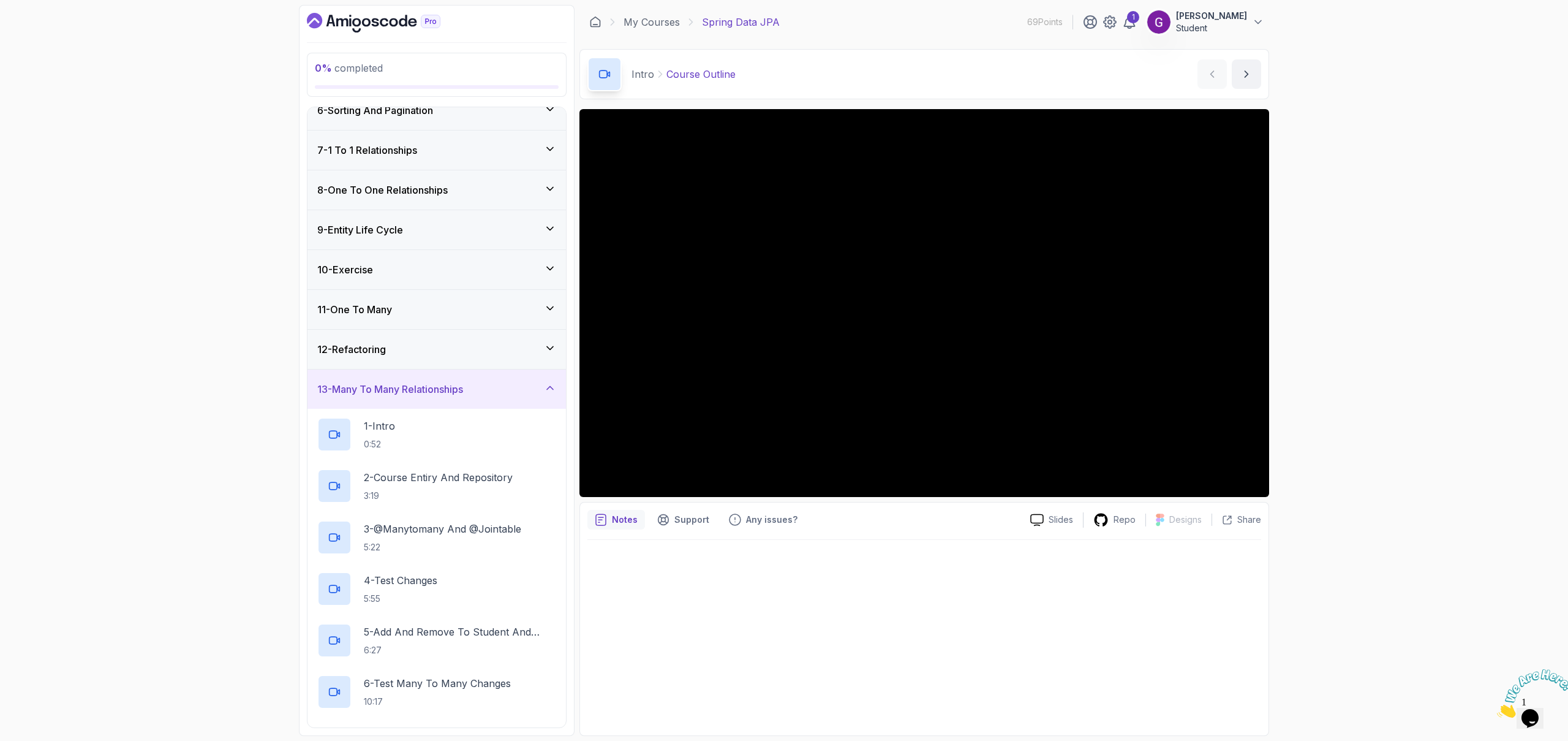
click at [525, 388] on div "13 - Many To Many Relationships" at bounding box center [437, 389] width 239 height 15
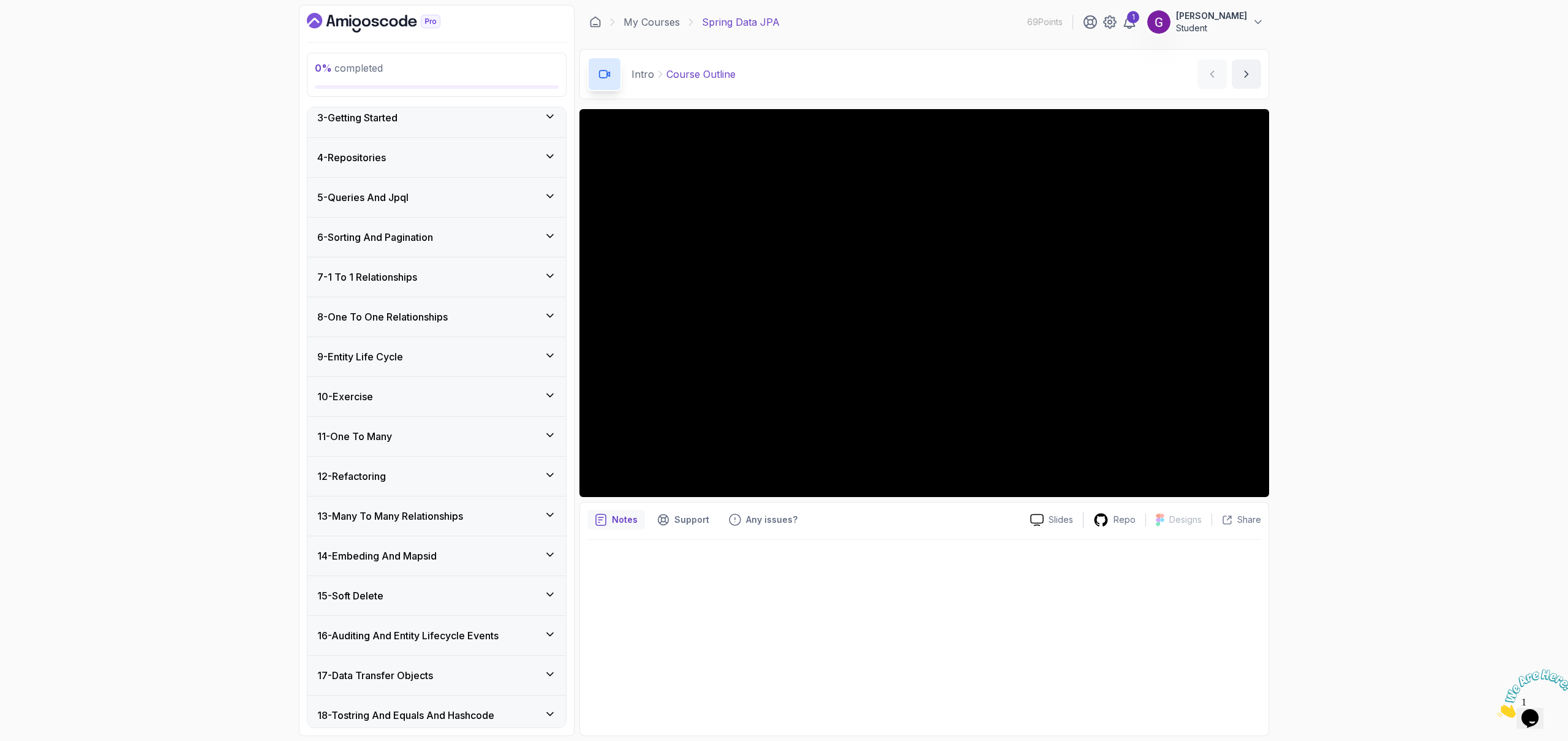
scroll to position [0, 0]
